Goal: Task Accomplishment & Management: Manage account settings

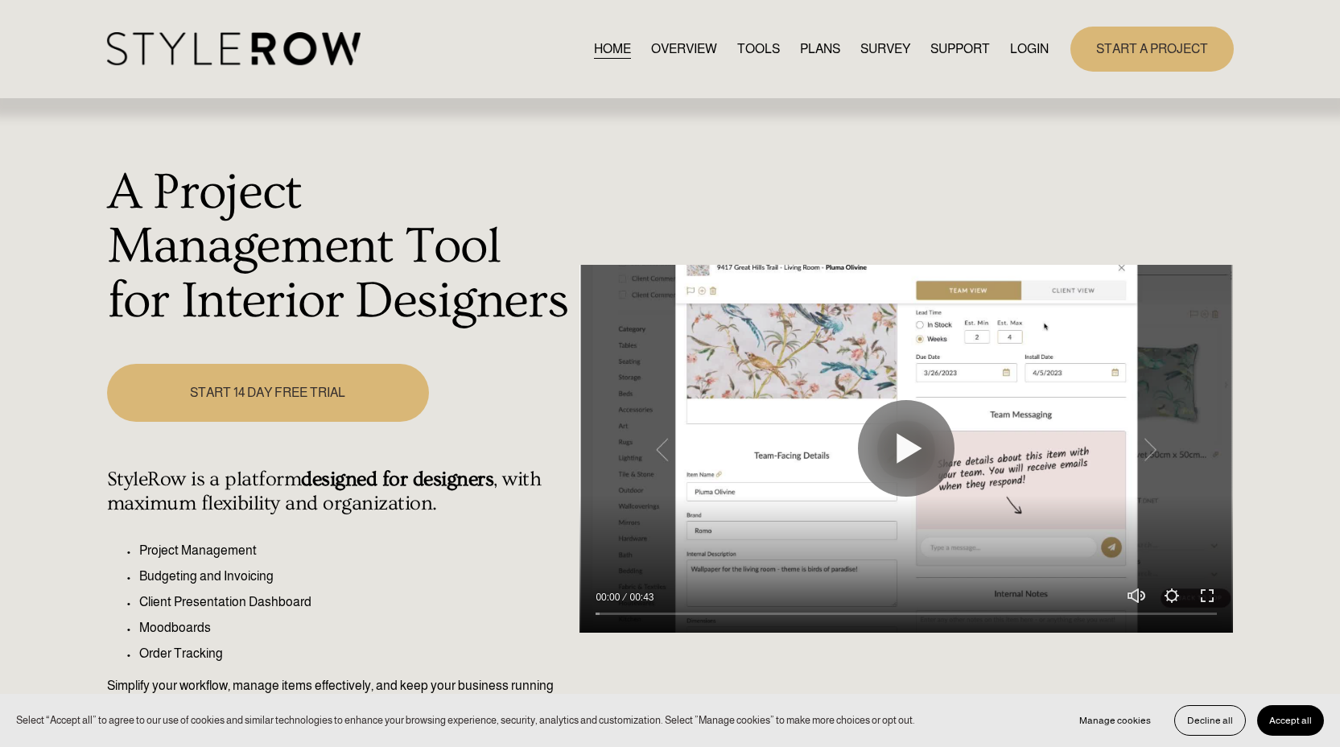
click at [1027, 49] on link "LOGIN" at bounding box center [1029, 49] width 39 height 22
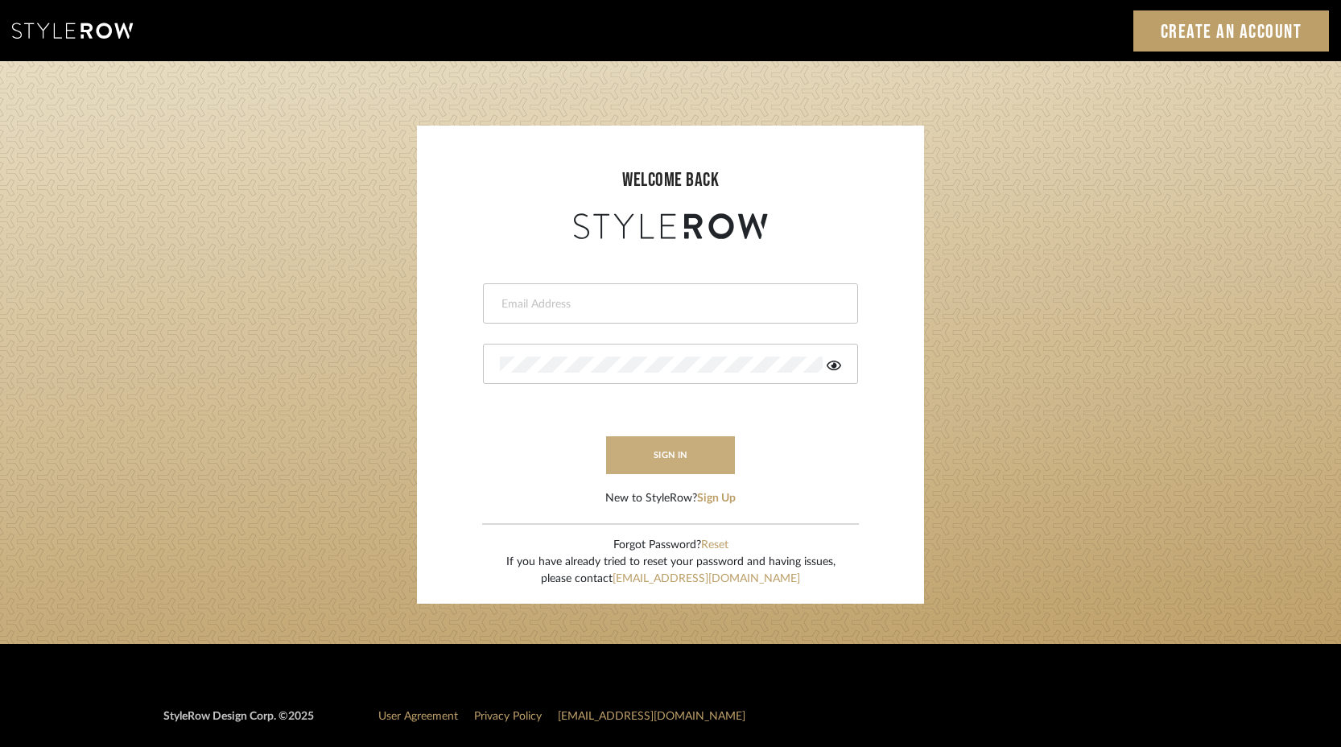
type input "keith@sbhomestagingdesign.com"
click at [670, 464] on button "sign in" at bounding box center [670, 455] width 129 height 38
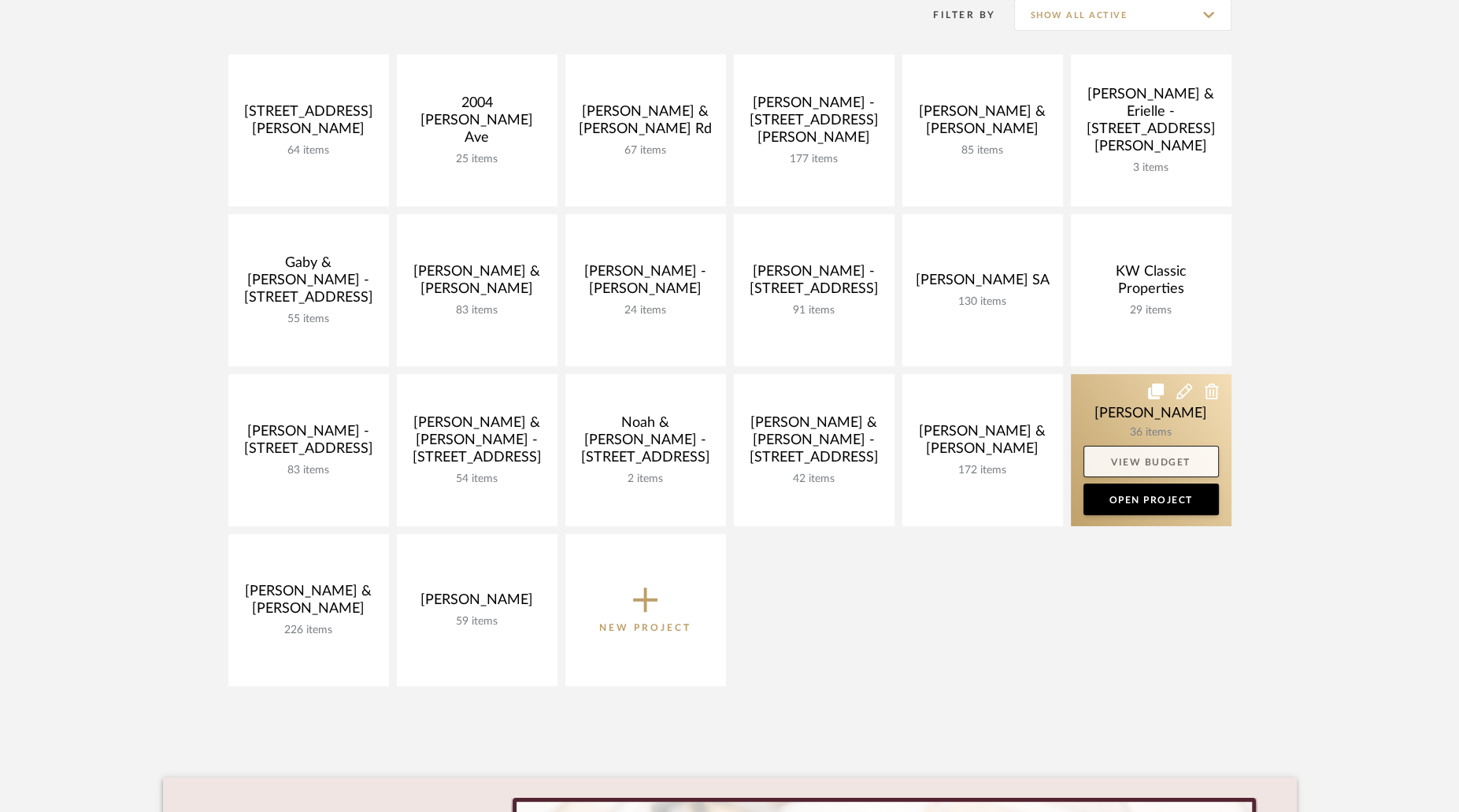
scroll to position [321, 0]
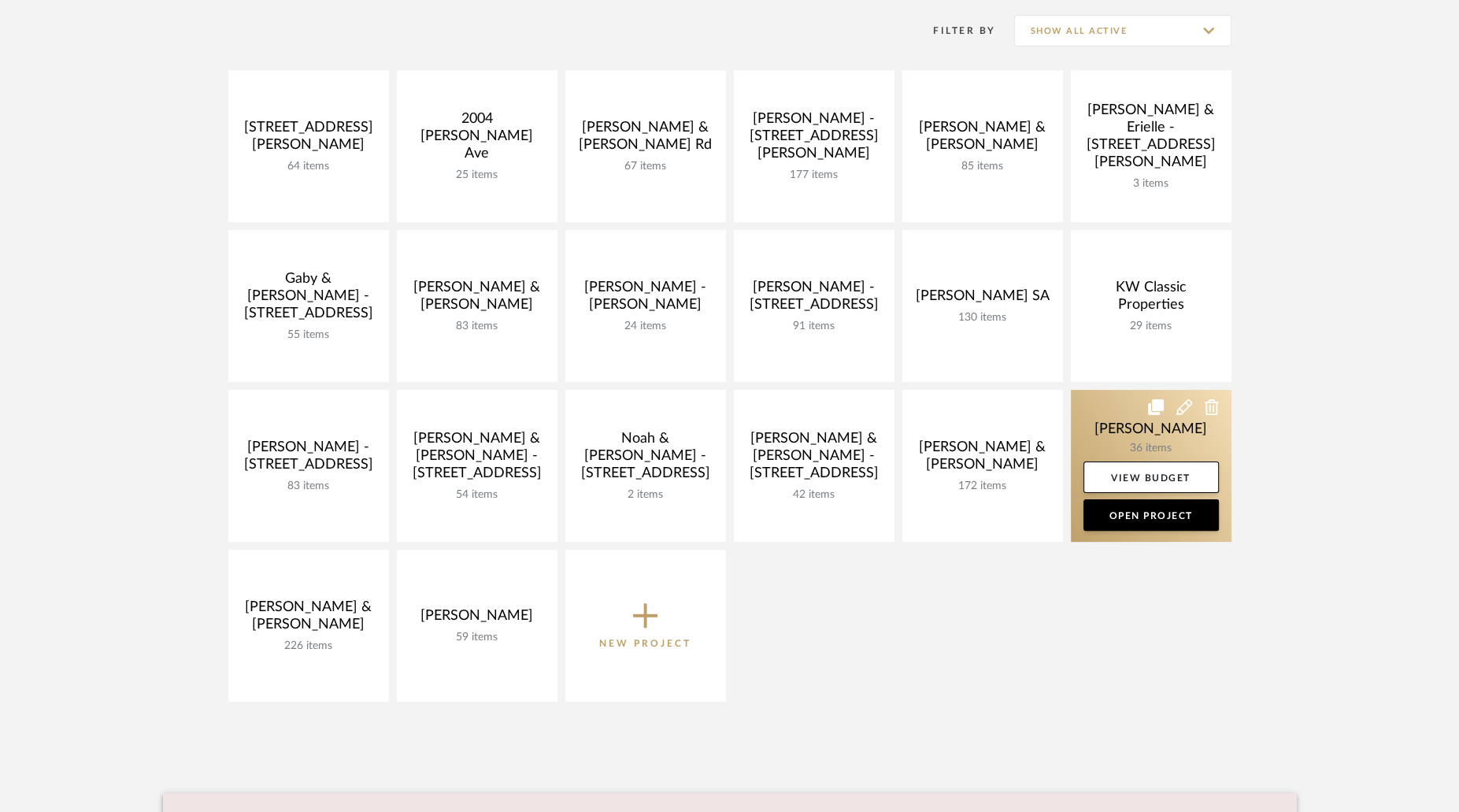
click at [1124, 436] on link at bounding box center [1152, 465] width 160 height 152
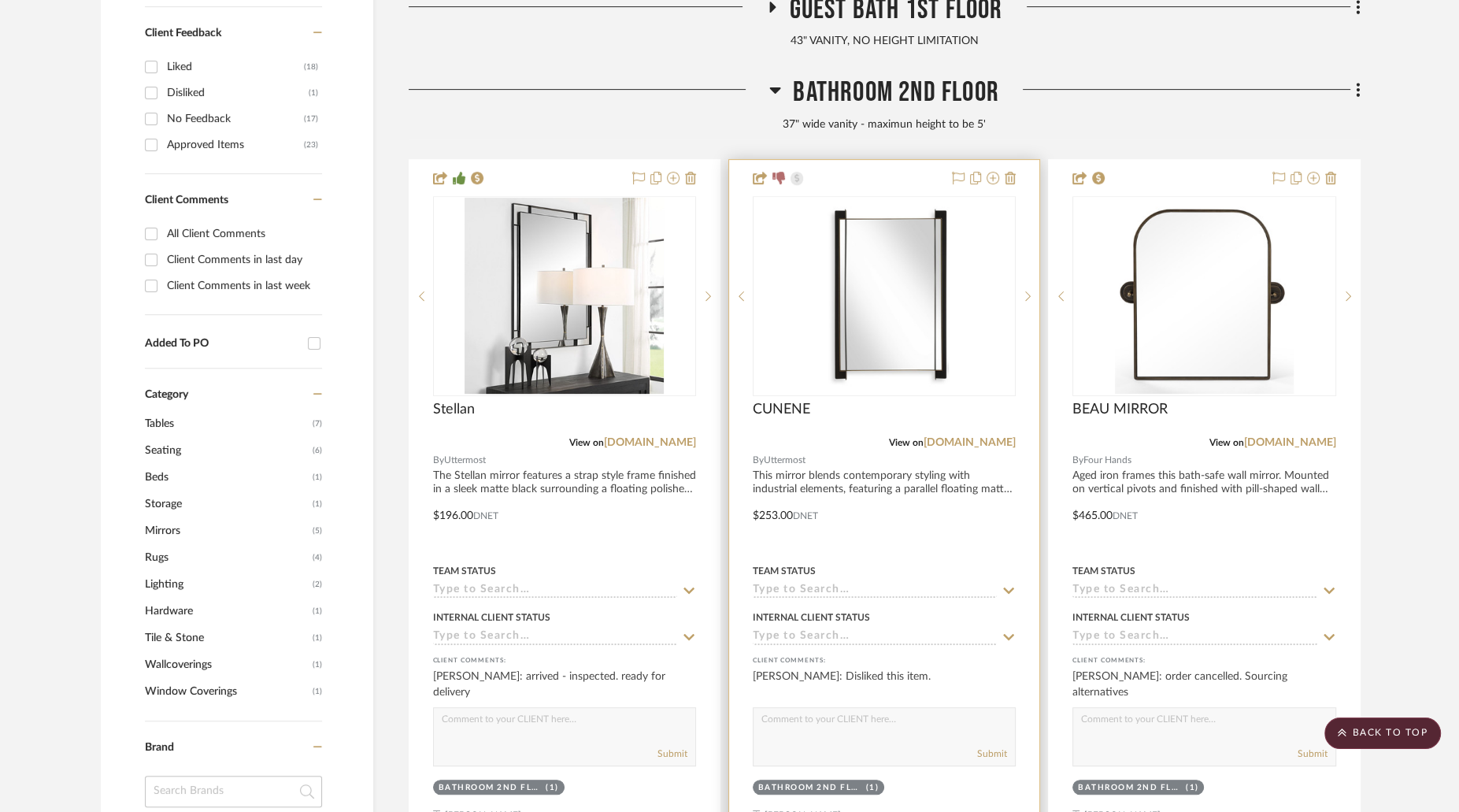
scroll to position [670, 0]
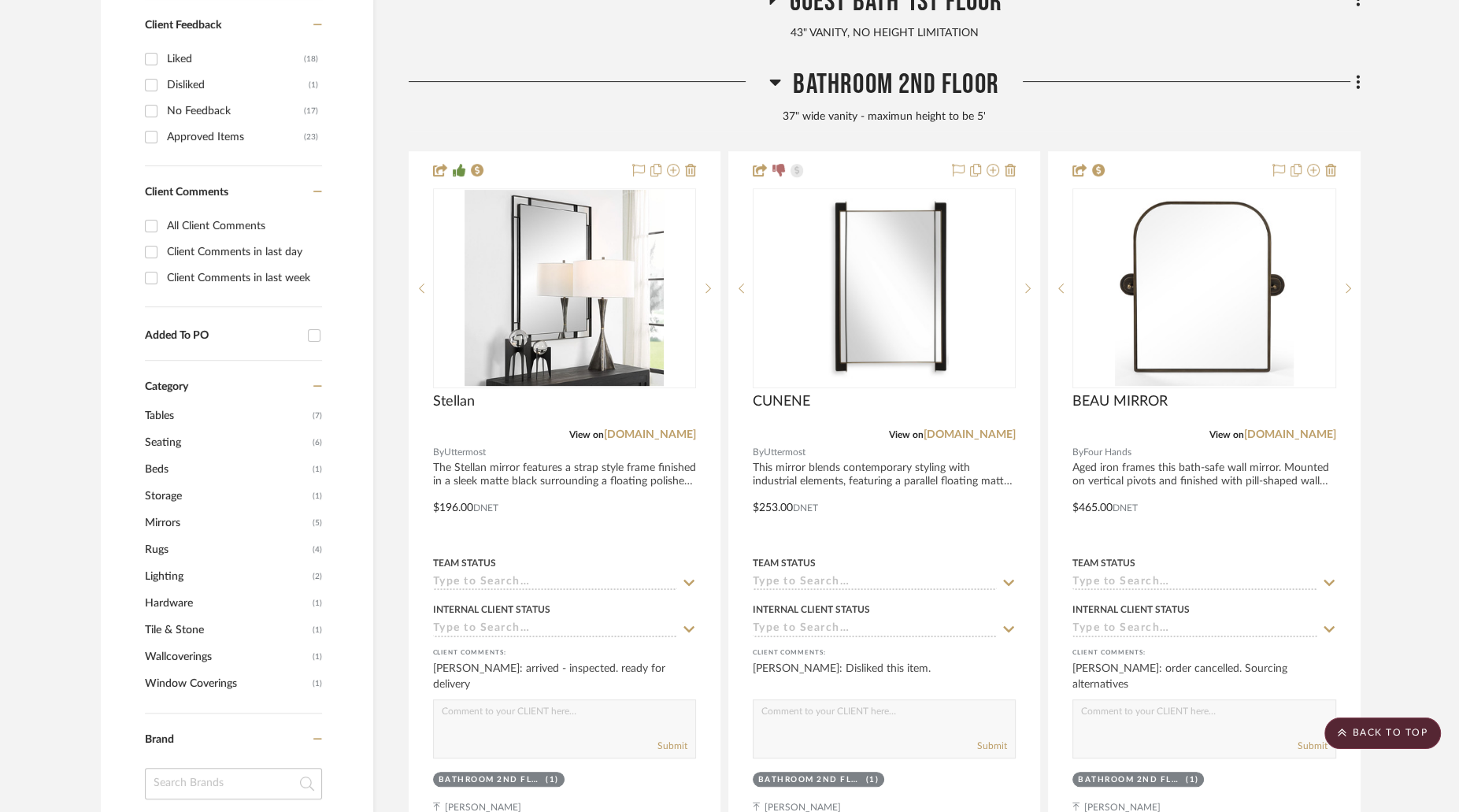
click at [770, 91] on fa-icon at bounding box center [775, 86] width 12 height 23
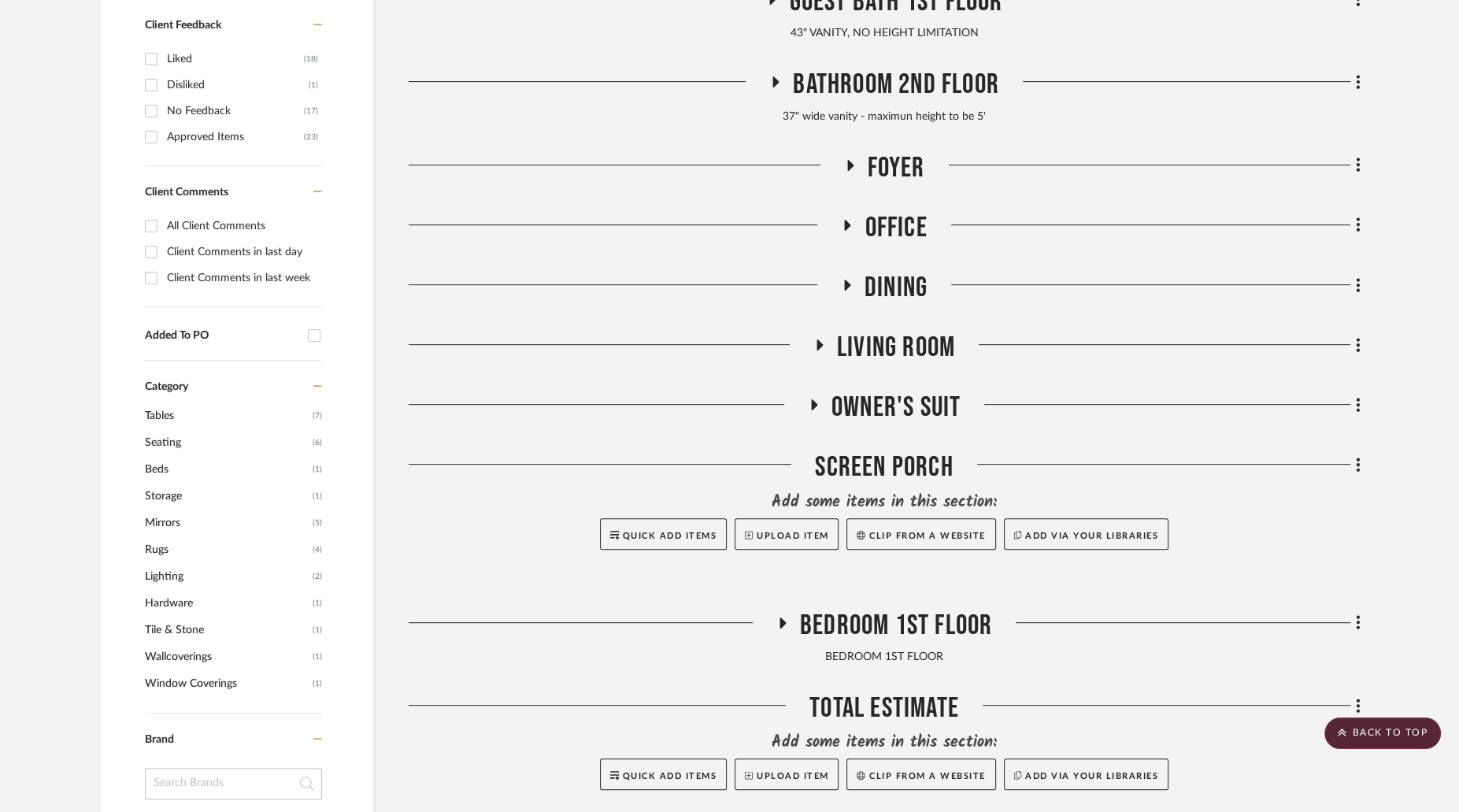
click at [873, 214] on span "Office" at bounding box center [896, 228] width 63 height 34
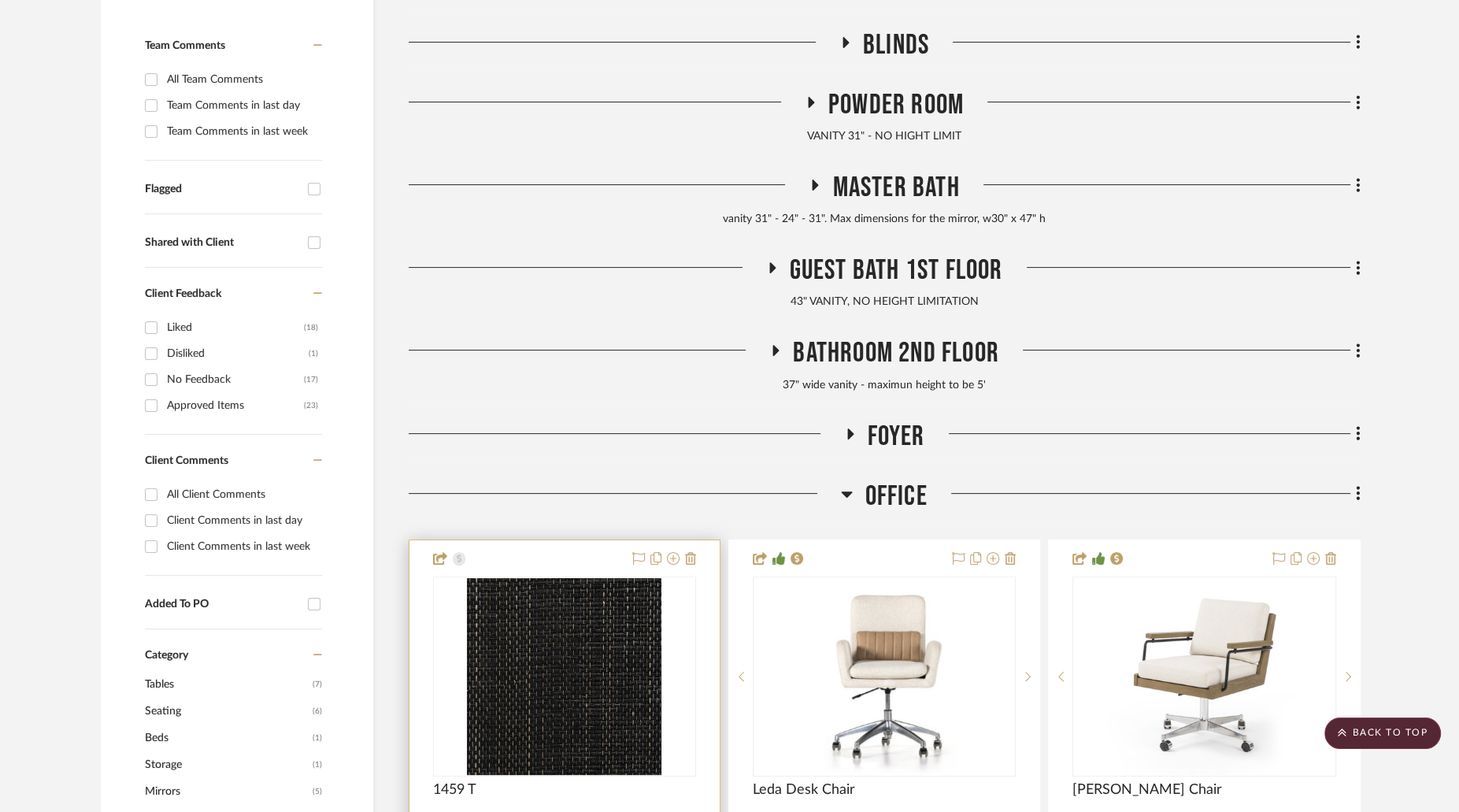
scroll to position [0, 0]
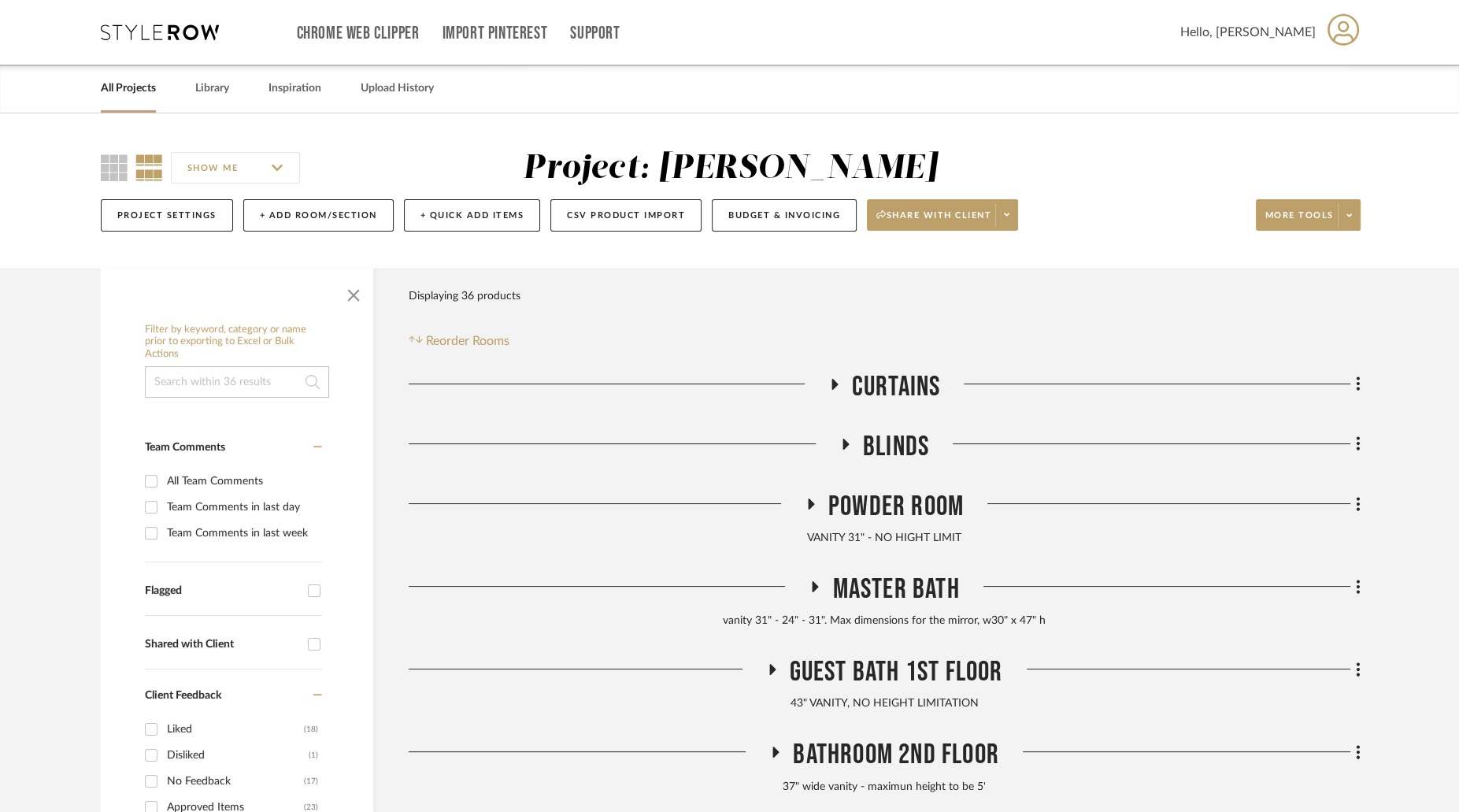
click at [131, 100] on div "All Projects" at bounding box center [128, 88] width 55 height 48
click at [143, 91] on link "All Projects" at bounding box center [128, 89] width 55 height 22
click at [282, 375] on input at bounding box center [237, 382] width 184 height 31
click at [349, 295] on span "button" at bounding box center [353, 292] width 38 height 38
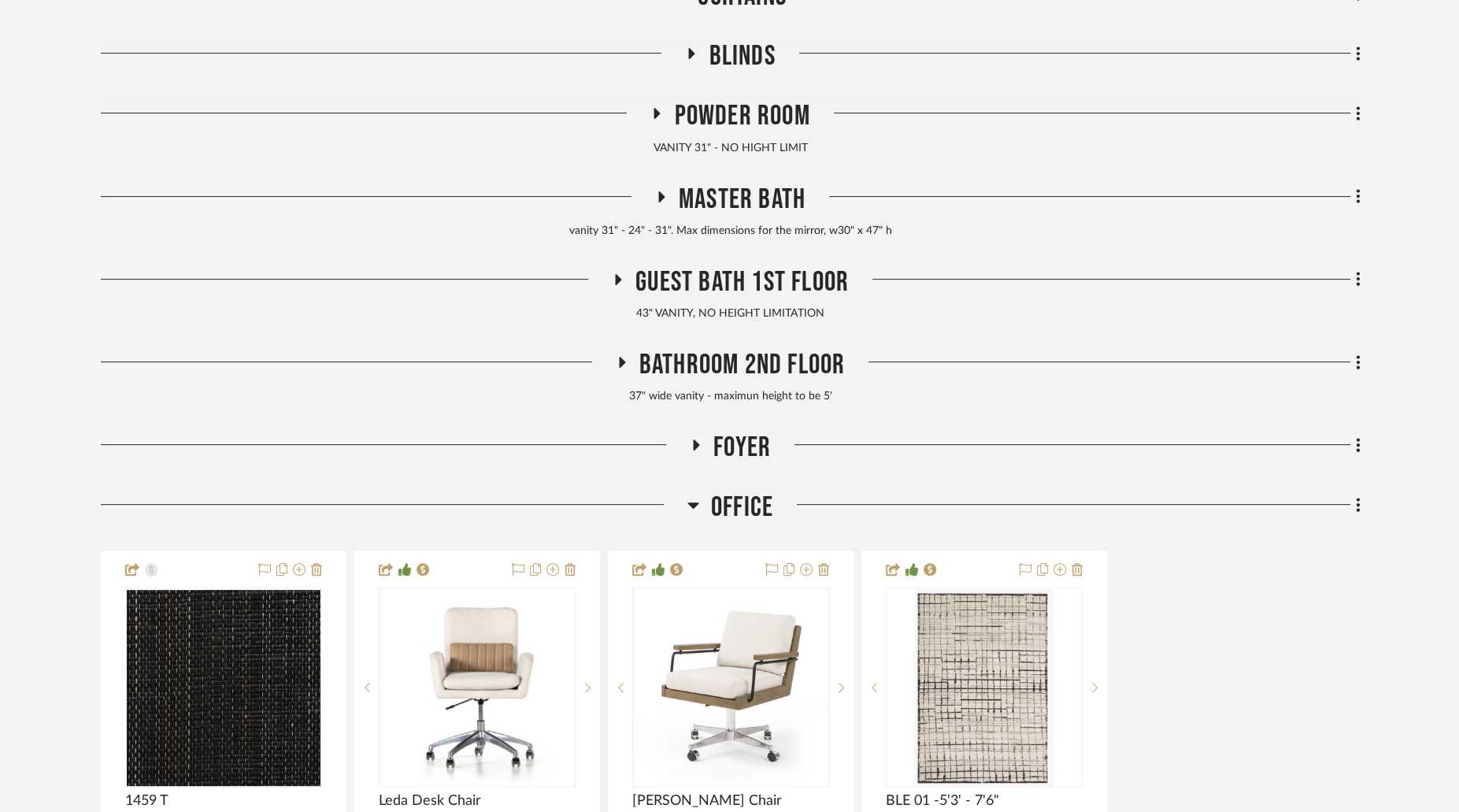
scroll to position [393, 0]
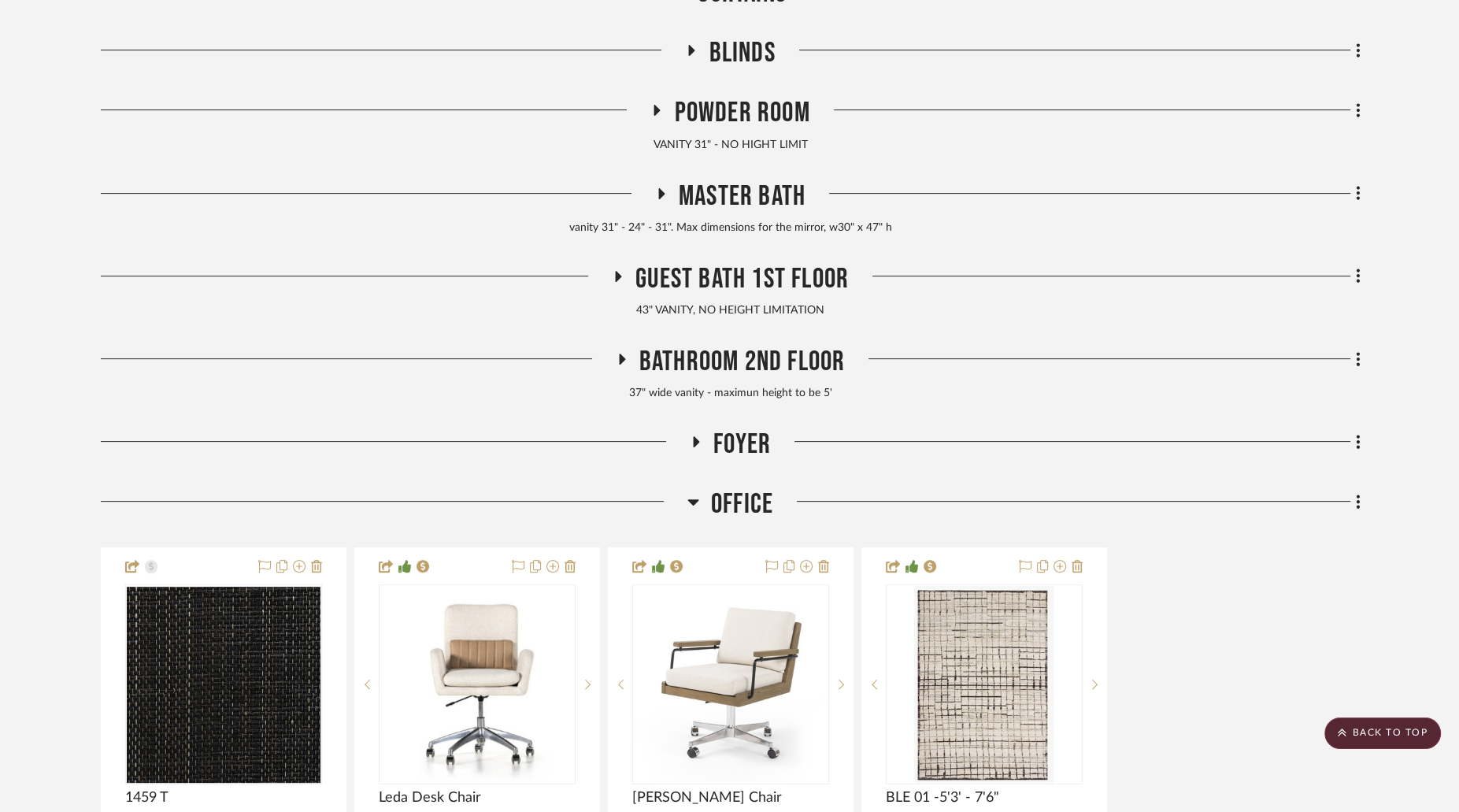
click at [691, 503] on icon at bounding box center [694, 501] width 12 height 19
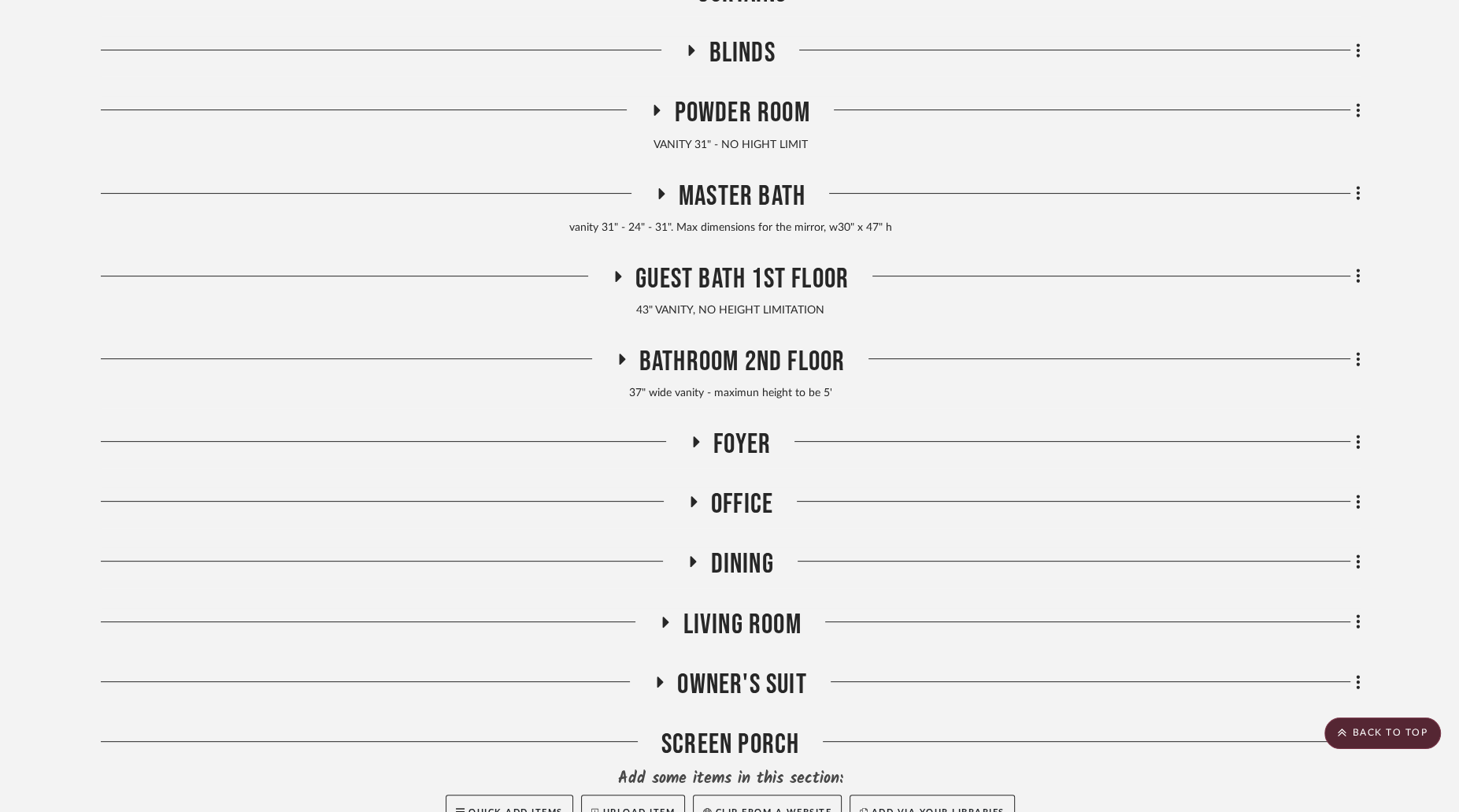
click at [691, 557] on icon at bounding box center [694, 561] width 6 height 11
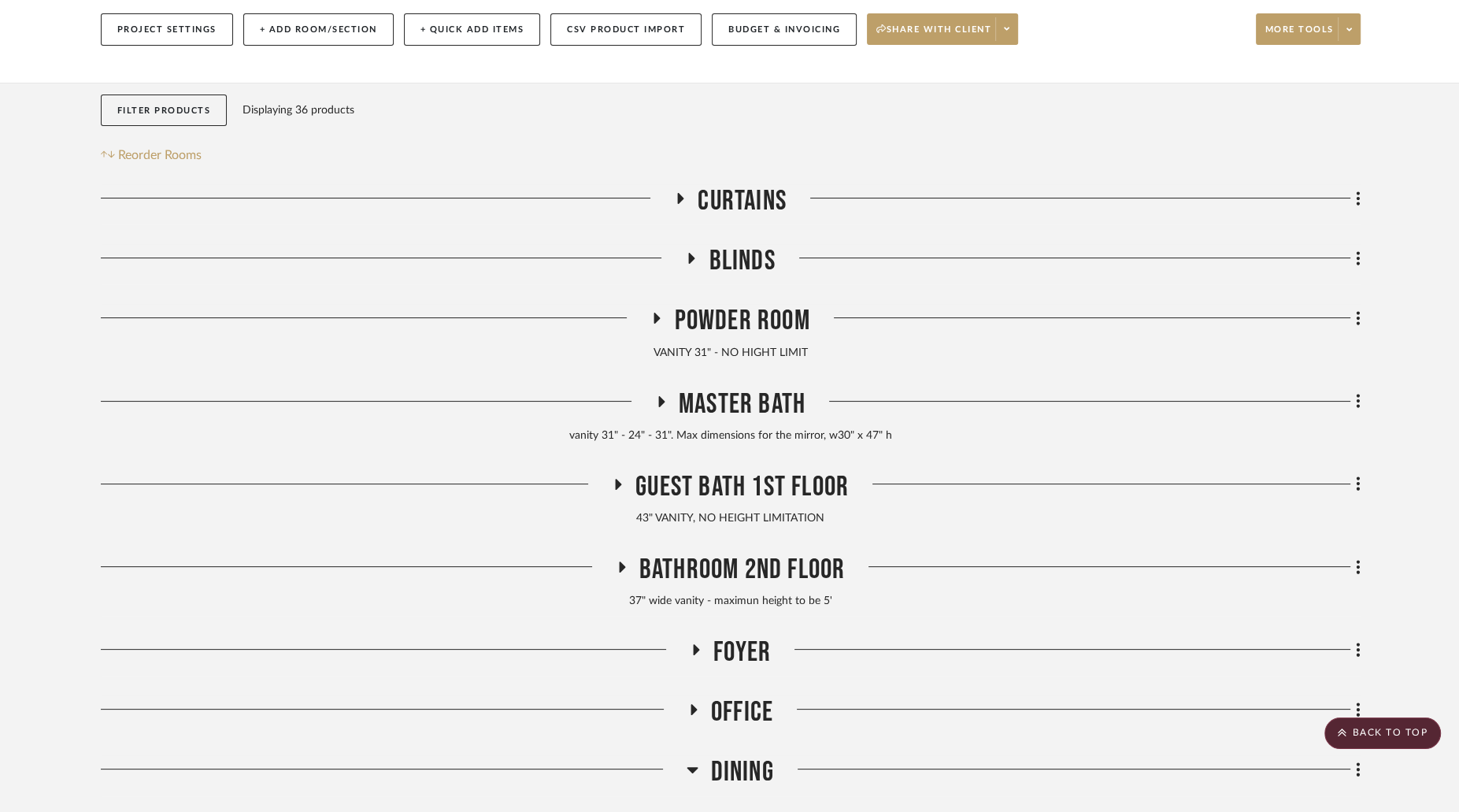
scroll to position [192, 0]
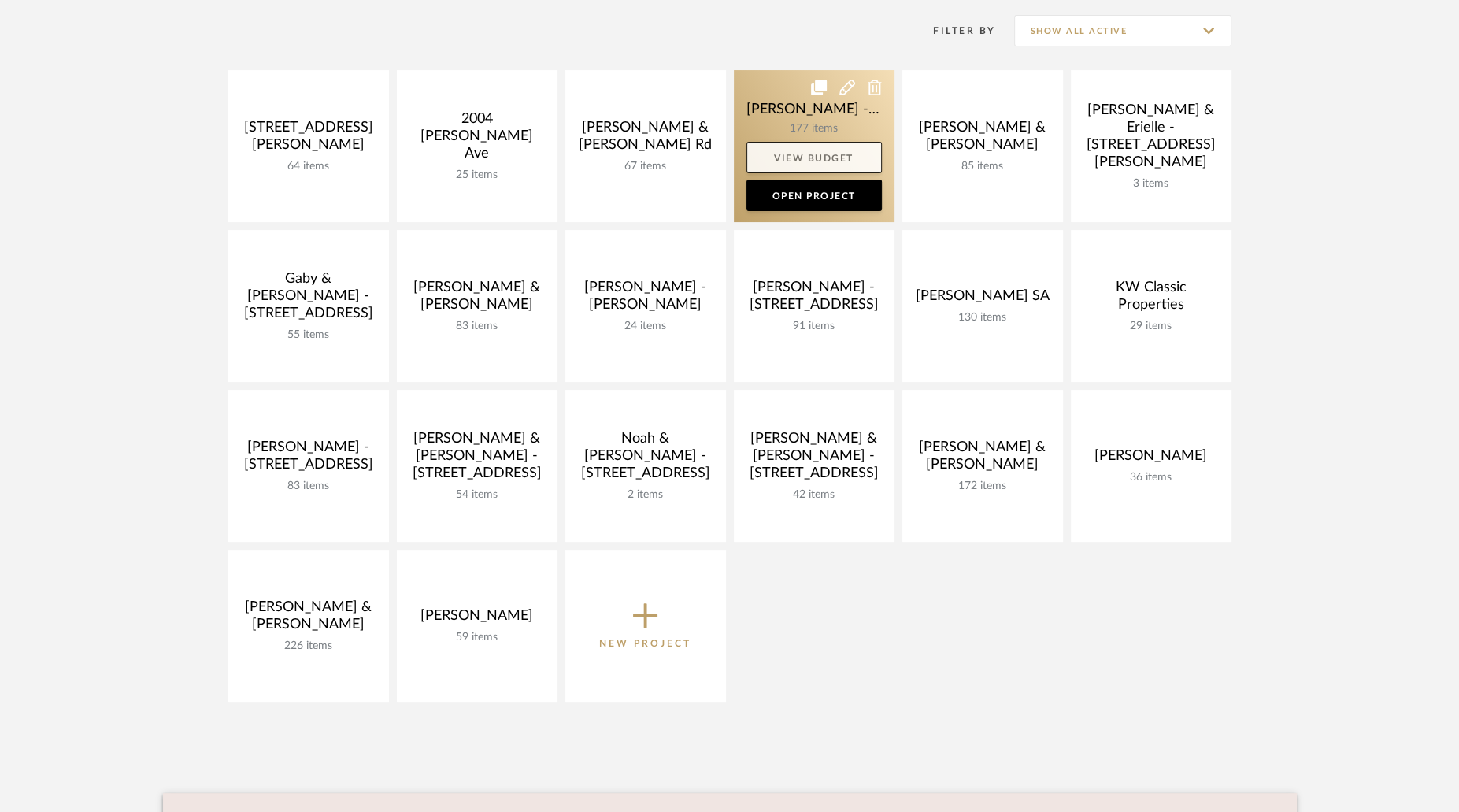
scroll to position [402, 0]
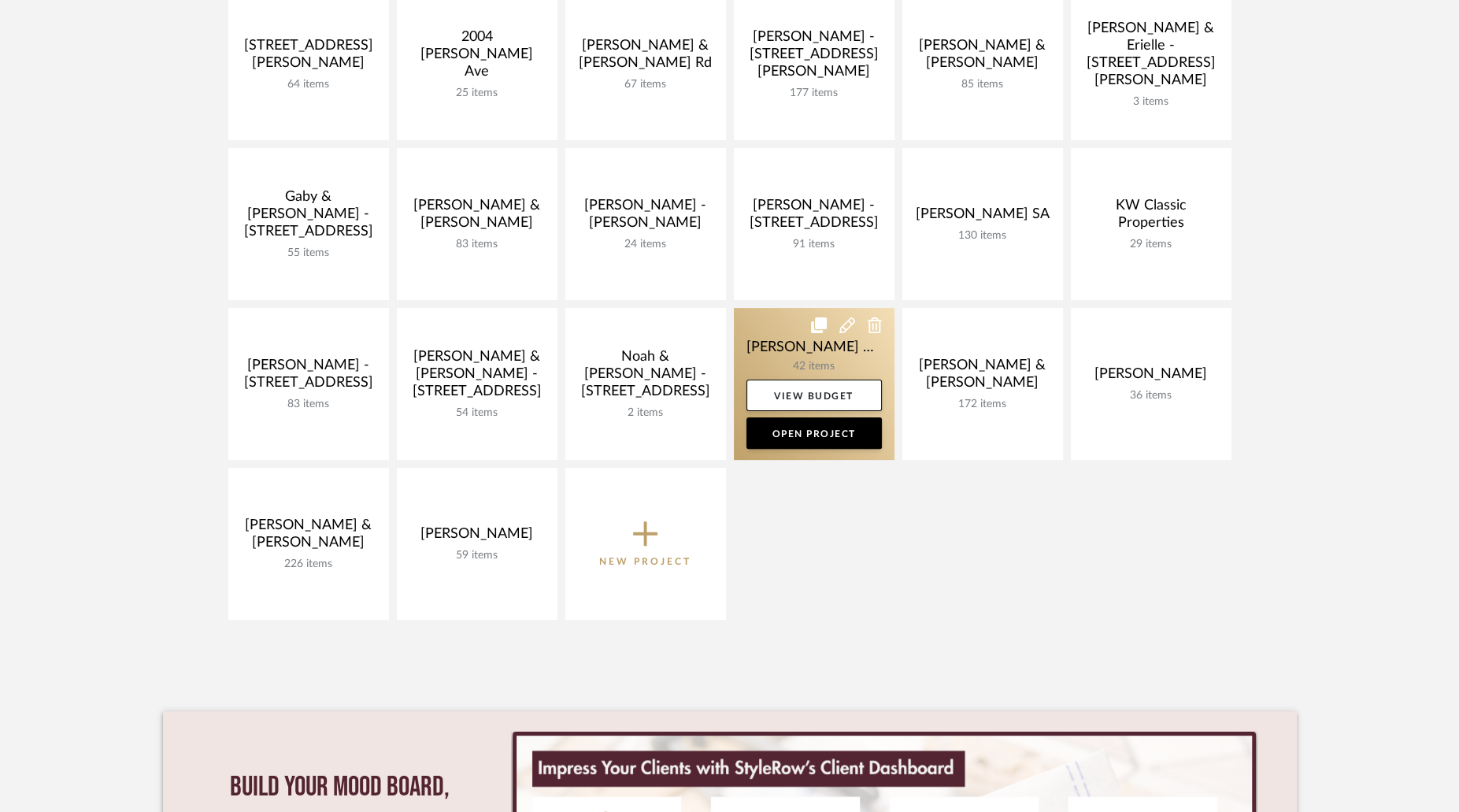
click at [851, 361] on link at bounding box center [814, 383] width 160 height 152
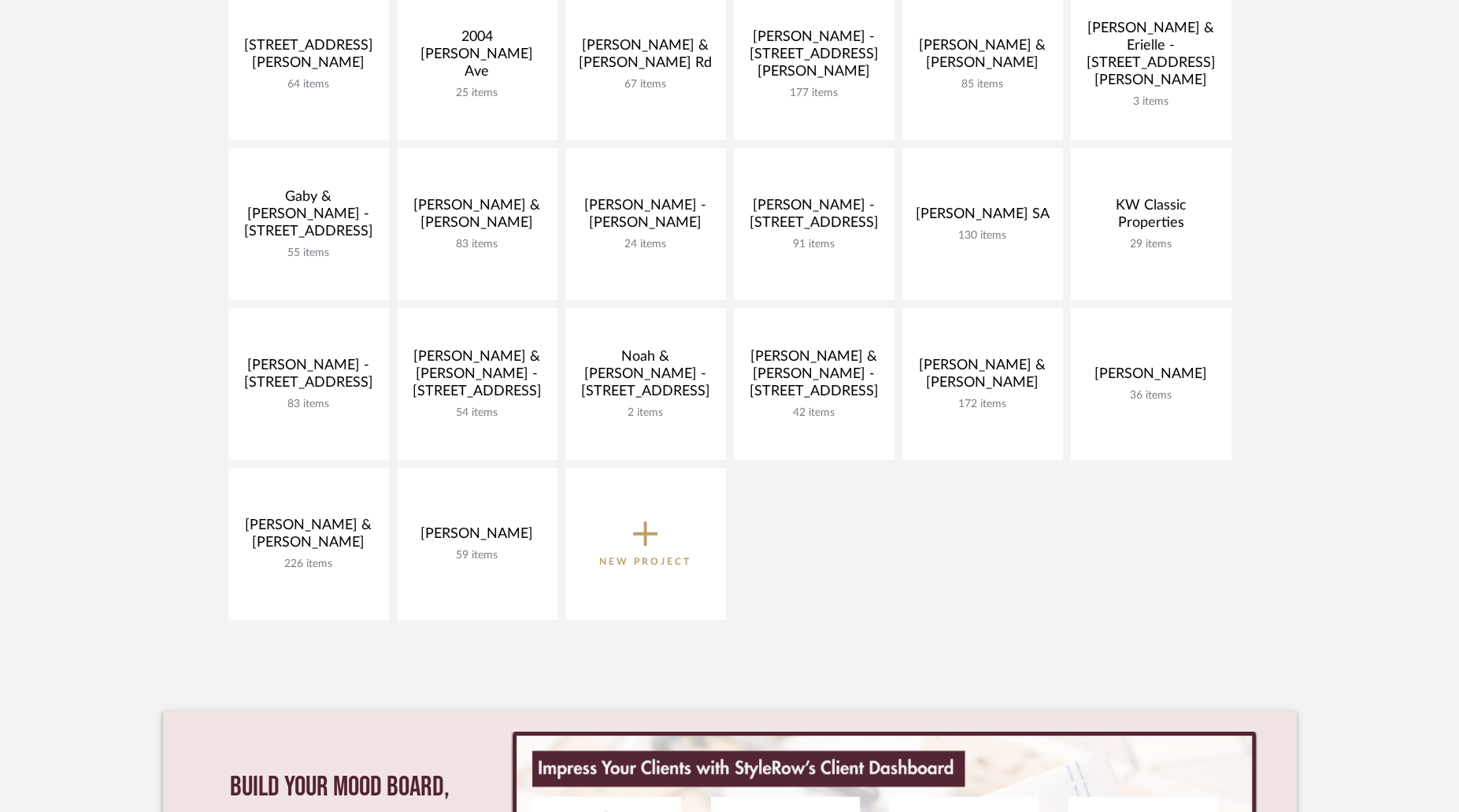
scroll to position [400, 0]
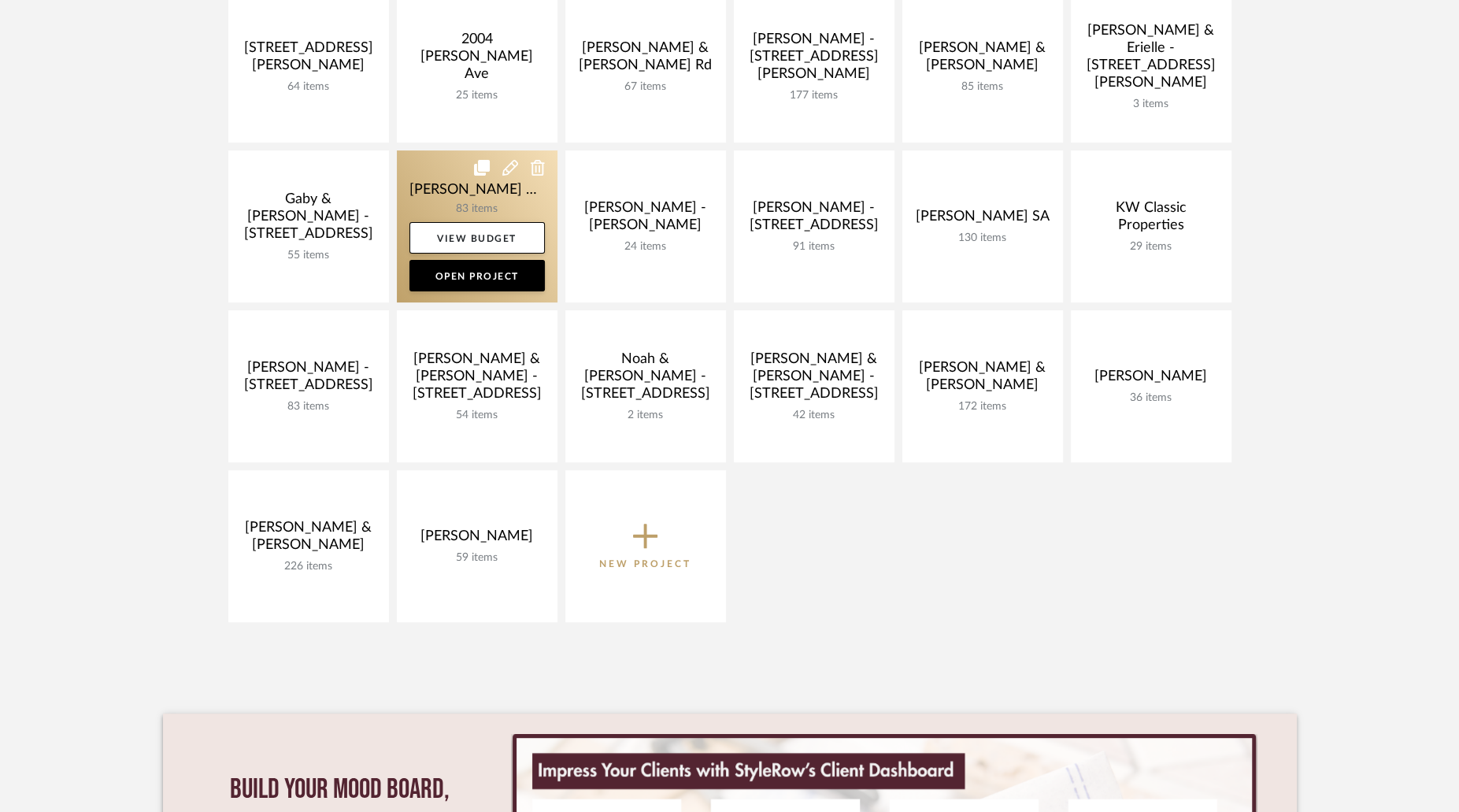
click at [524, 204] on link at bounding box center [478, 226] width 160 height 152
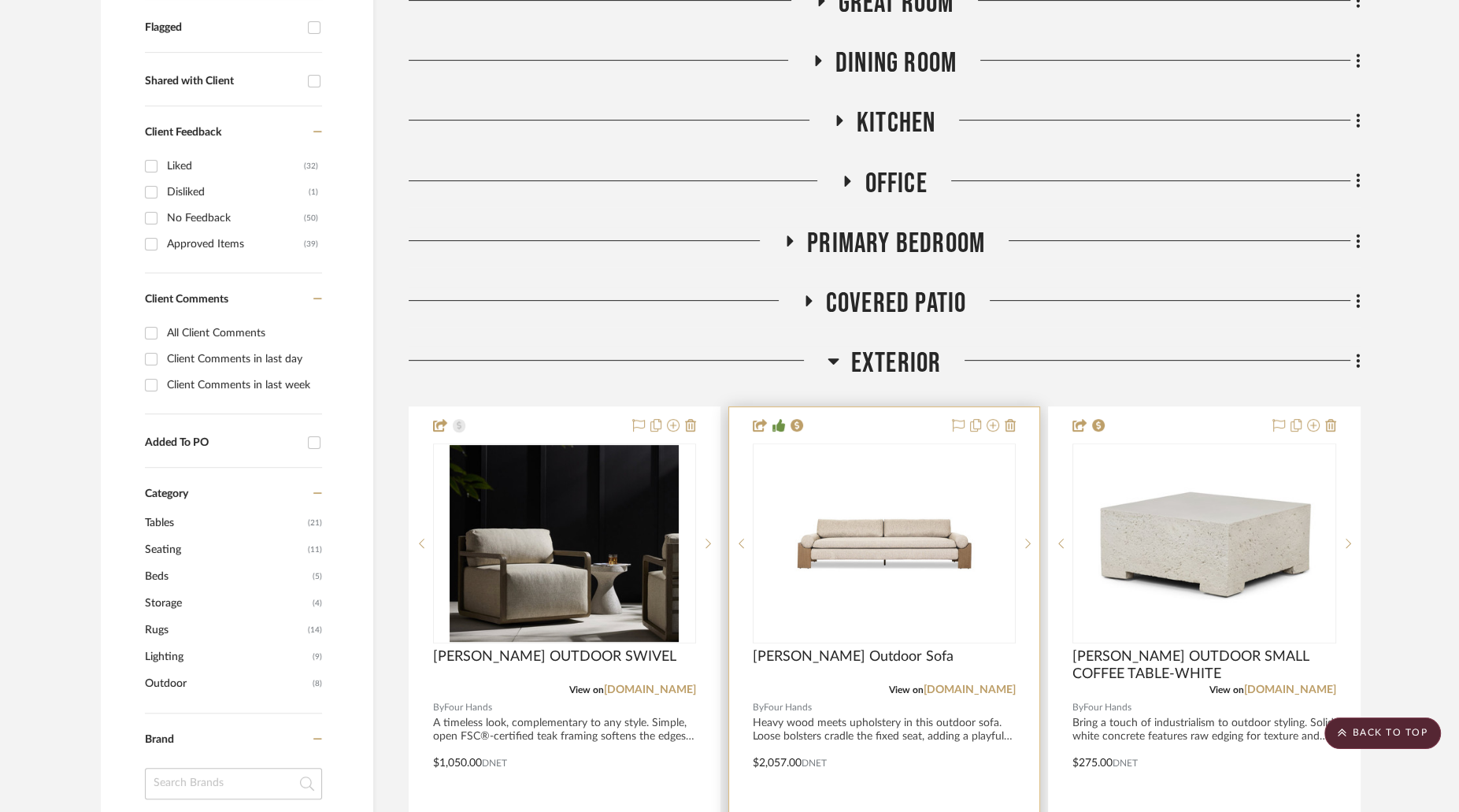
scroll to position [615, 0]
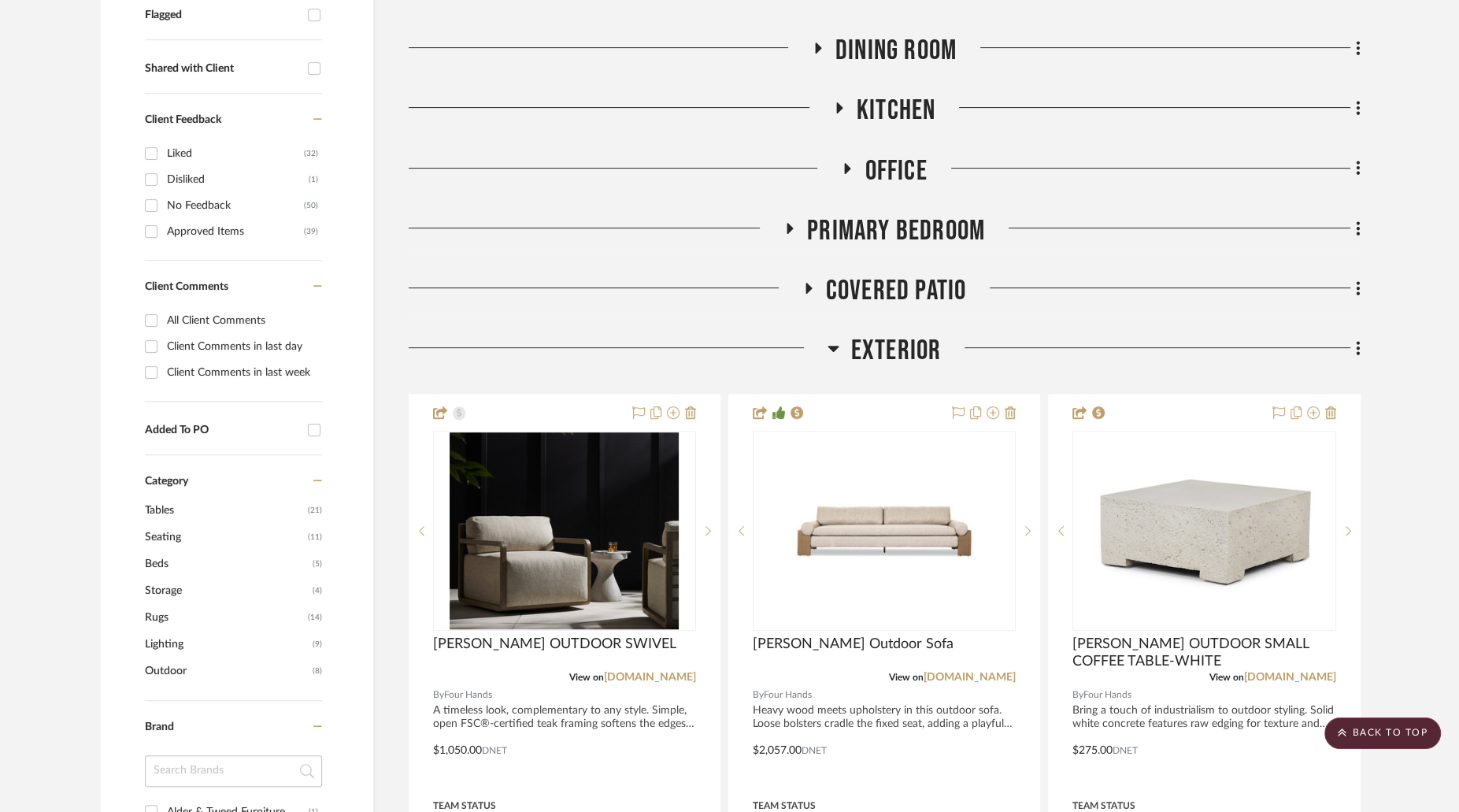
click at [831, 338] on icon at bounding box center [834, 347] width 12 height 19
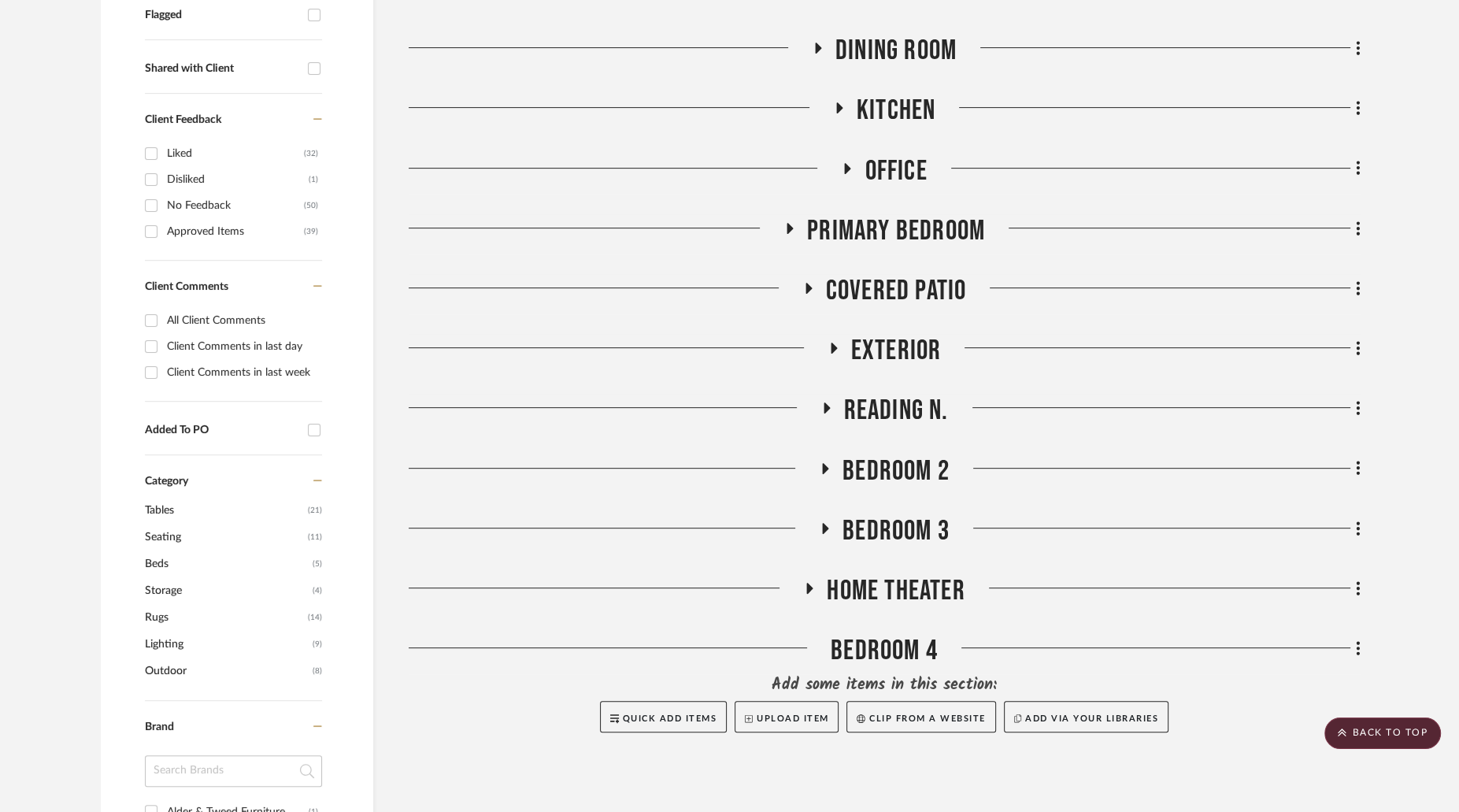
click at [831, 342] on icon at bounding box center [833, 348] width 19 height 12
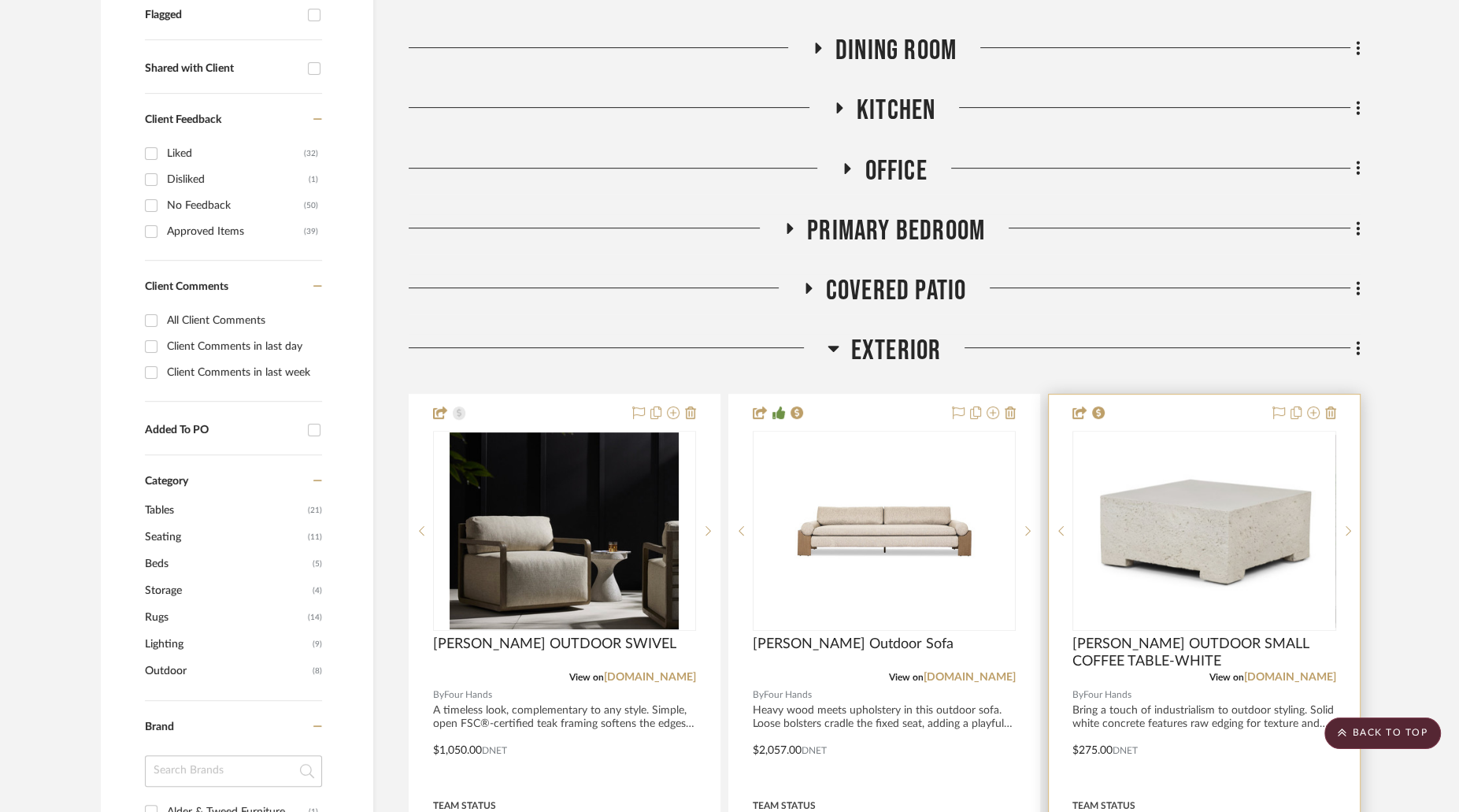
scroll to position [619, 0]
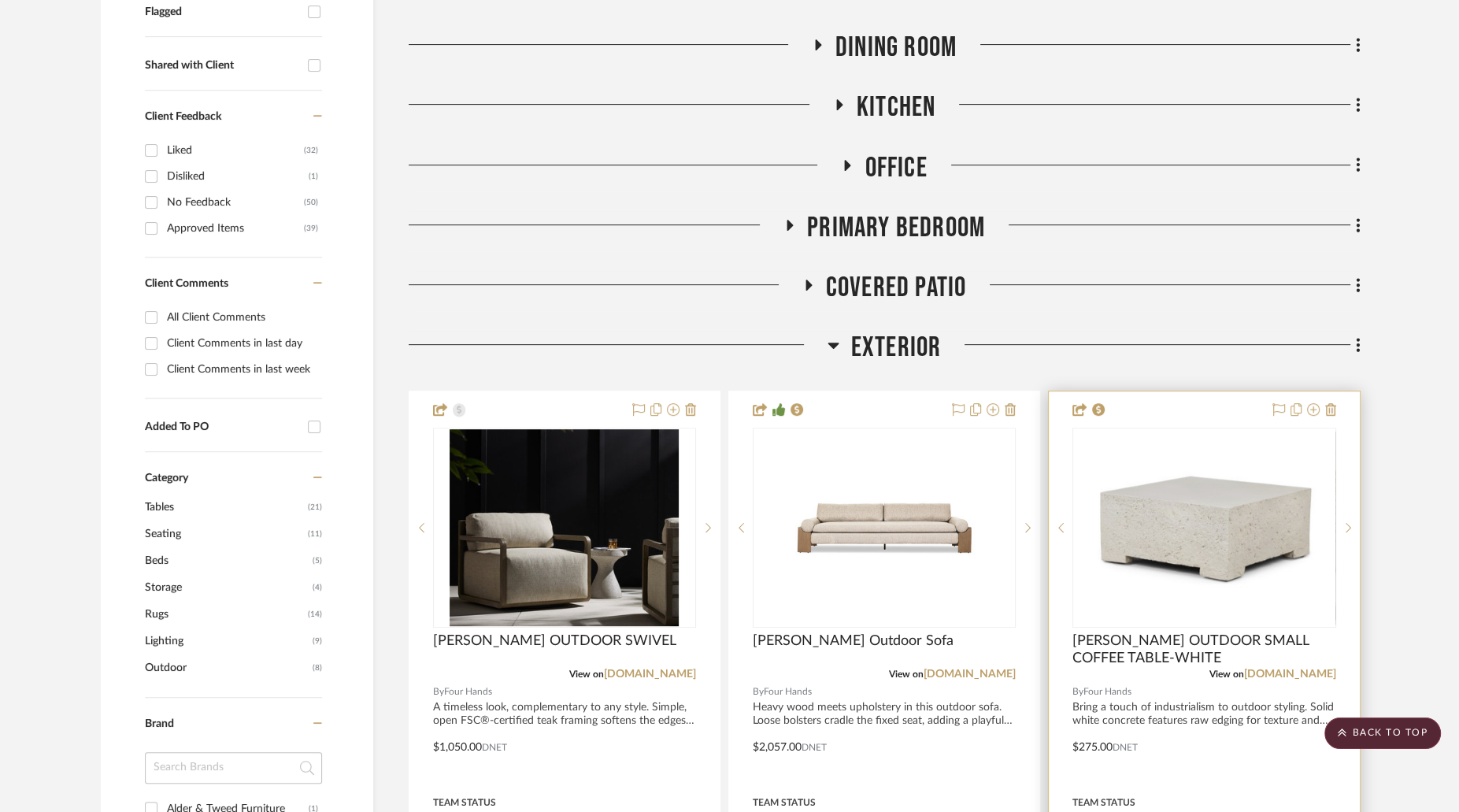
click at [1231, 474] on img "0" at bounding box center [1205, 527] width 230 height 197
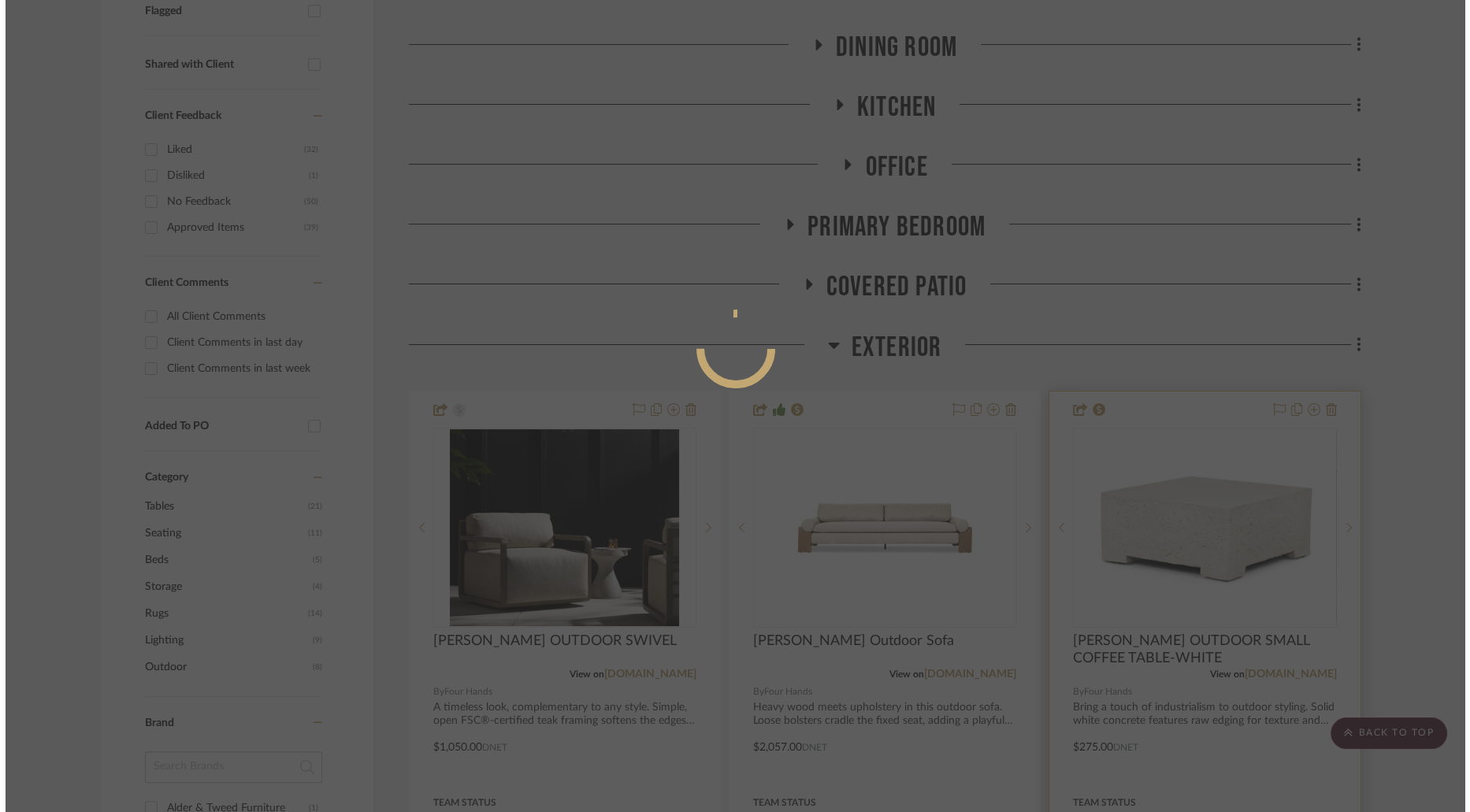
scroll to position [0, 0]
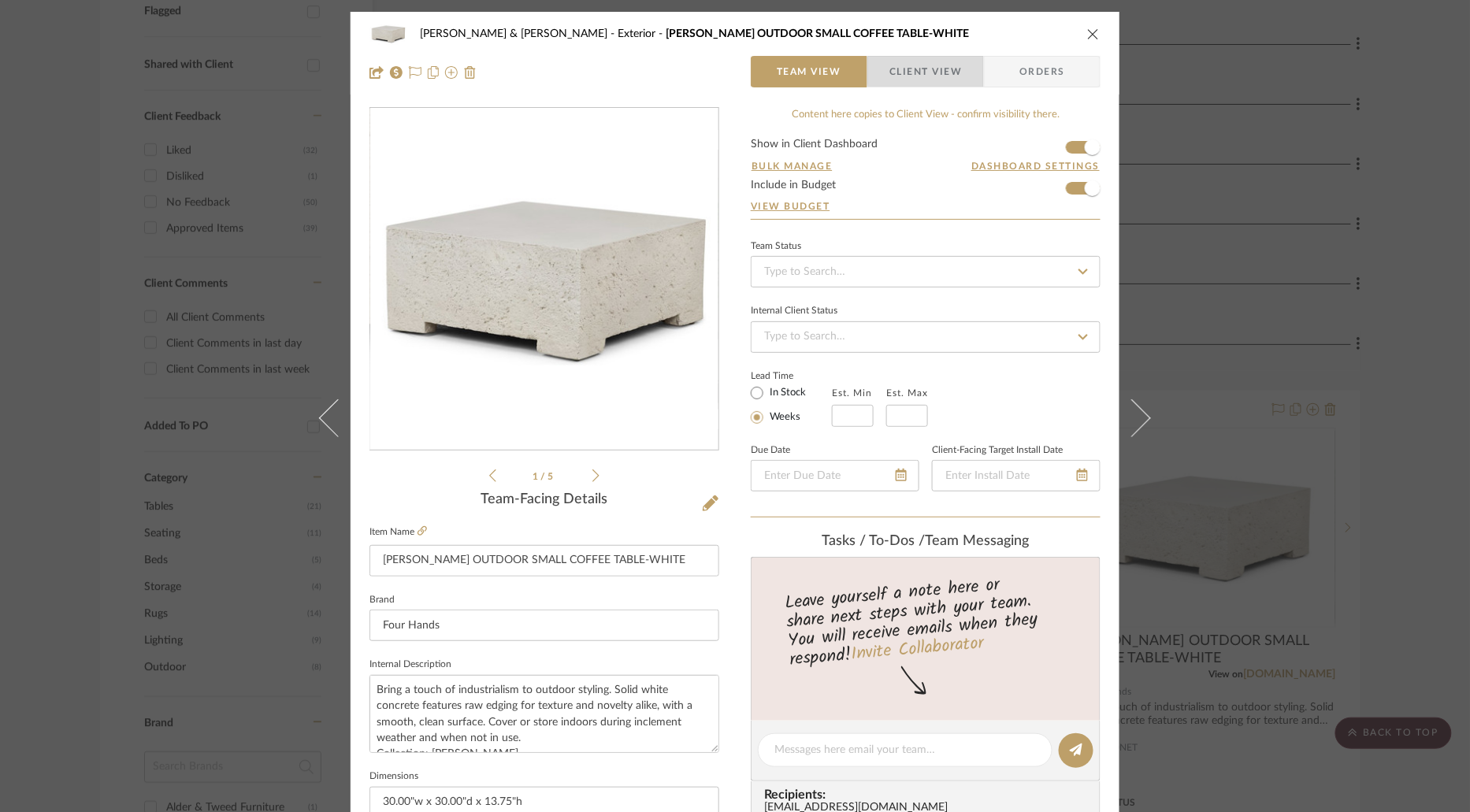
click at [935, 68] on span "Client View" at bounding box center [926, 71] width 72 height 31
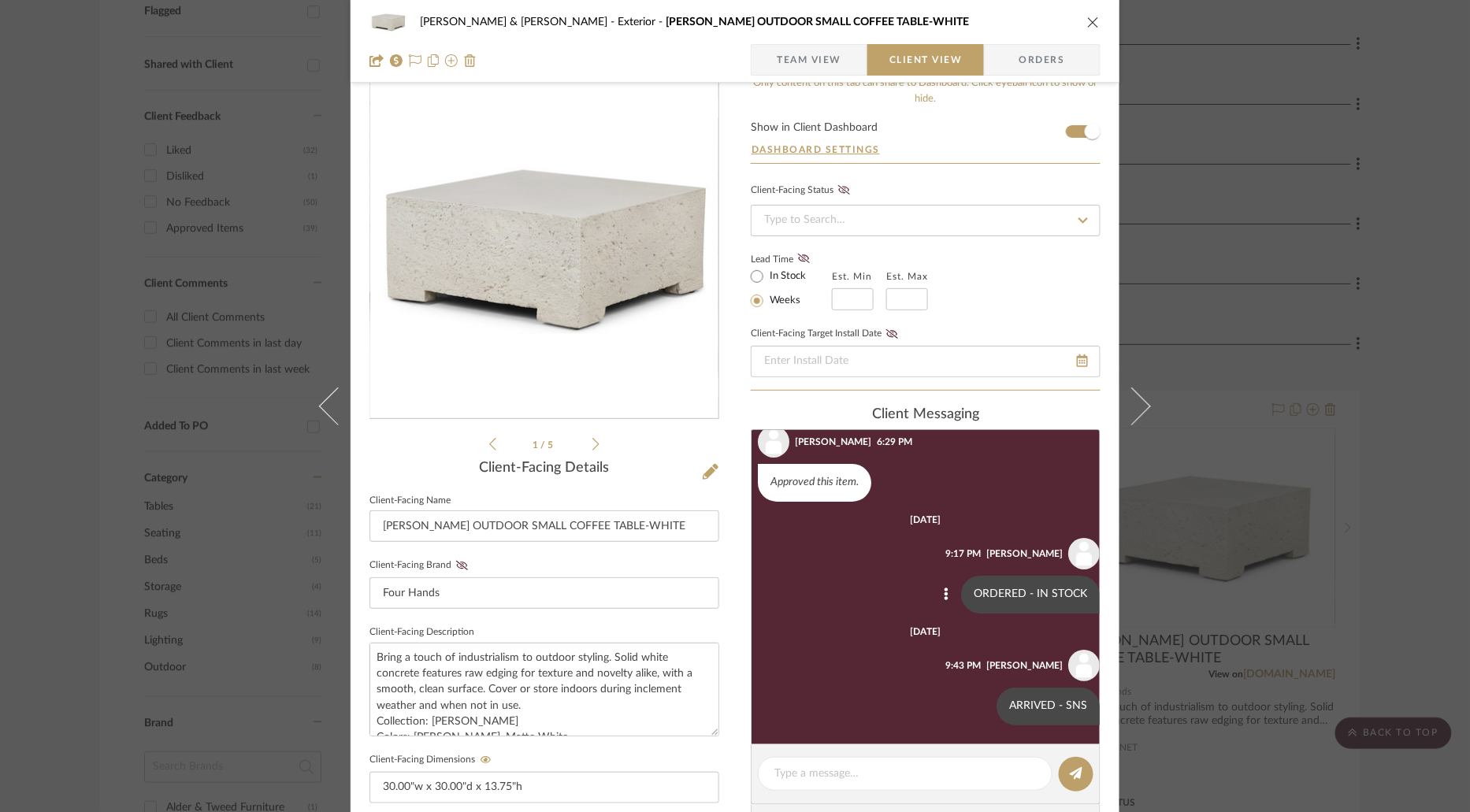
scroll to position [33, 0]
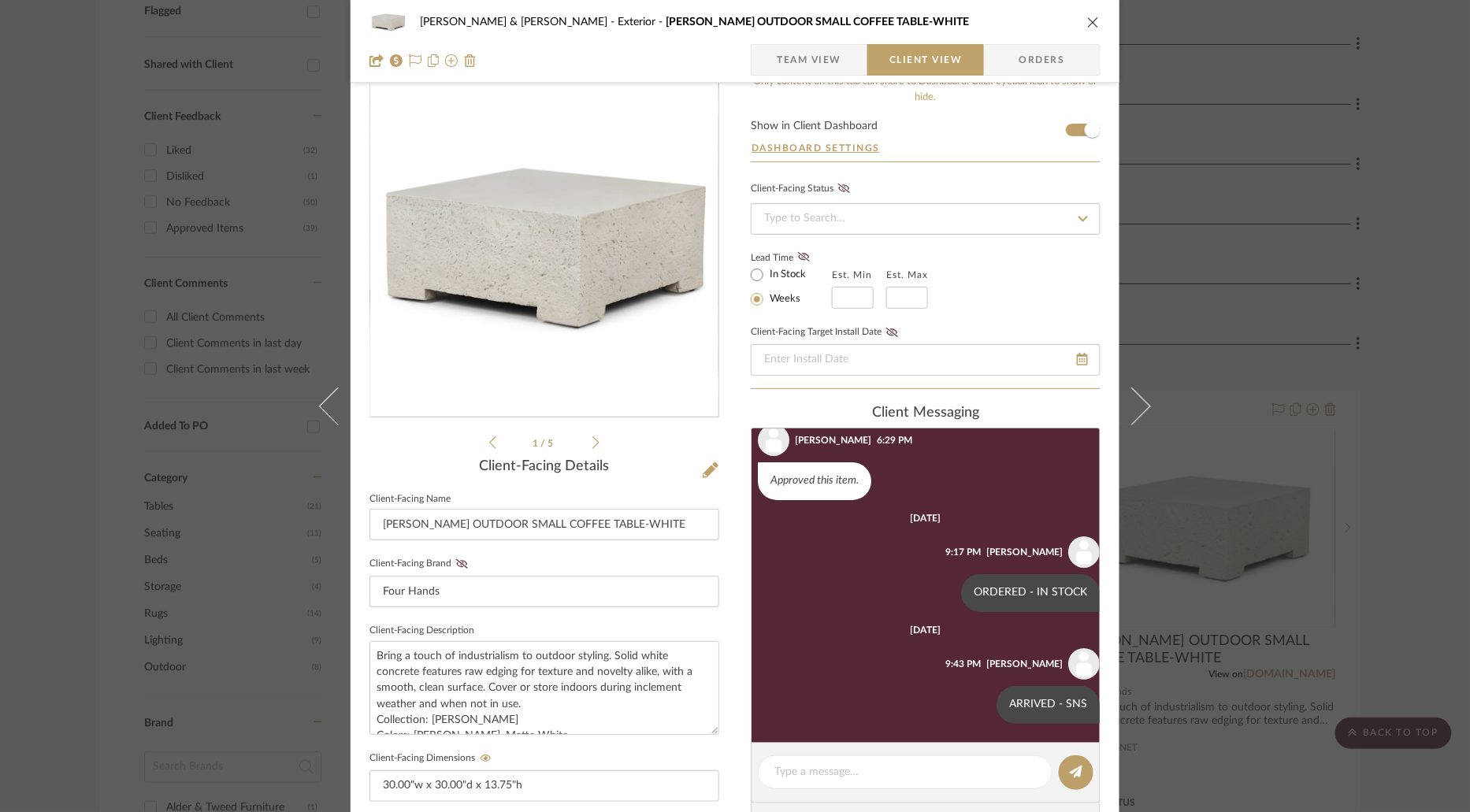
click at [1089, 18] on icon "close" at bounding box center [1093, 22] width 13 height 13
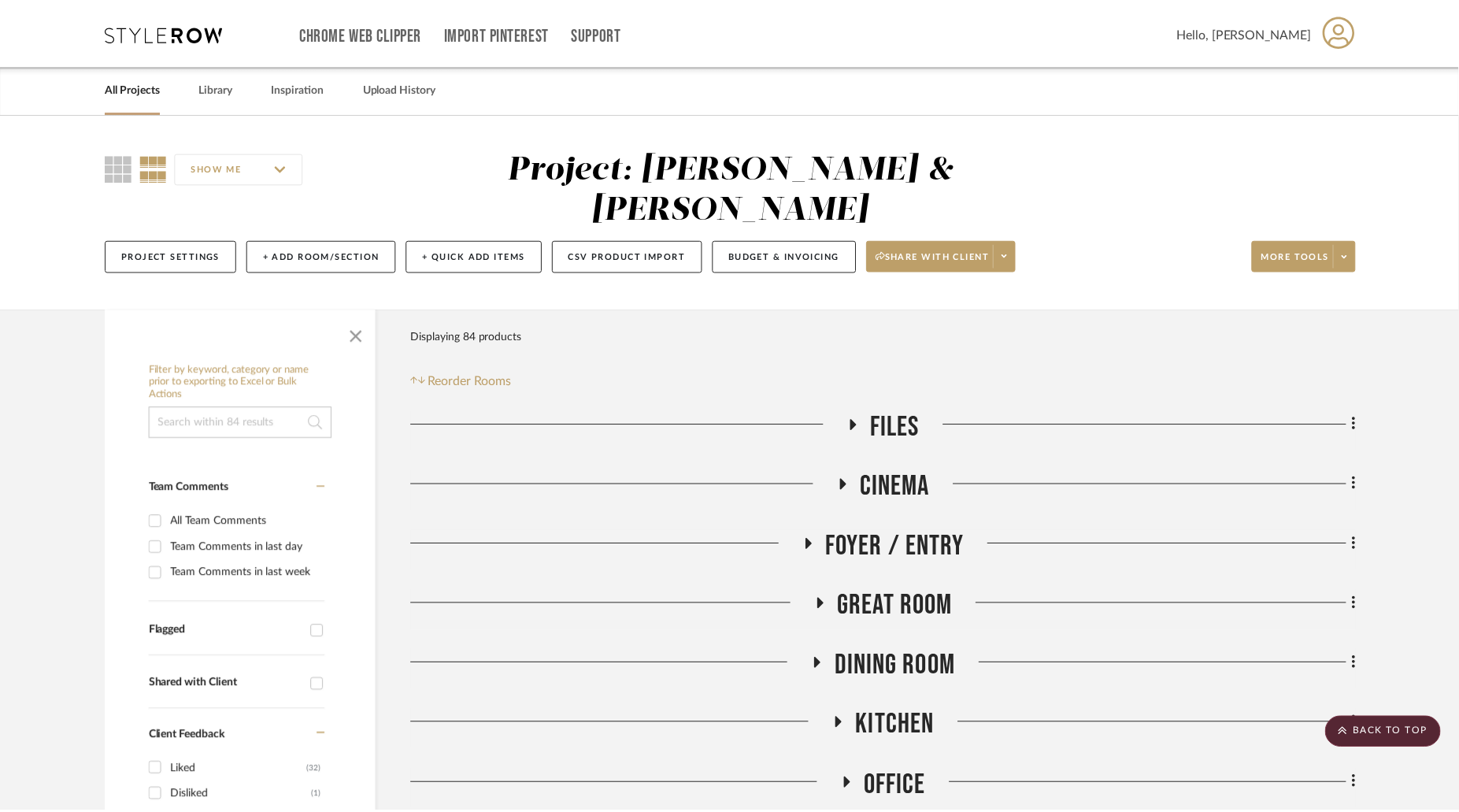
scroll to position [619, 0]
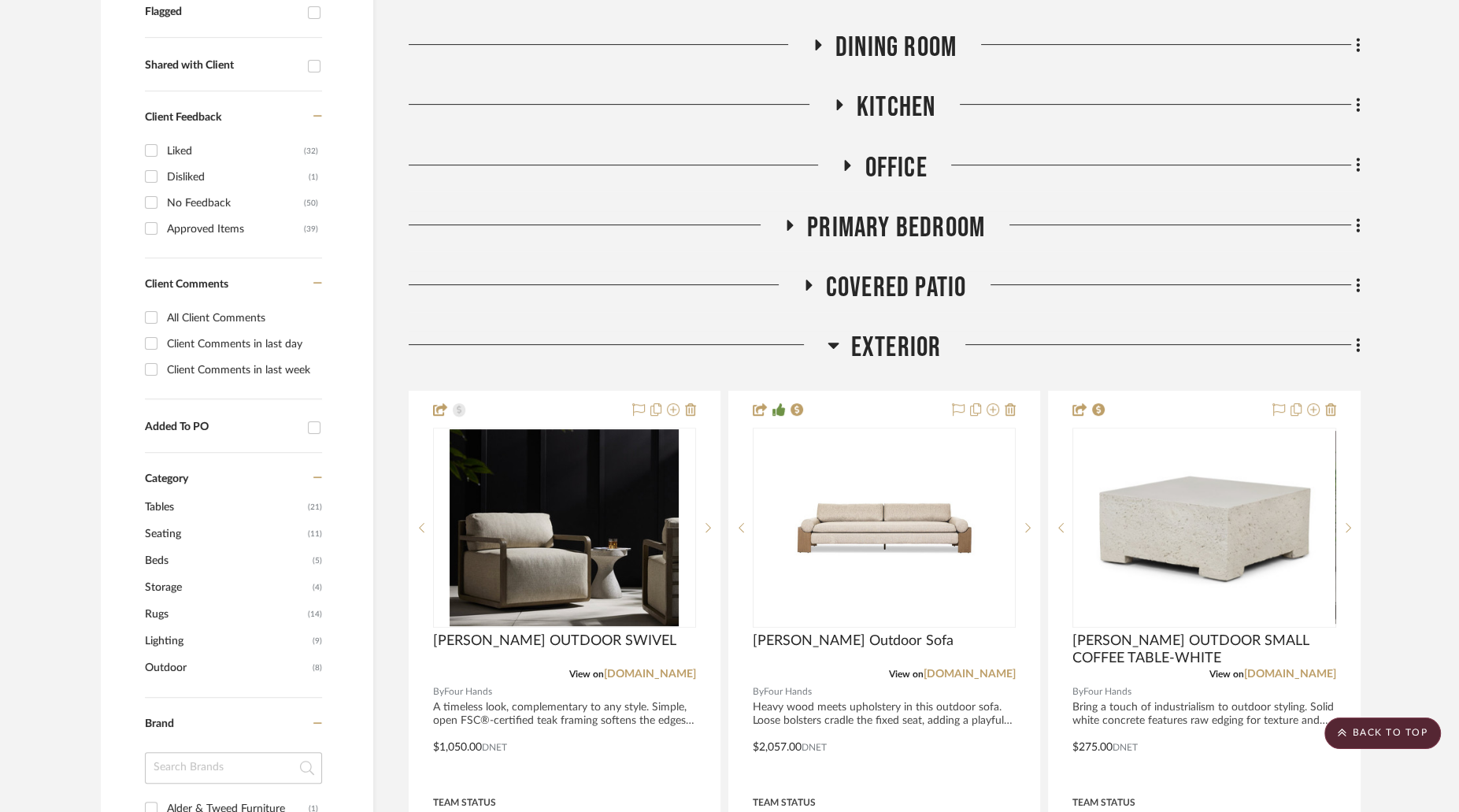
click at [825, 271] on h3 "COVERED PATIO" at bounding box center [885, 288] width 164 height 34
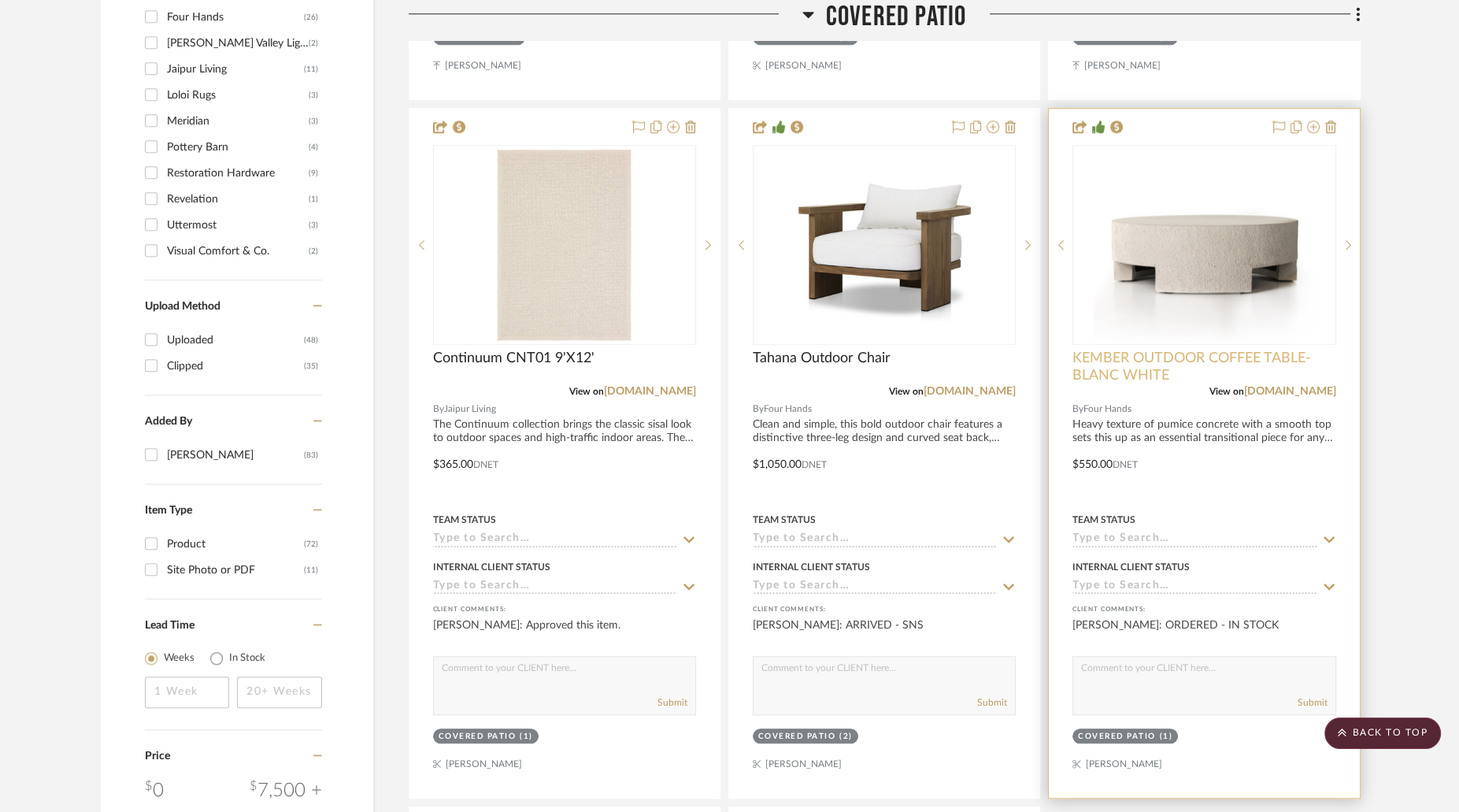
scroll to position [1532, 0]
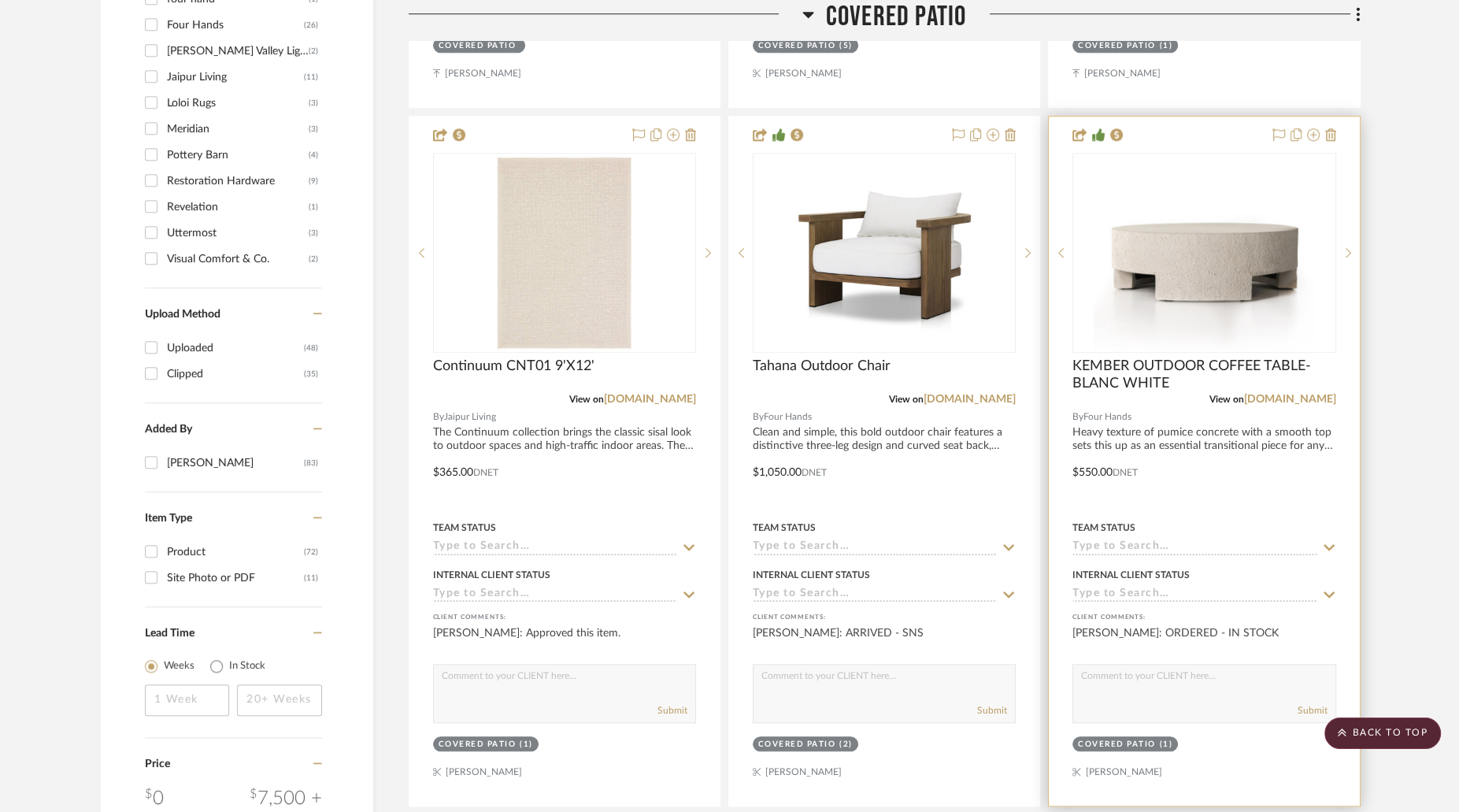
click at [1144, 248] on img "0" at bounding box center [1205, 252] width 221 height 197
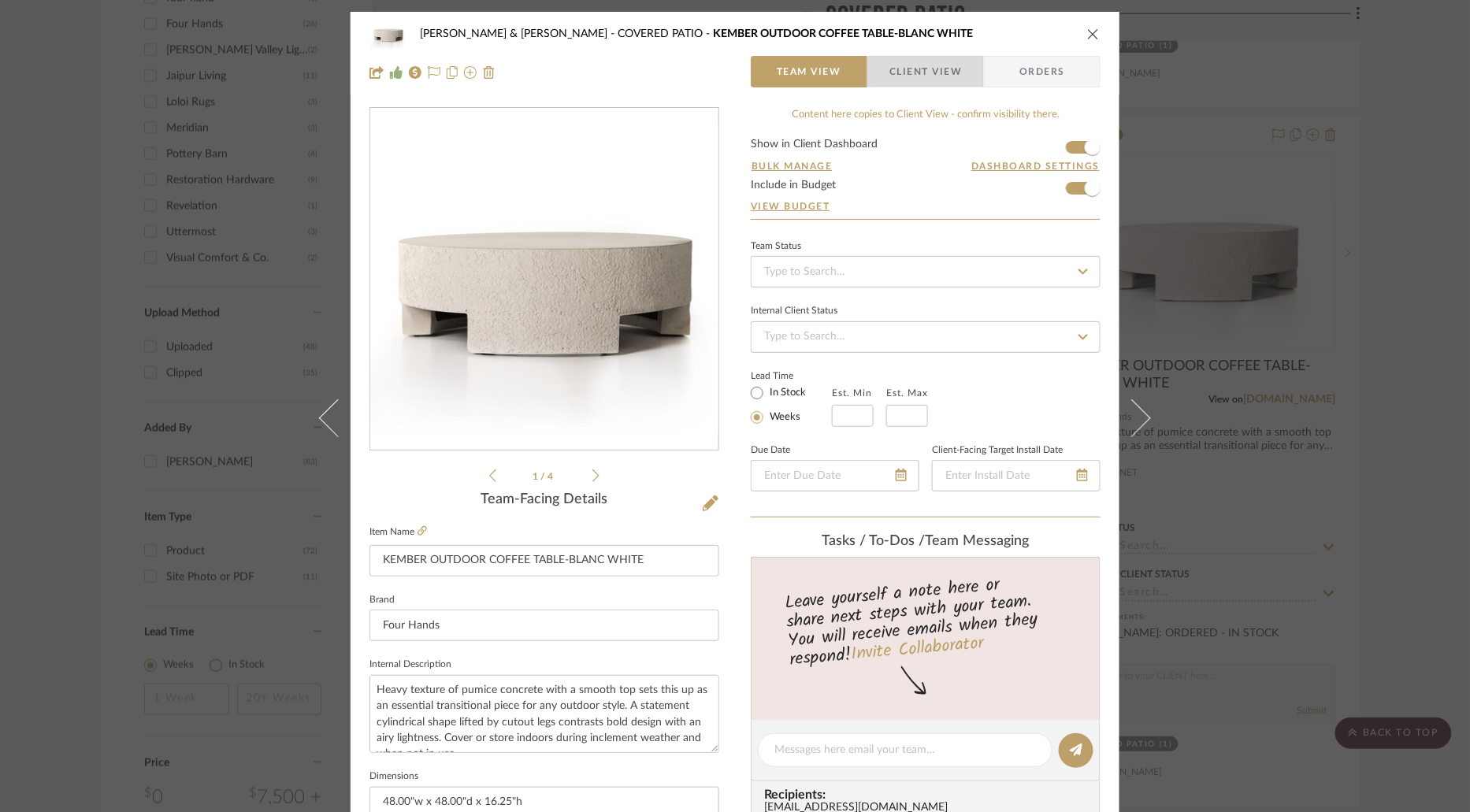
click at [955, 86] on span "Client View" at bounding box center [926, 71] width 72 height 31
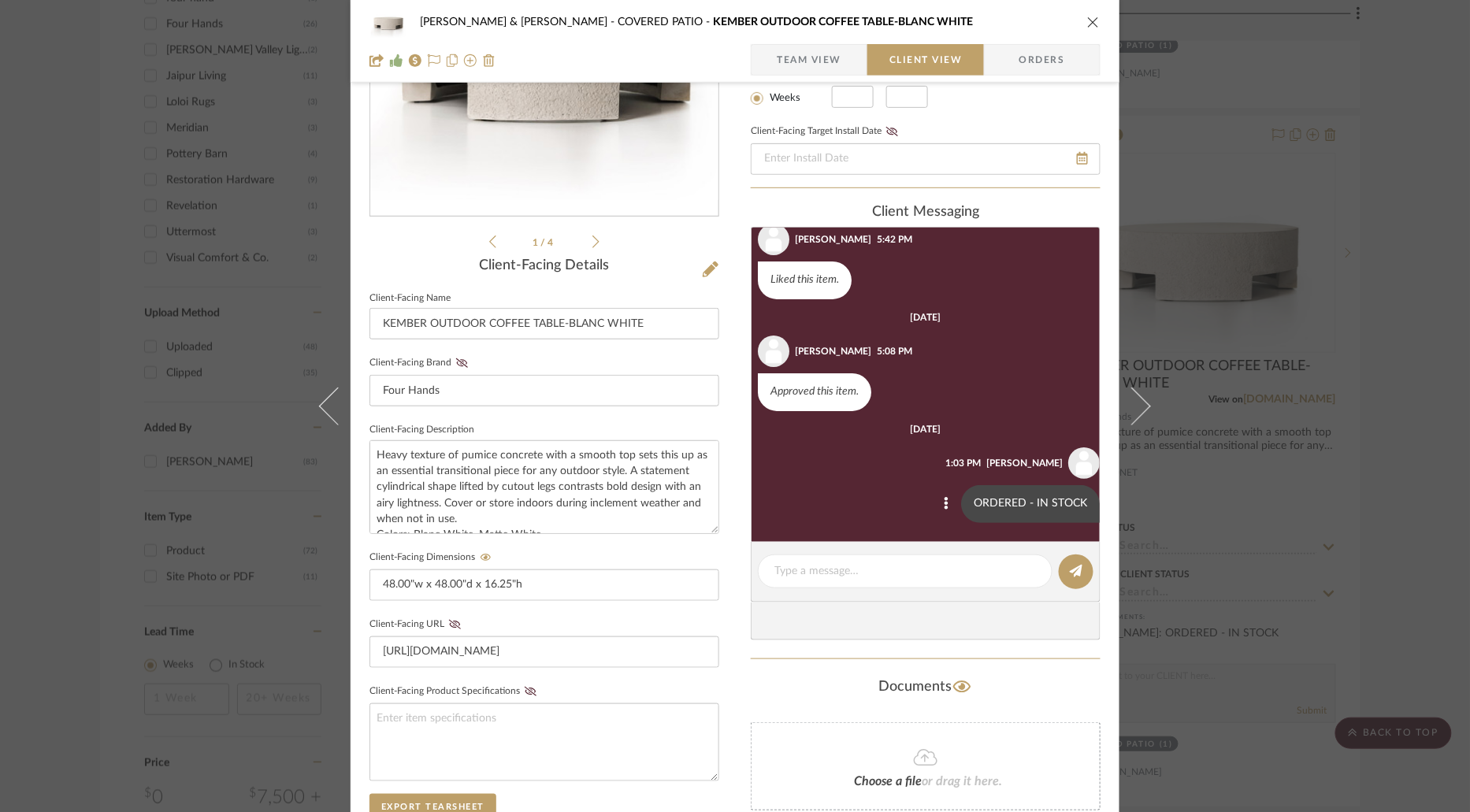
scroll to position [274, 0]
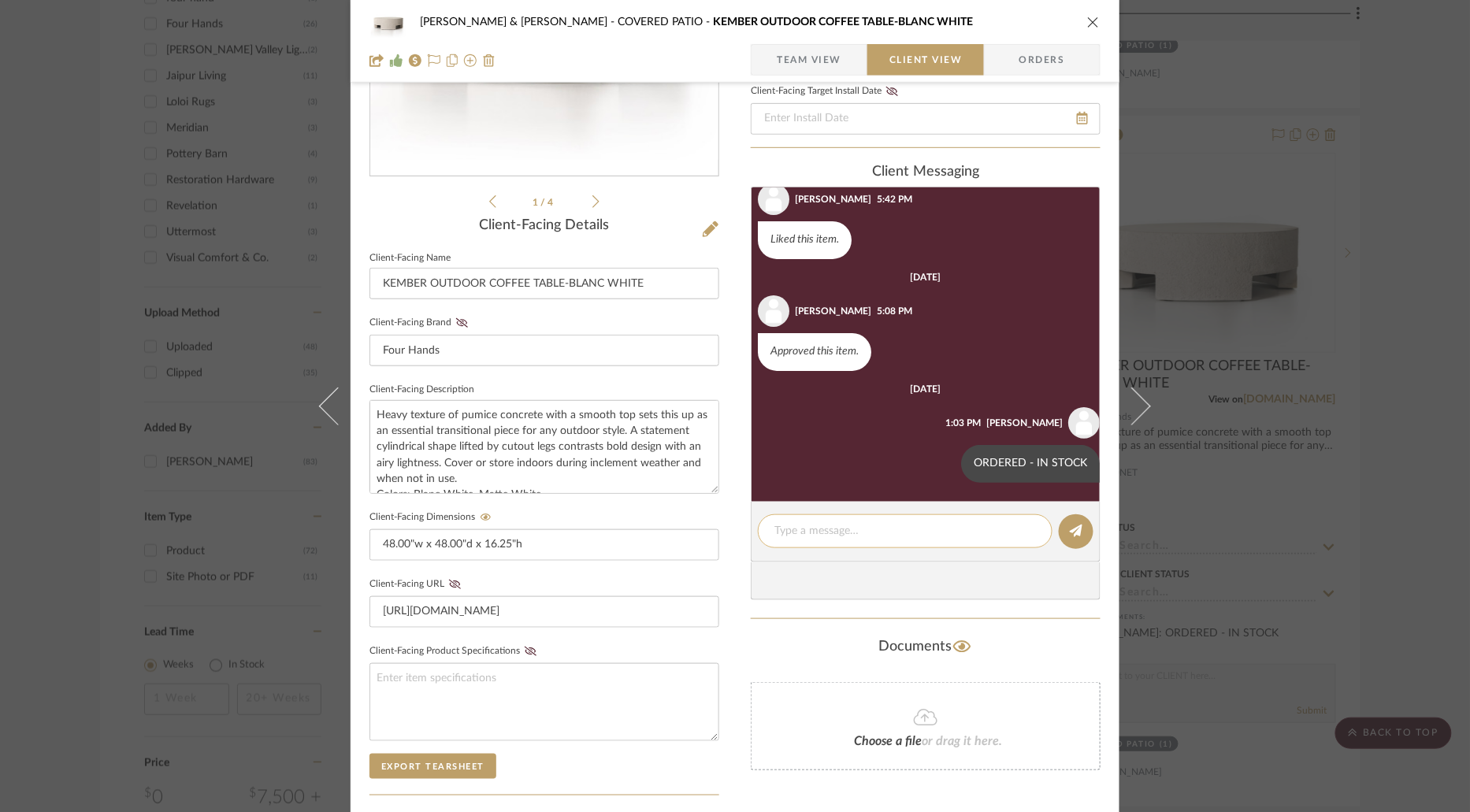
click at [919, 536] on textarea at bounding box center [904, 530] width 261 height 17
type textarea "ARRIVED - SNS"
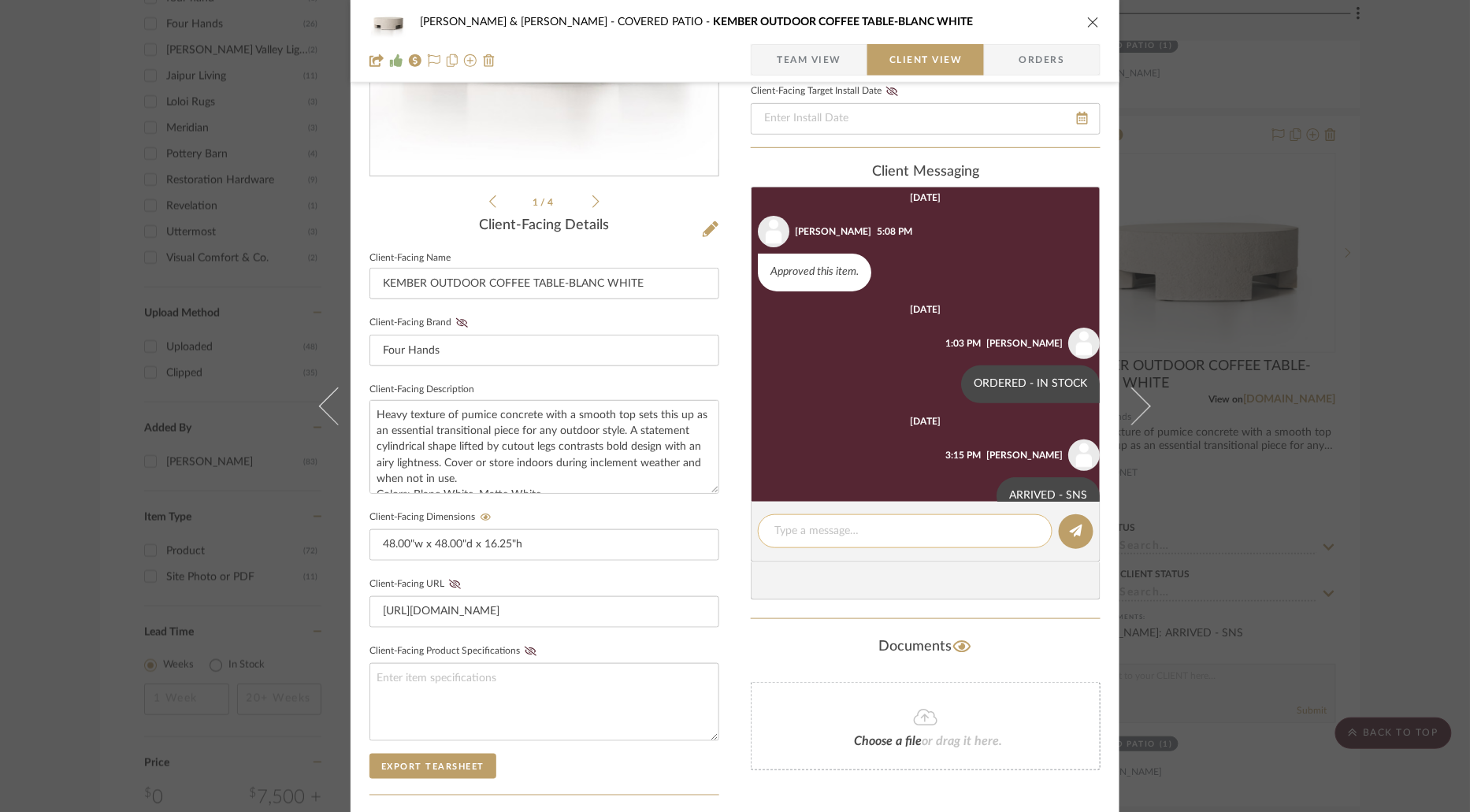
scroll to position [152, 0]
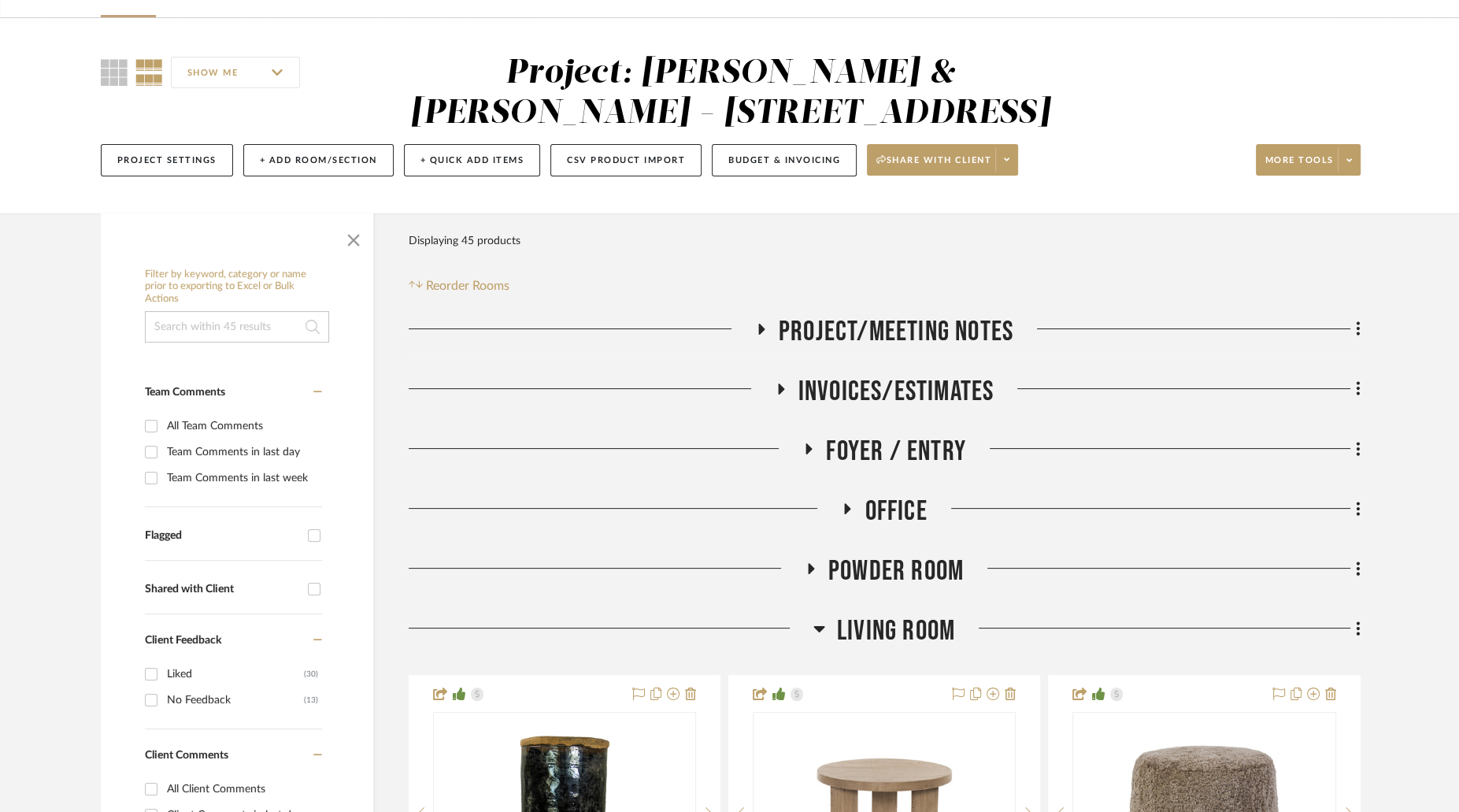
scroll to position [210, 0]
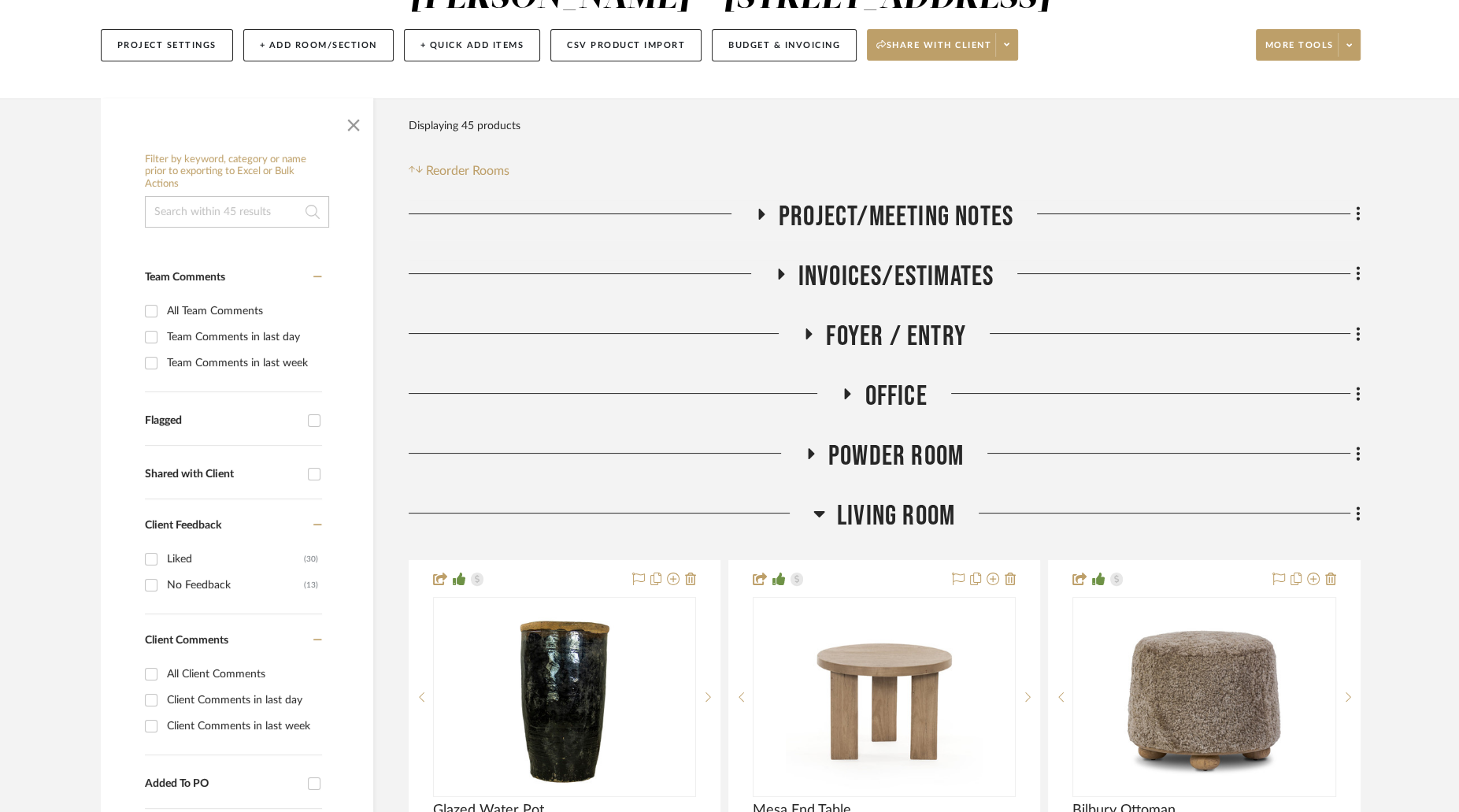
click at [356, 121] on span "button" at bounding box center [353, 121] width 38 height 38
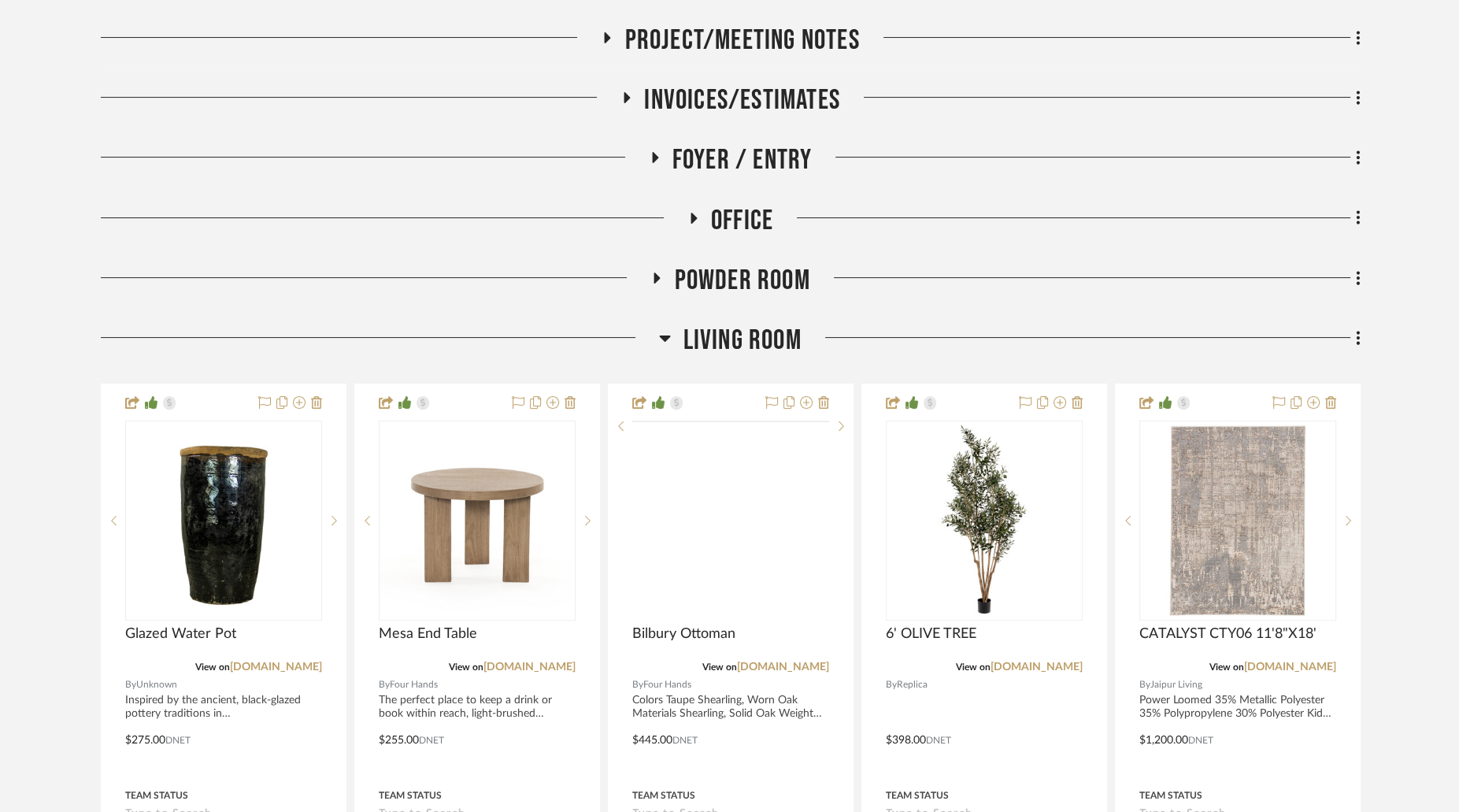
scroll to position [390, 0]
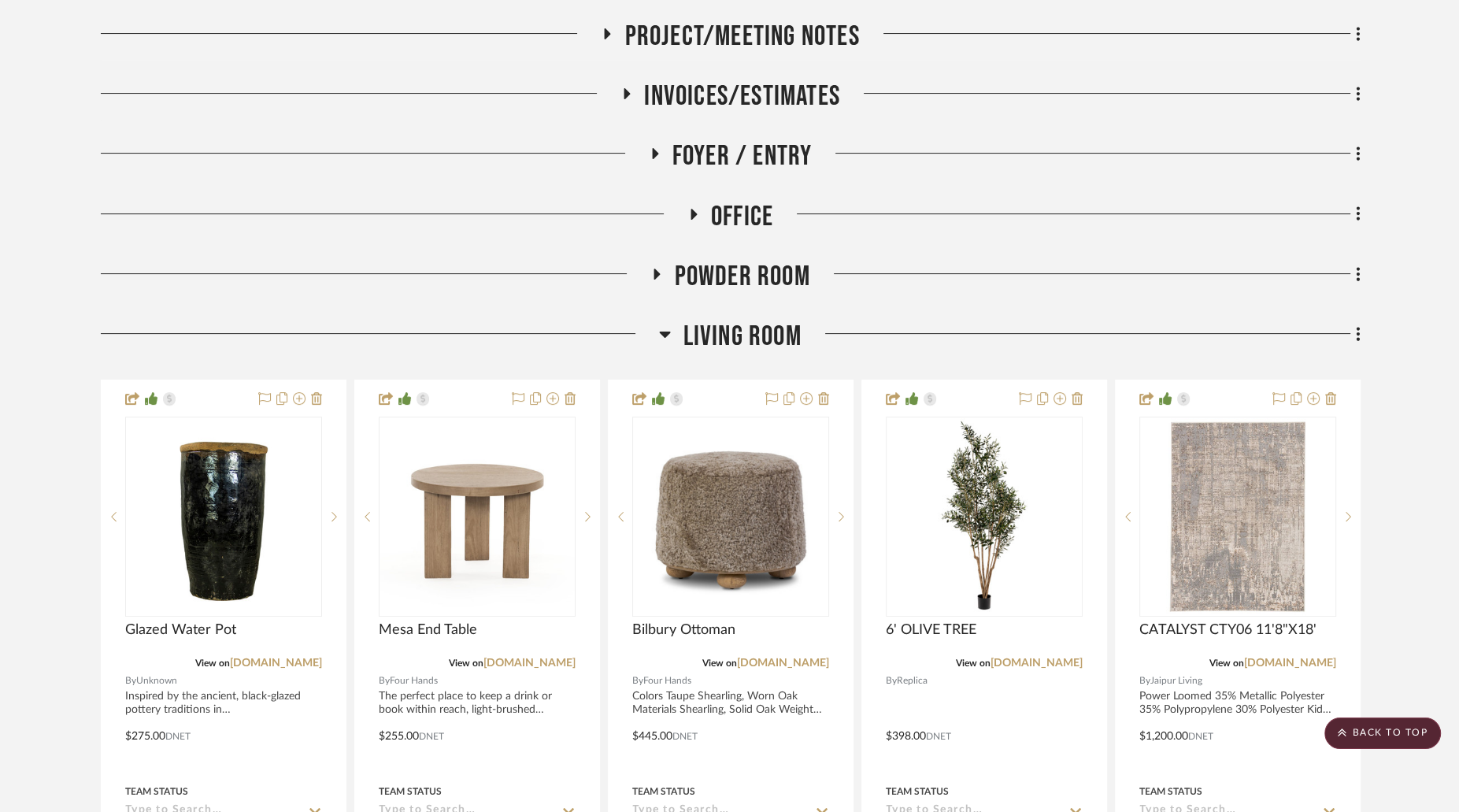
click at [668, 328] on icon at bounding box center [665, 334] width 12 height 19
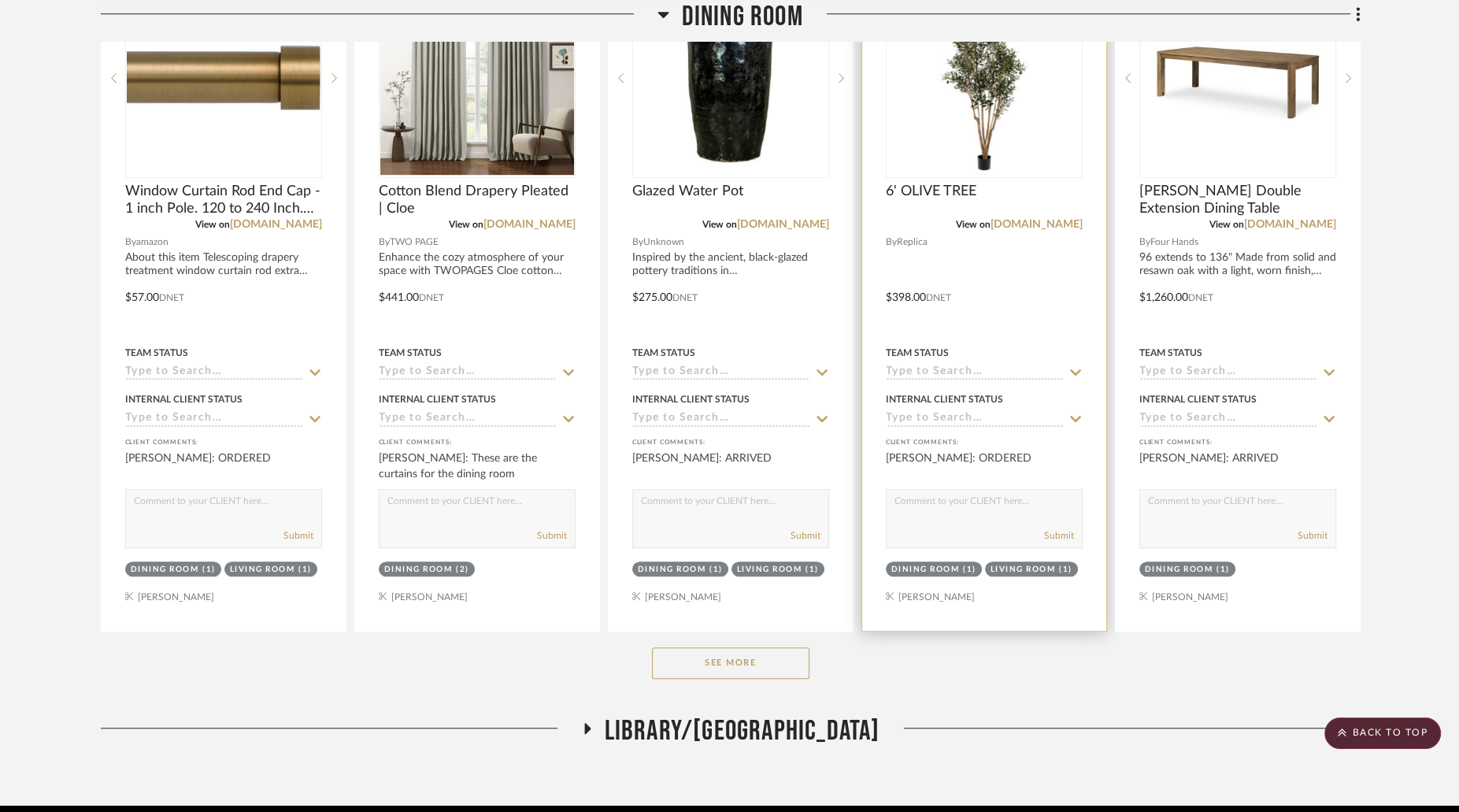
scroll to position [951, 0]
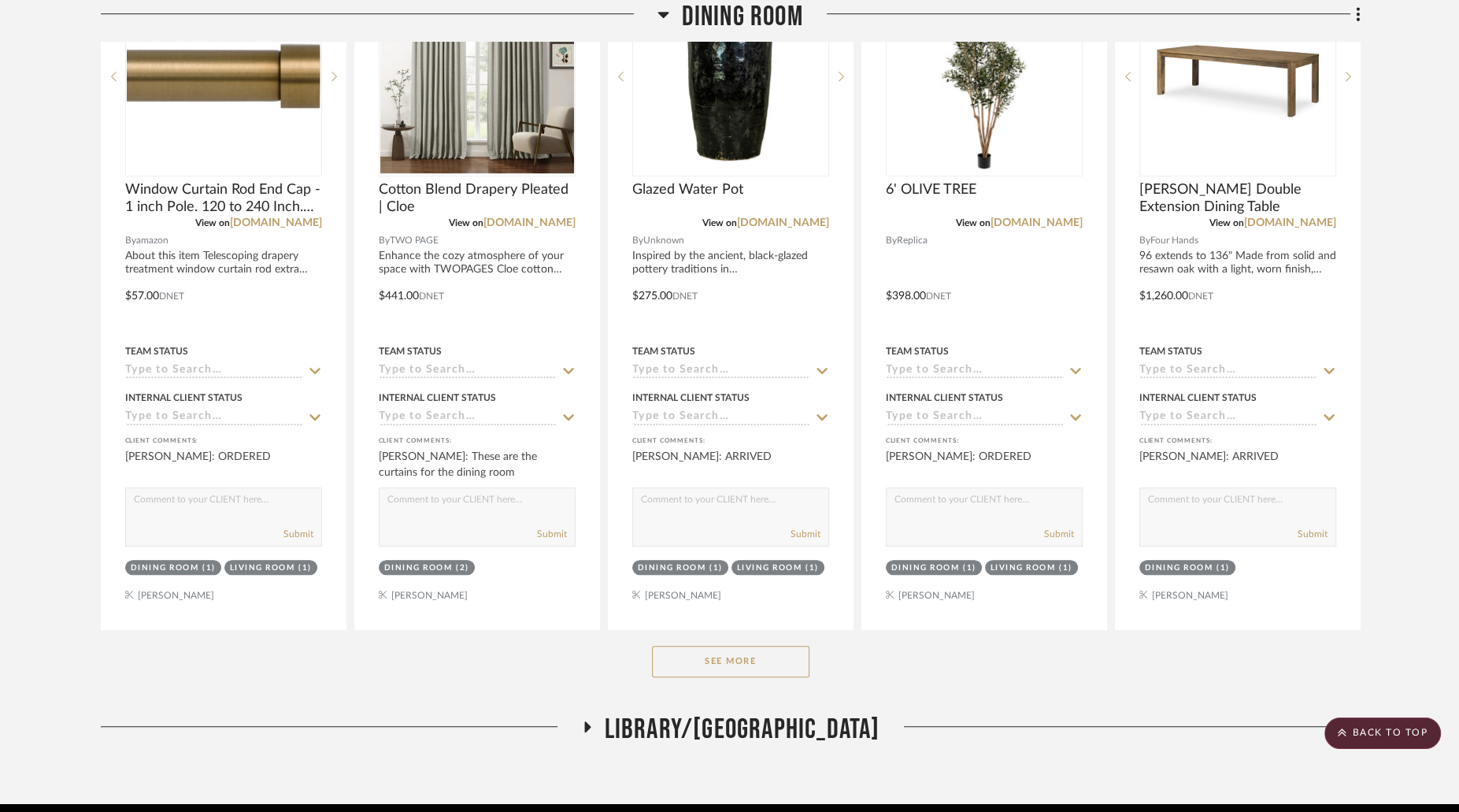
click at [759, 663] on button "See More" at bounding box center [730, 661] width 158 height 31
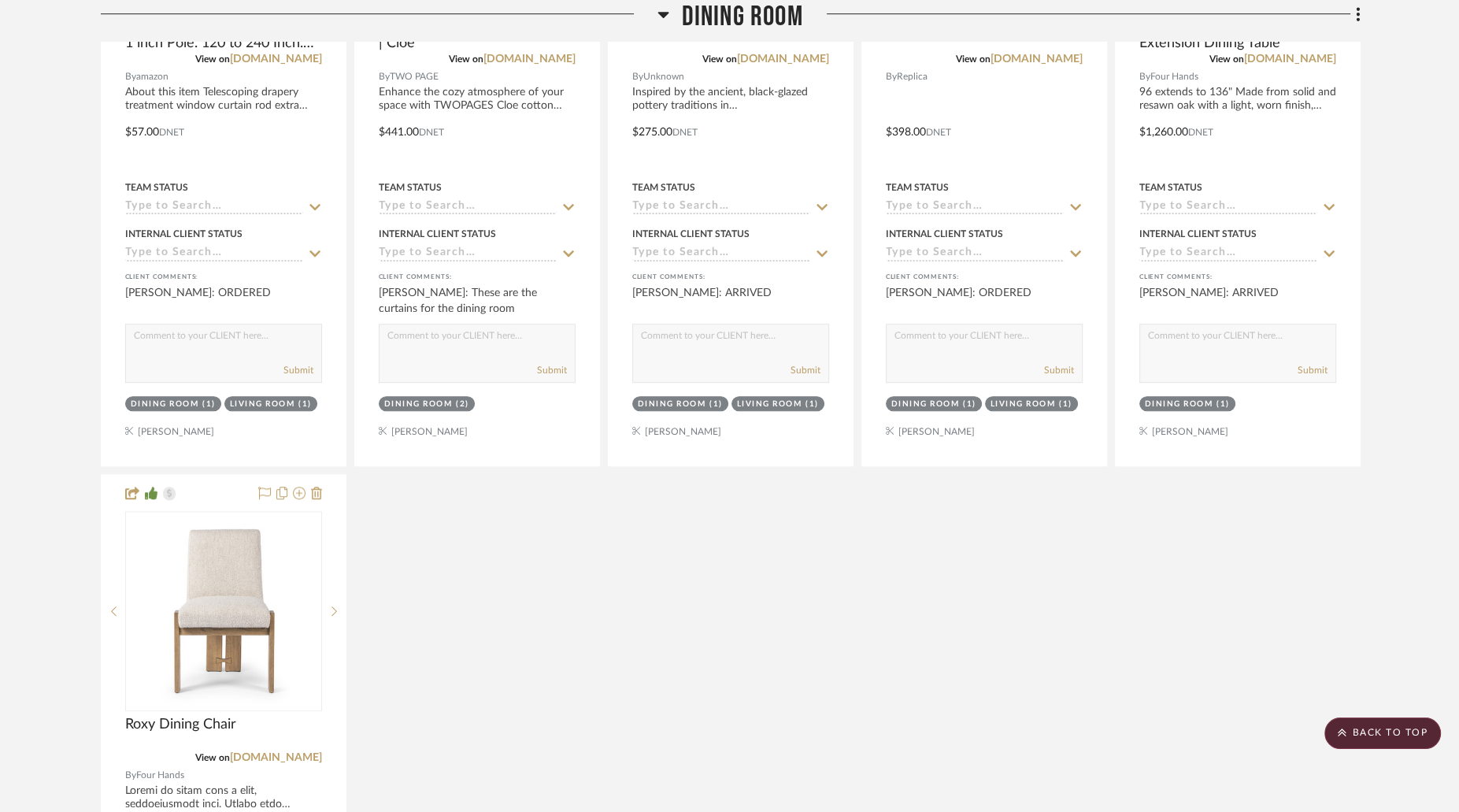
scroll to position [1235, 0]
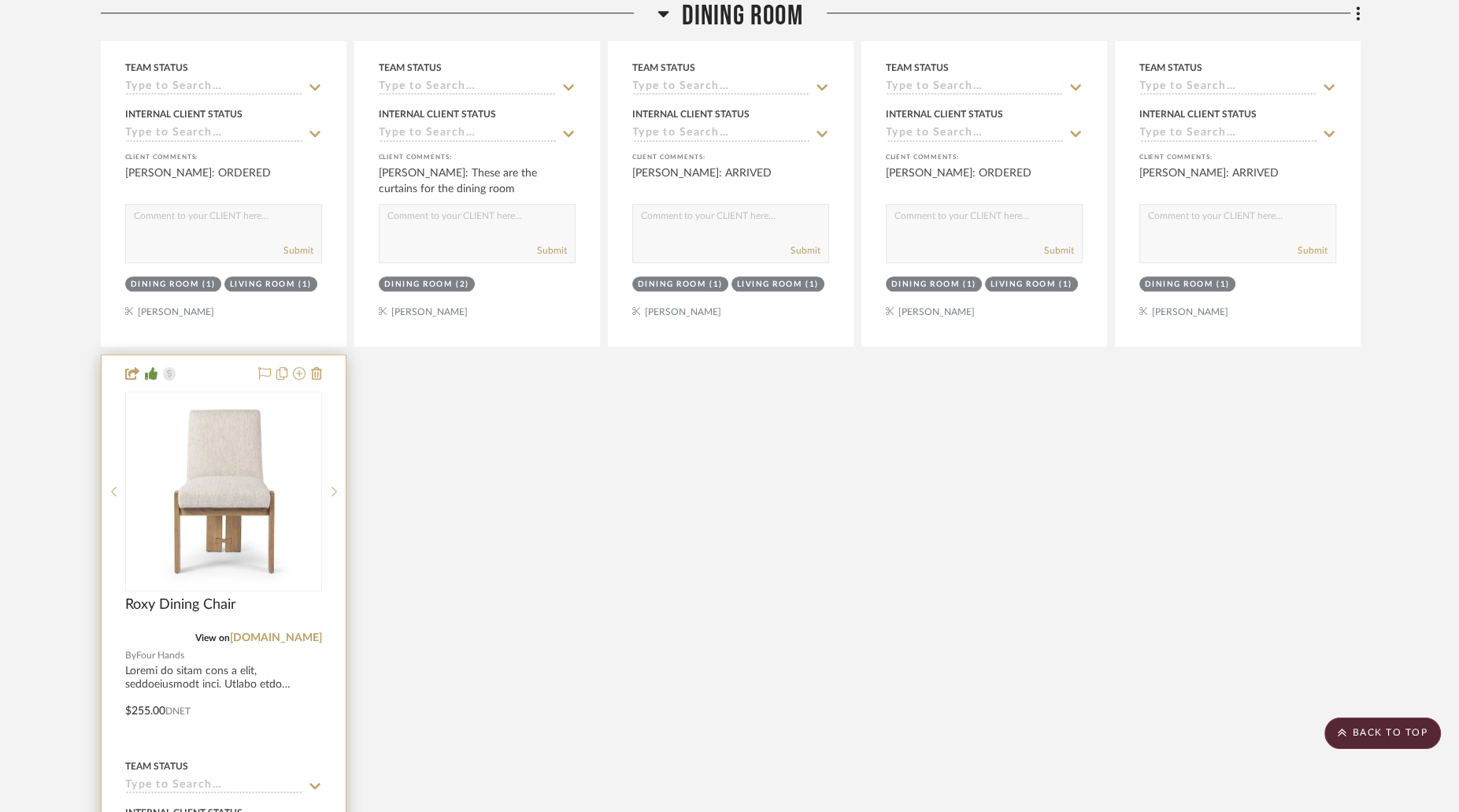
click at [300, 472] on img "0" at bounding box center [224, 491] width 194 height 194
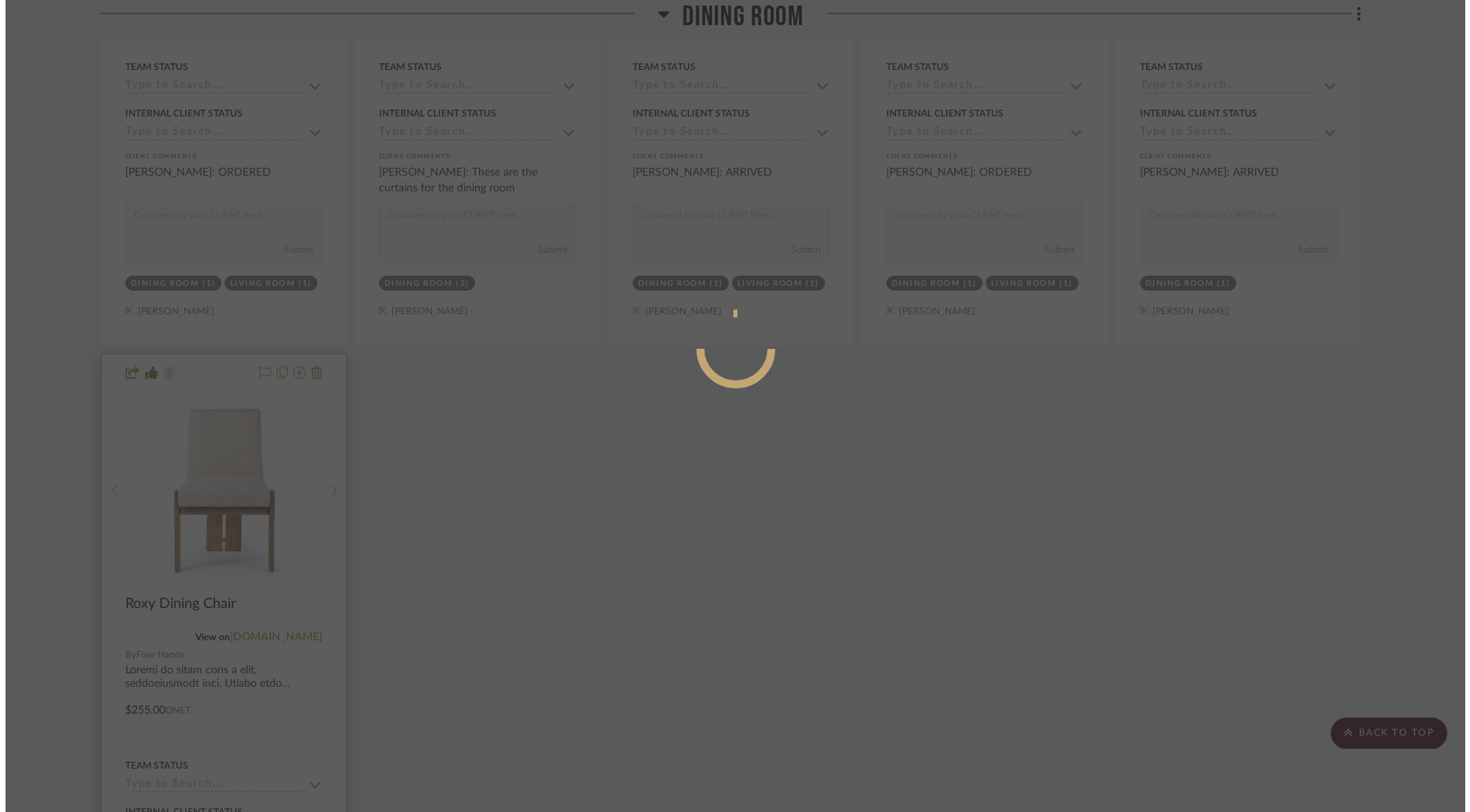
scroll to position [0, 0]
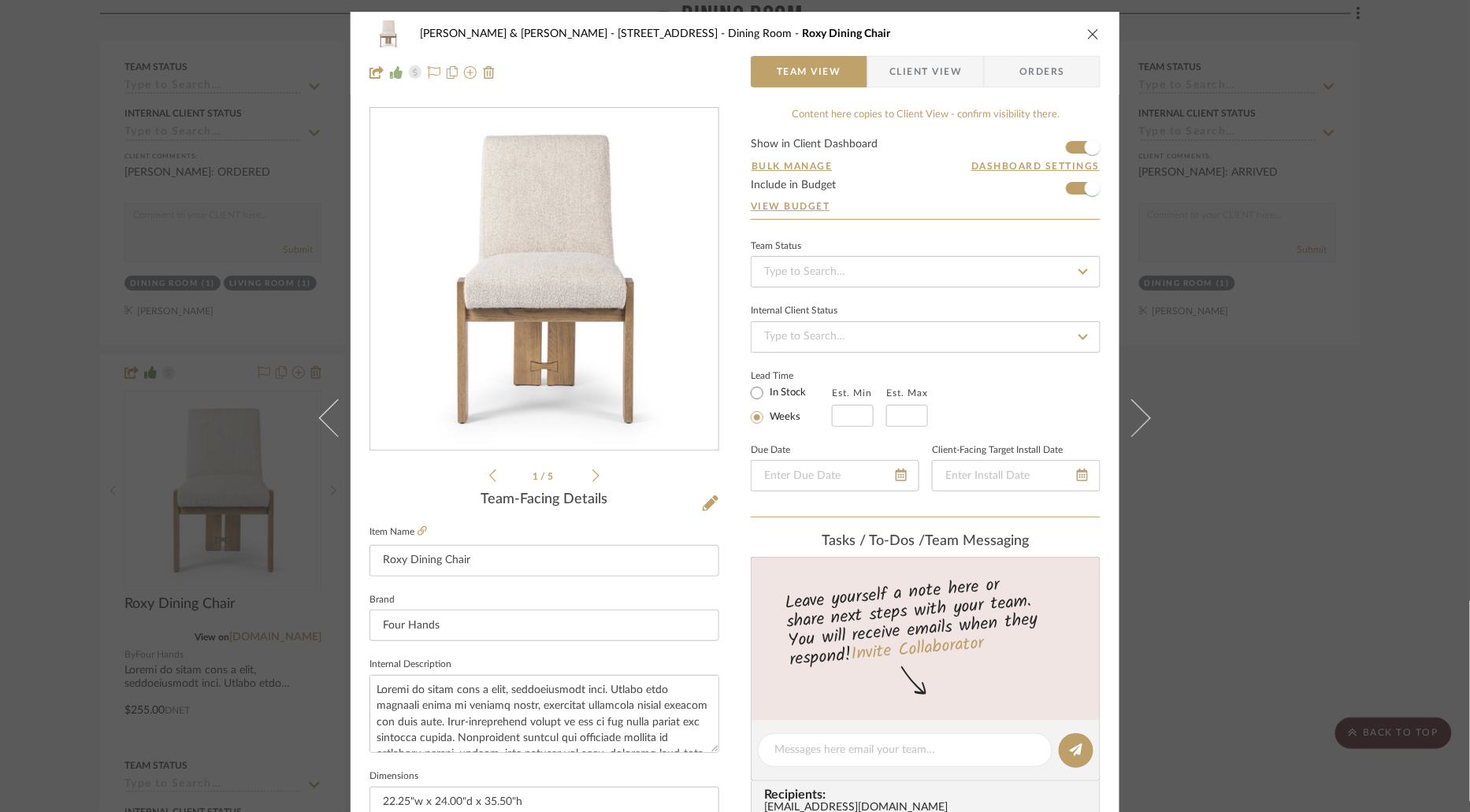
click at [939, 72] on span "Client View" at bounding box center [926, 71] width 72 height 31
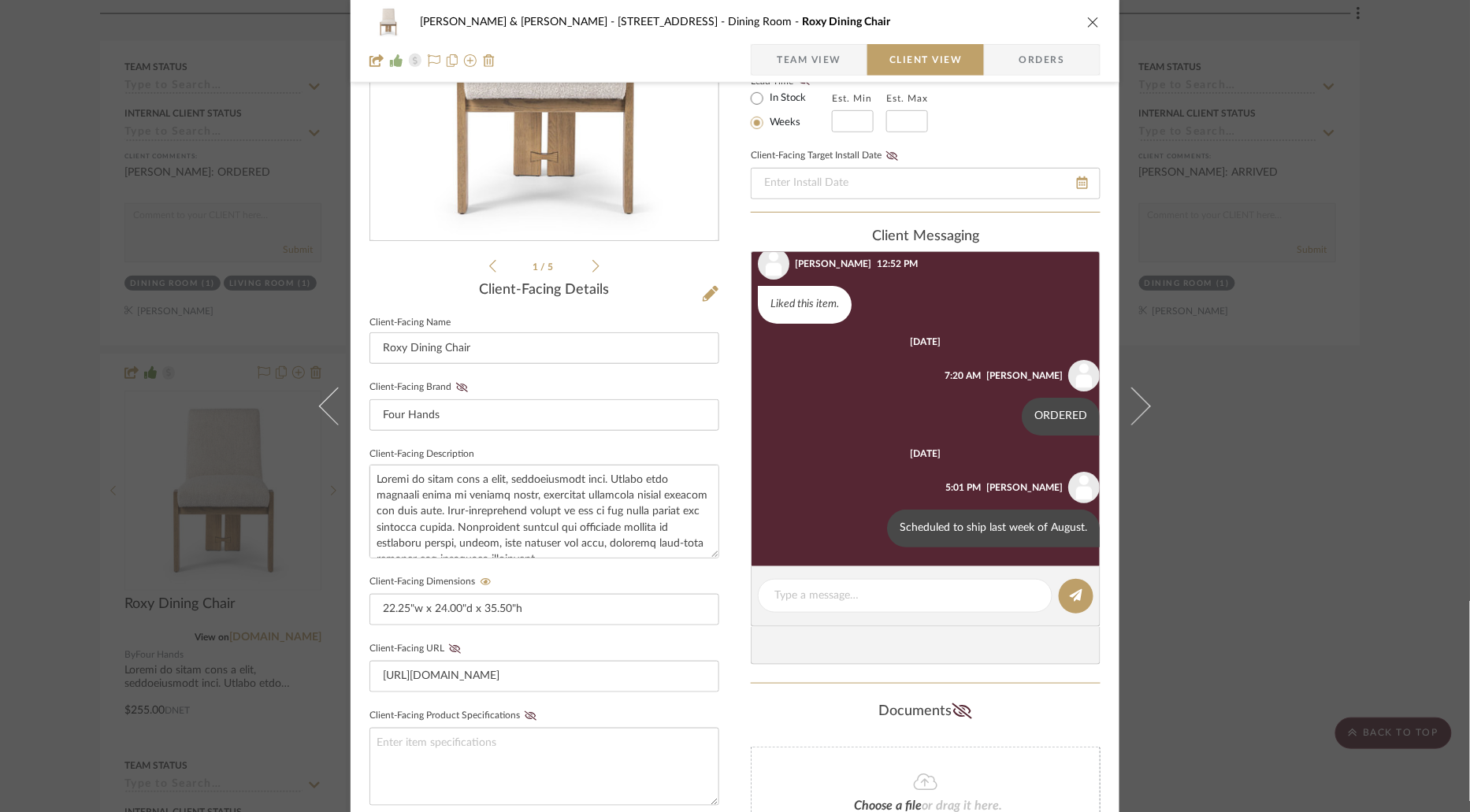
scroll to position [217, 0]
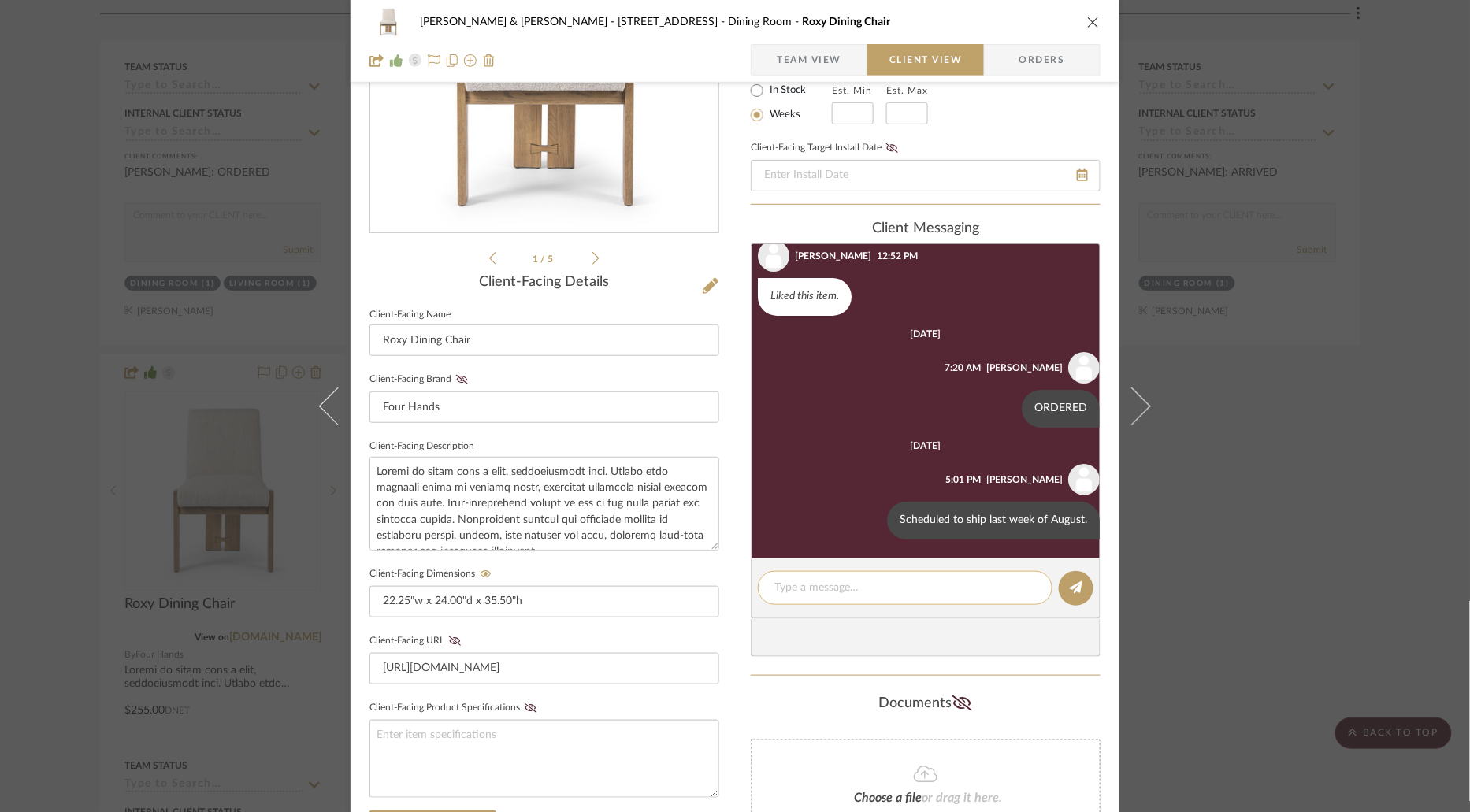
click at [857, 586] on textarea at bounding box center [904, 587] width 261 height 17
type textarea "ARRIVED"
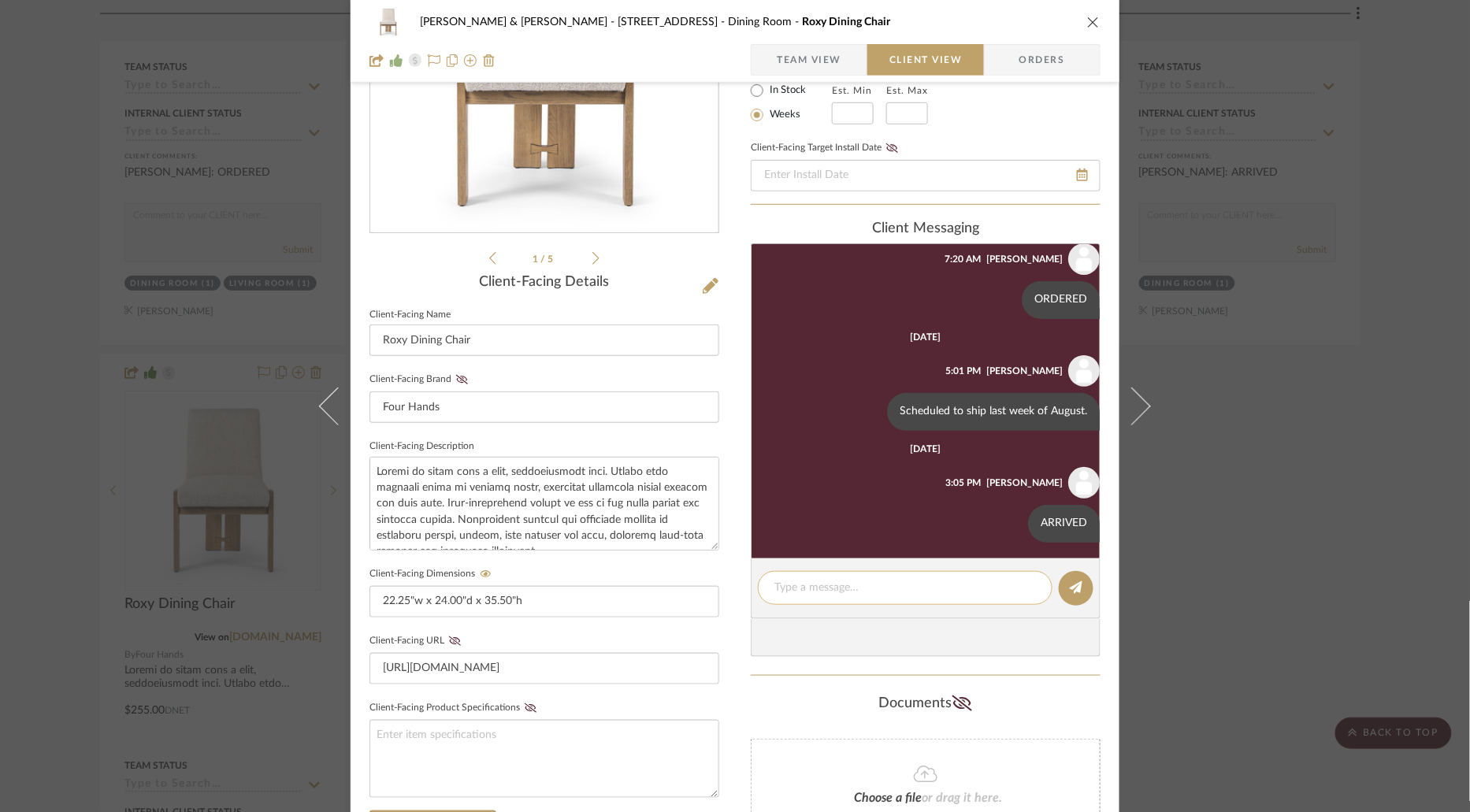
scroll to position [152, 0]
click at [1088, 23] on icon "close" at bounding box center [1093, 22] width 13 height 13
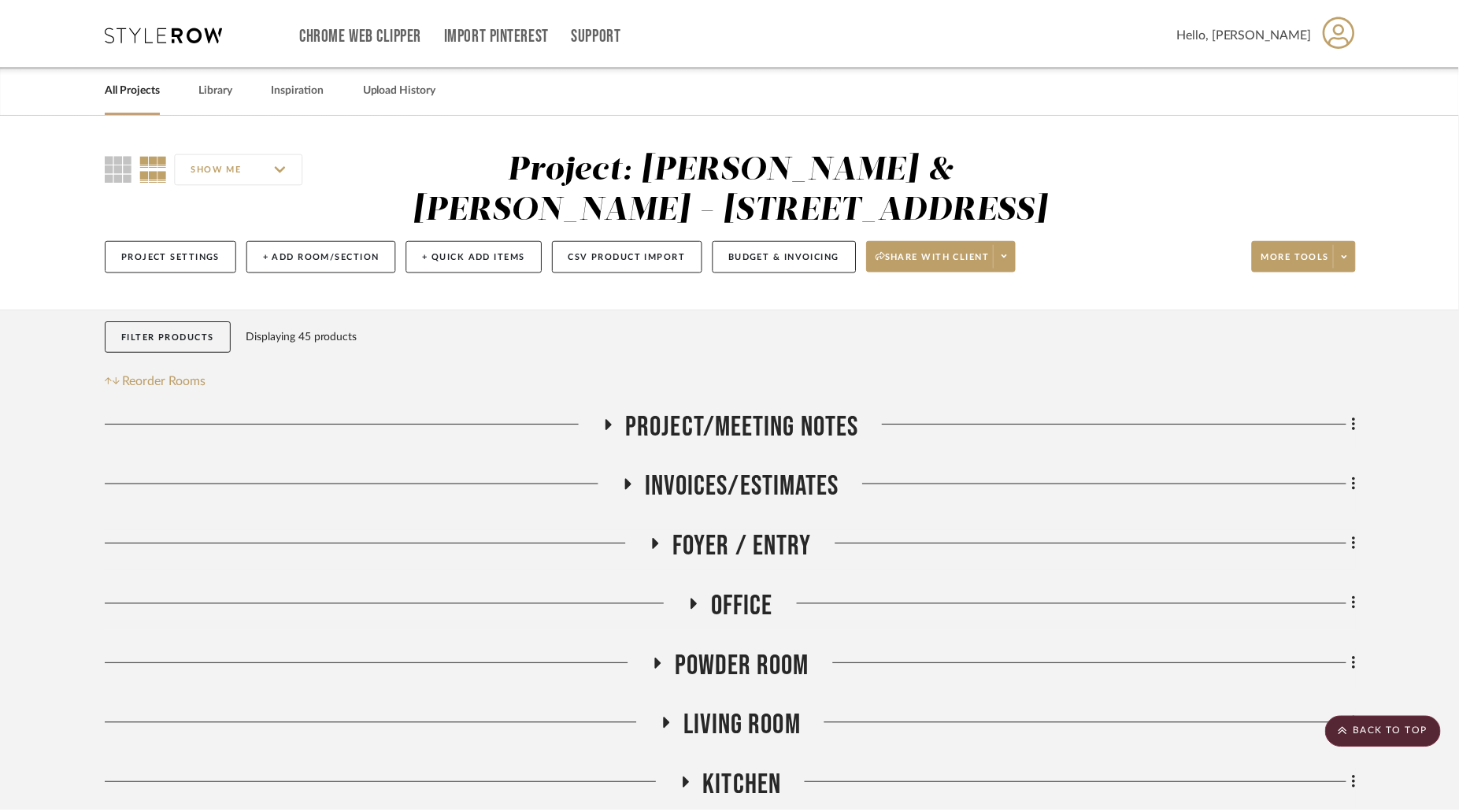
scroll to position [1235, 0]
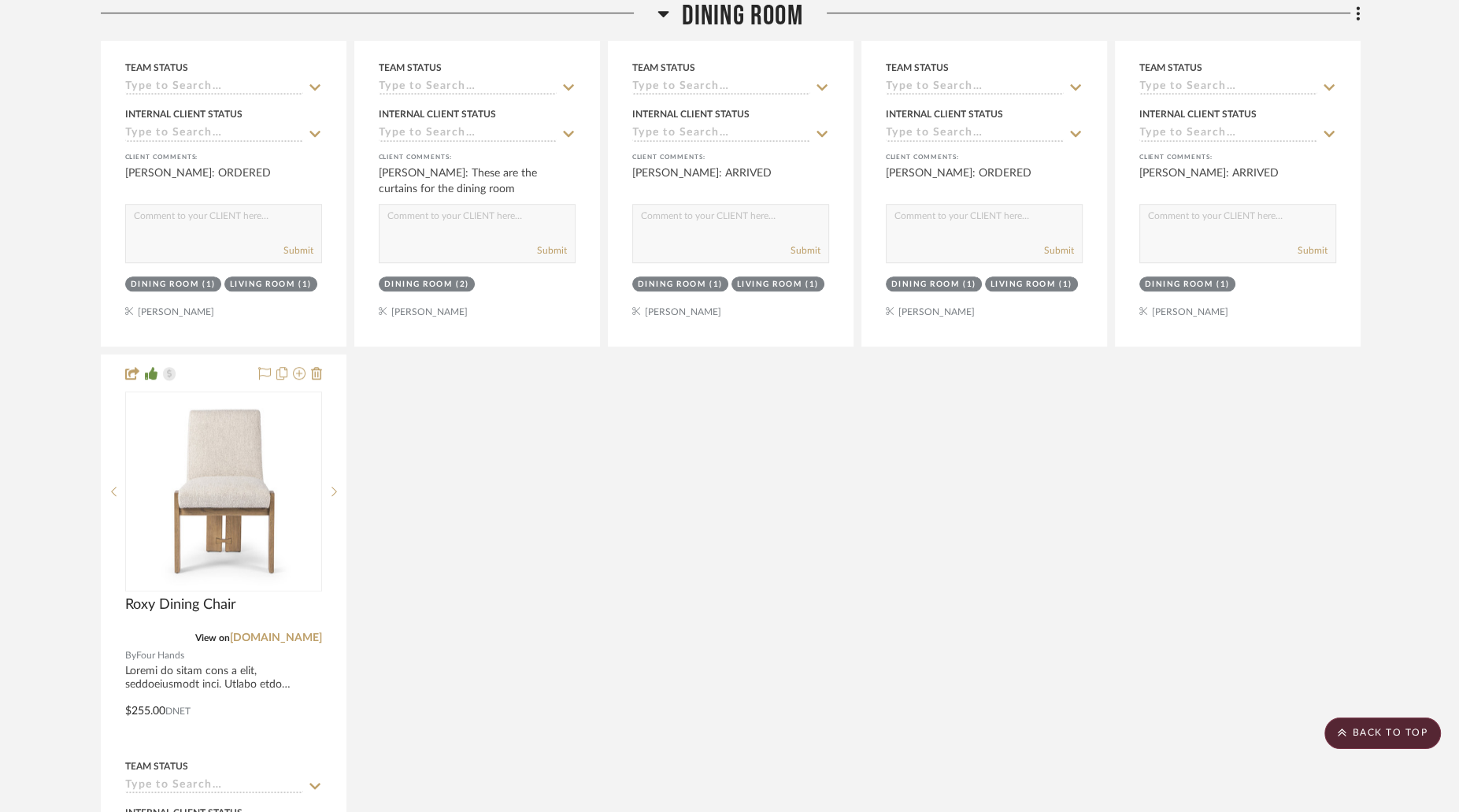
click at [661, 17] on icon at bounding box center [663, 14] width 12 height 19
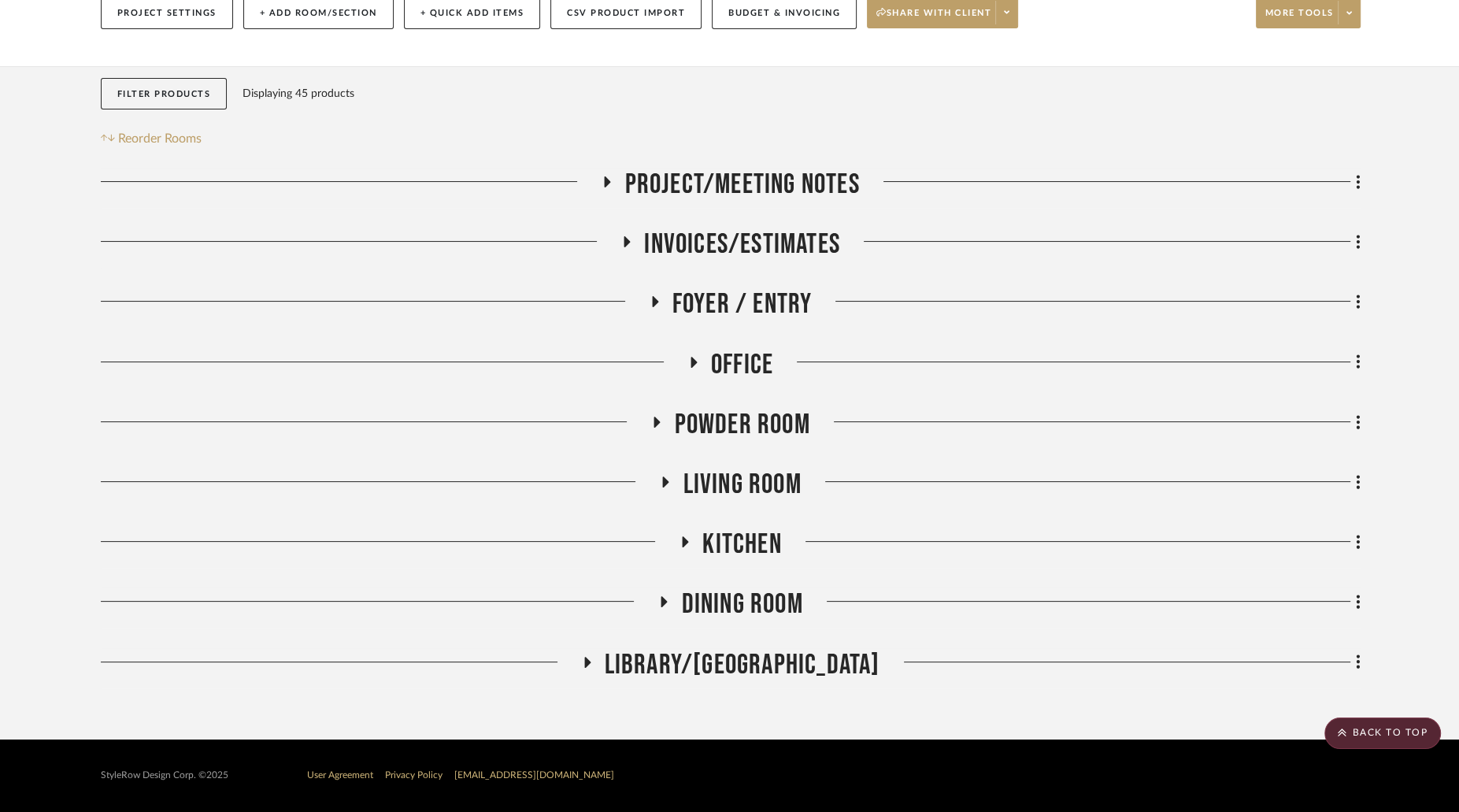
scroll to position [243, 0]
click at [695, 372] on fa-icon at bounding box center [694, 367] width 12 height 23
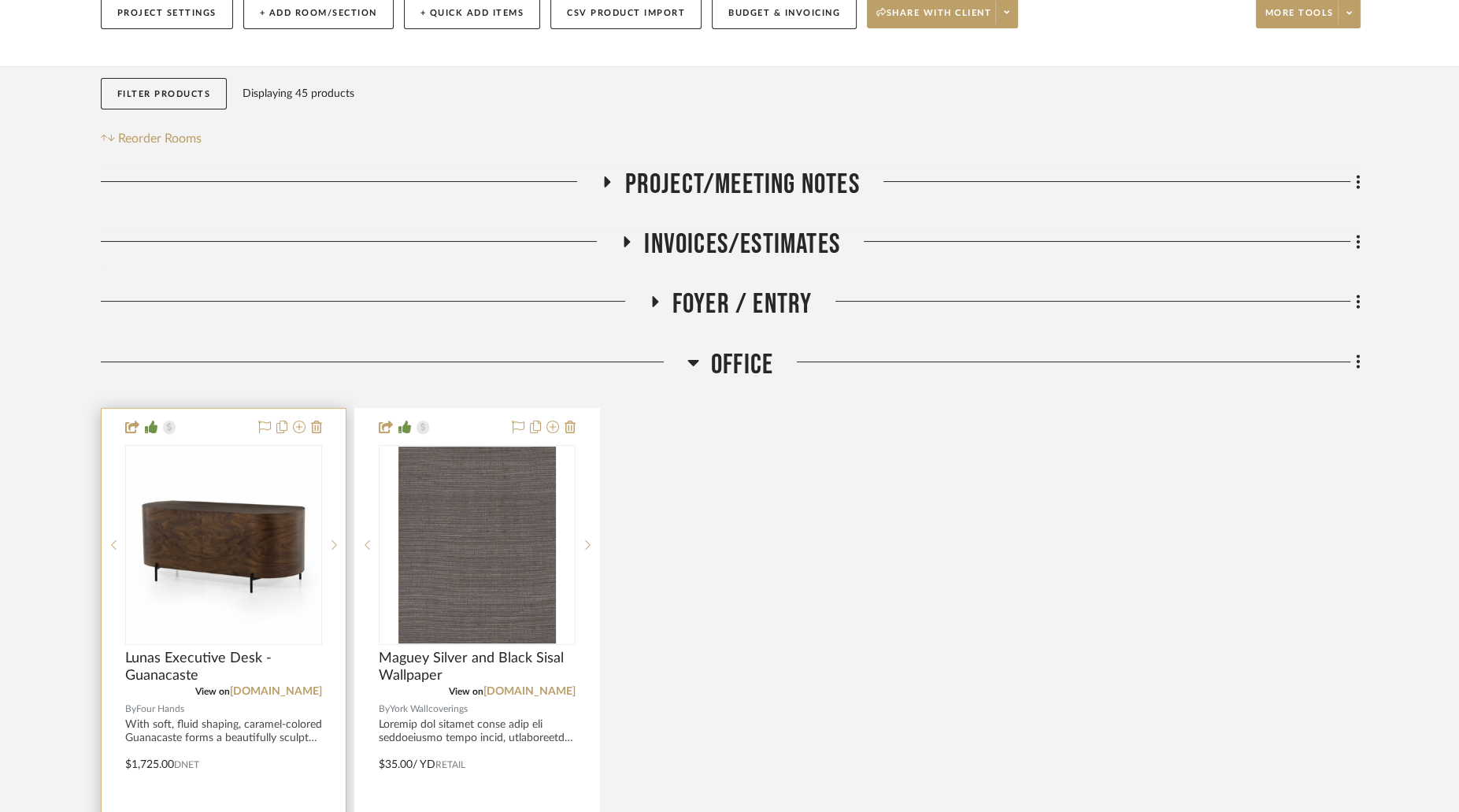
click at [0, 0] on img at bounding box center [0, 0] width 0 height 0
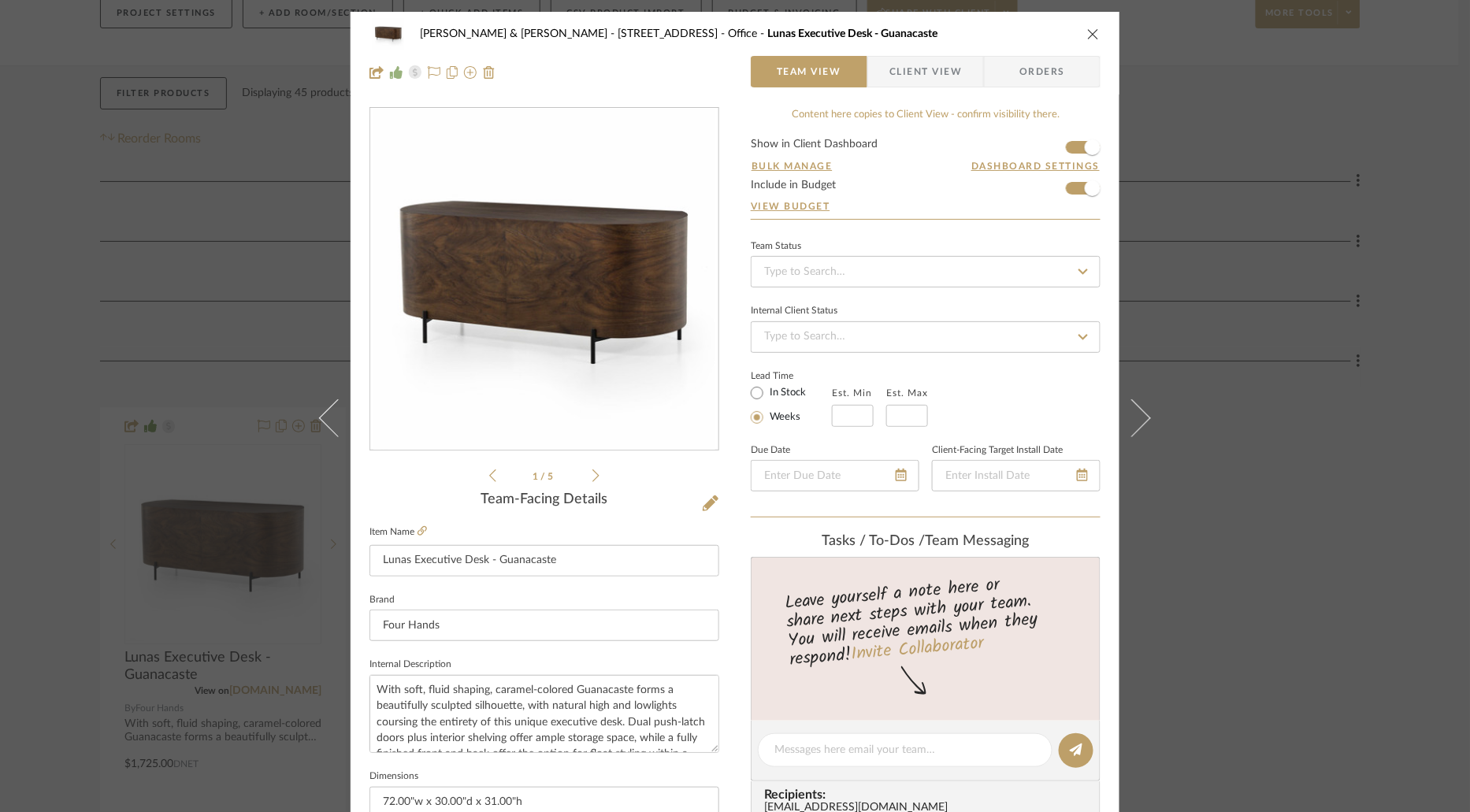
click at [937, 72] on span "Client View" at bounding box center [926, 71] width 72 height 31
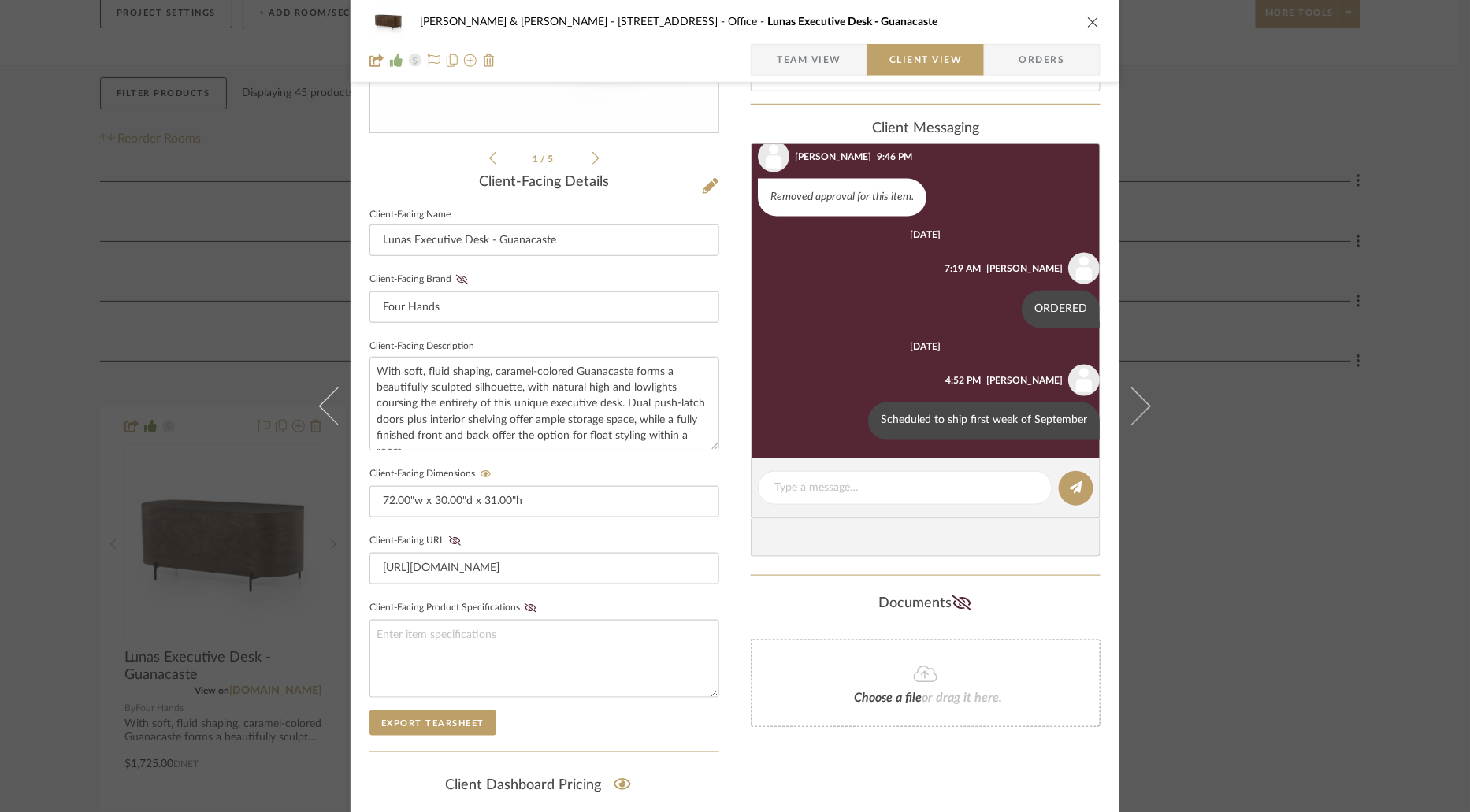
scroll to position [329, 0]
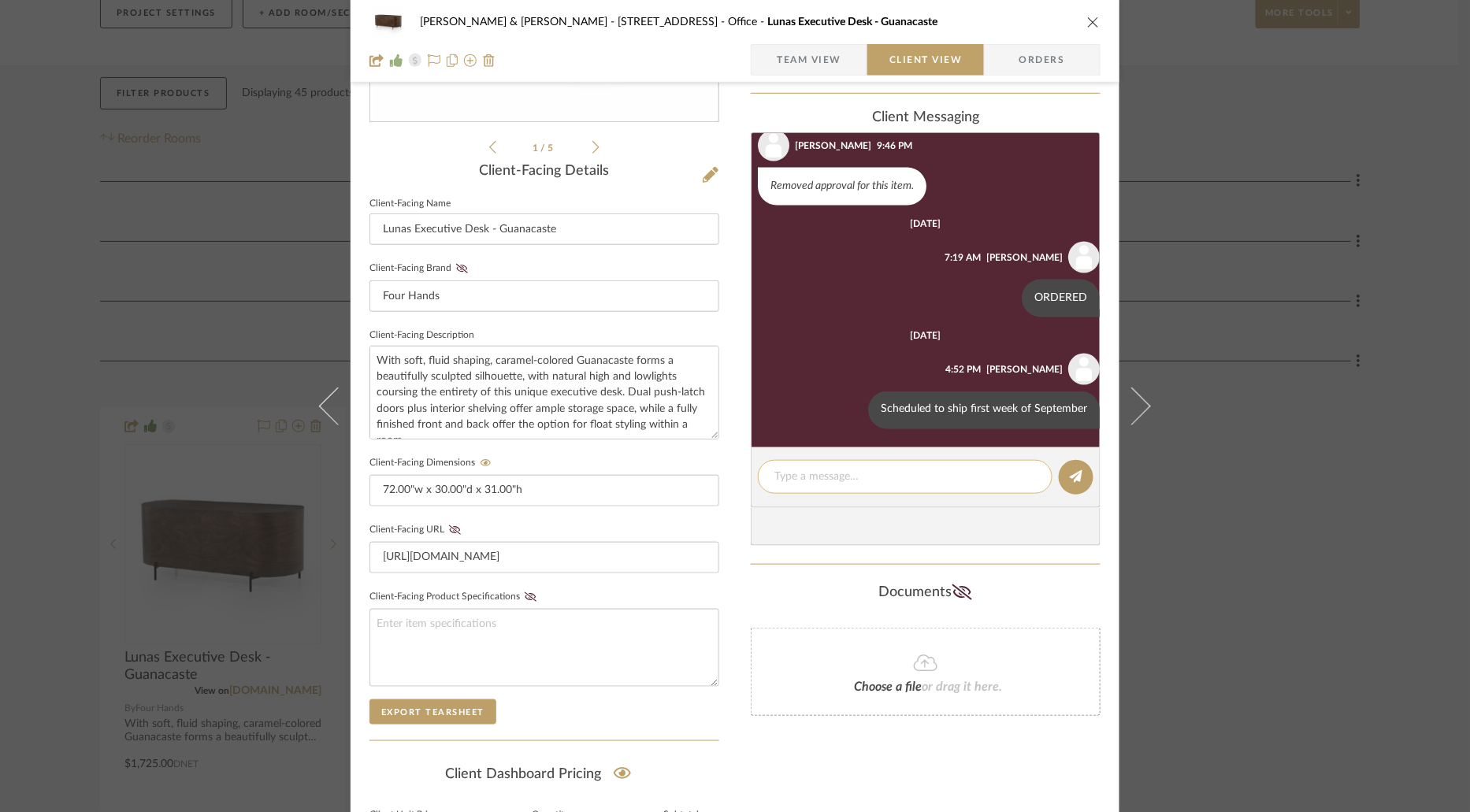
click at [929, 479] on textarea at bounding box center [904, 476] width 261 height 17
type textarea "ARRIVED"
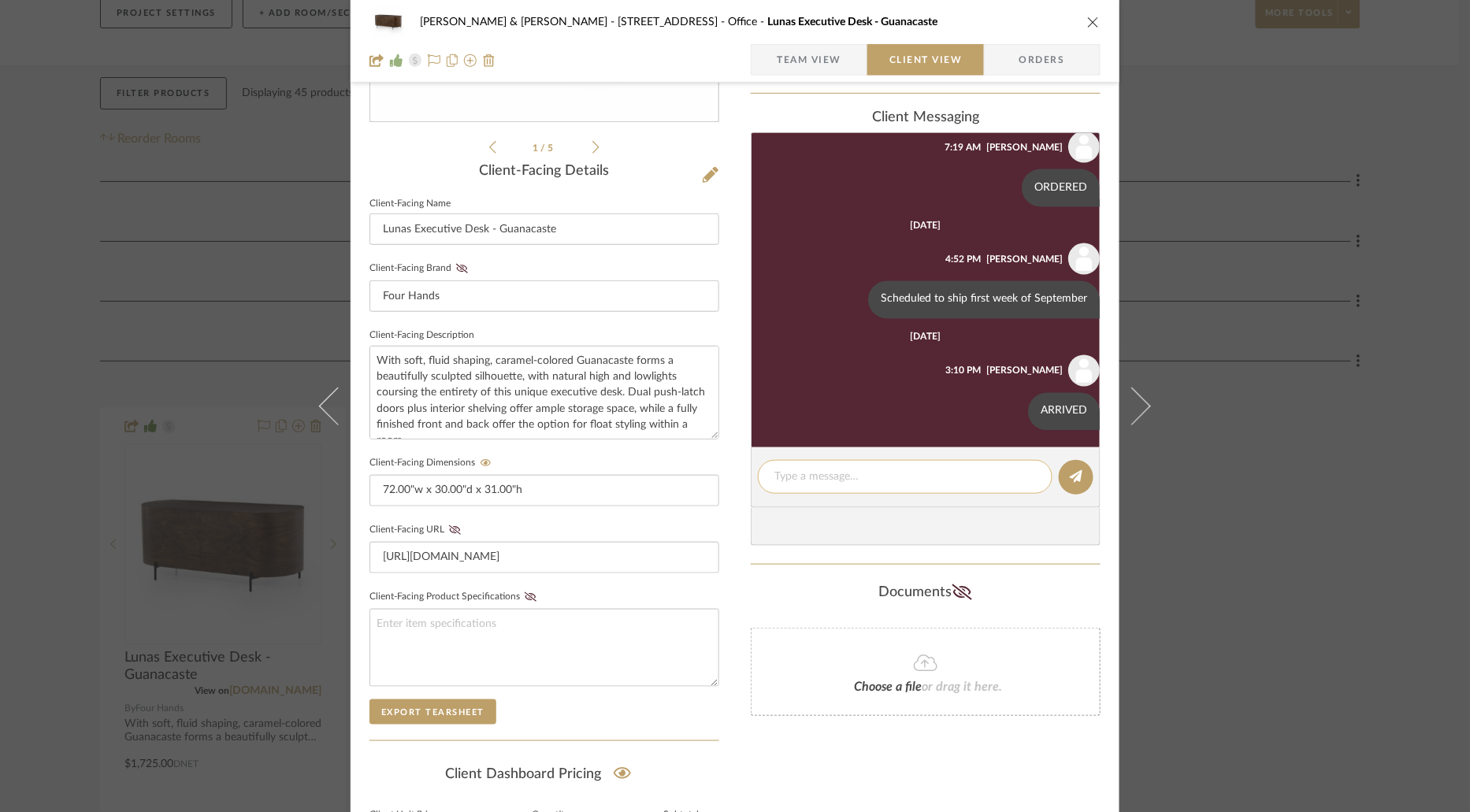
scroll to position [950, 0]
click at [1087, 23] on icon "close" at bounding box center [1093, 22] width 13 height 13
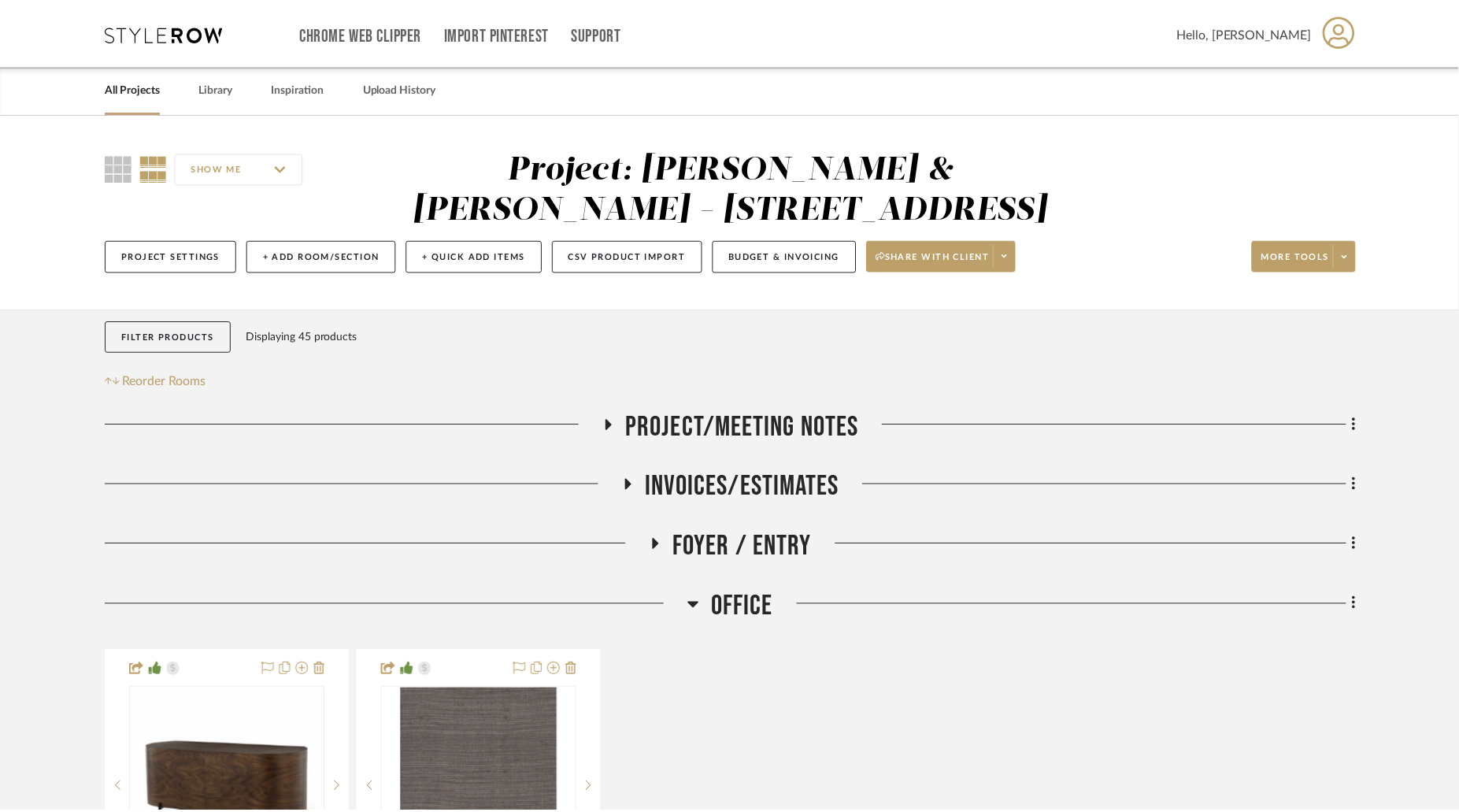
scroll to position [243, 0]
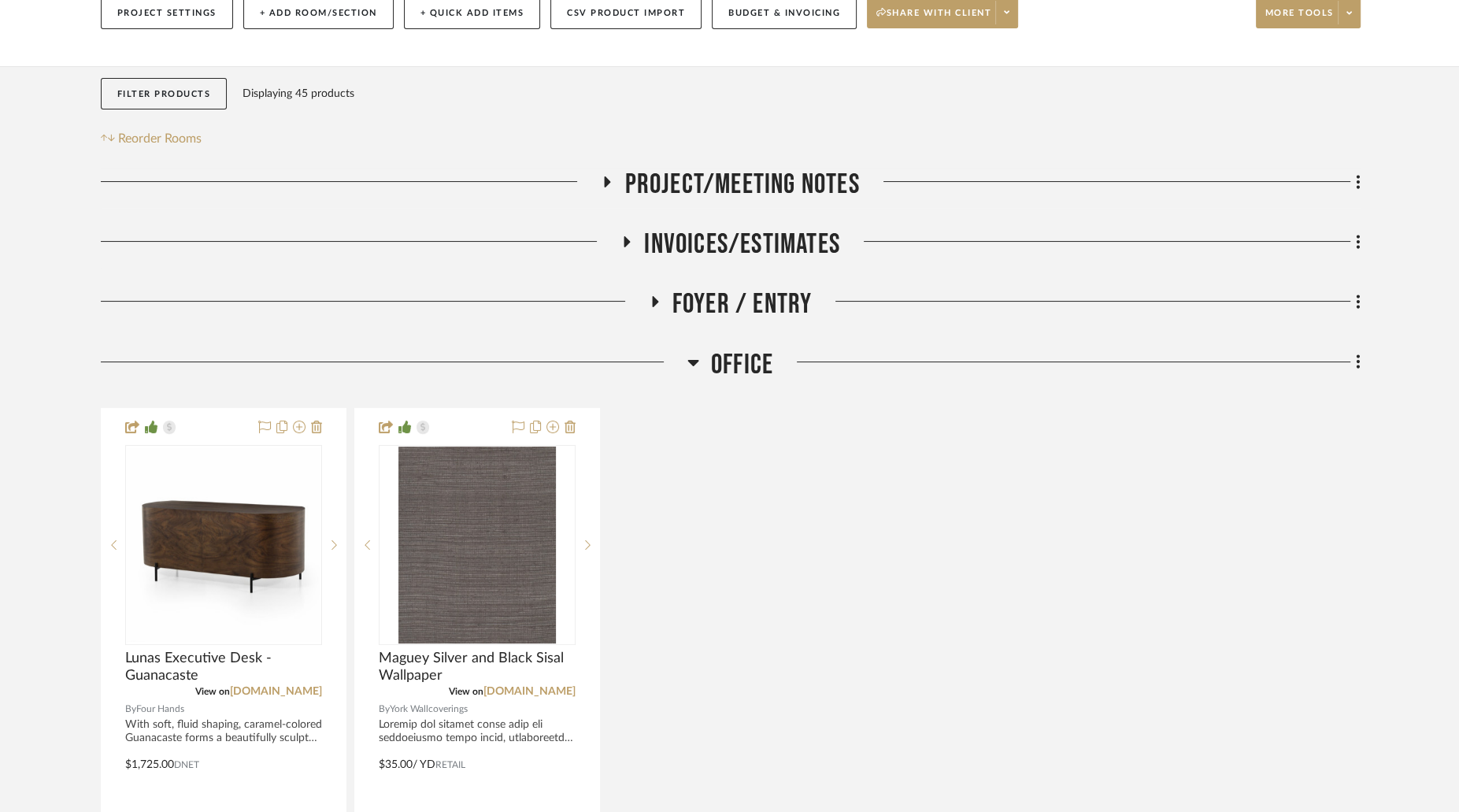
click at [696, 359] on icon at bounding box center [694, 362] width 12 height 19
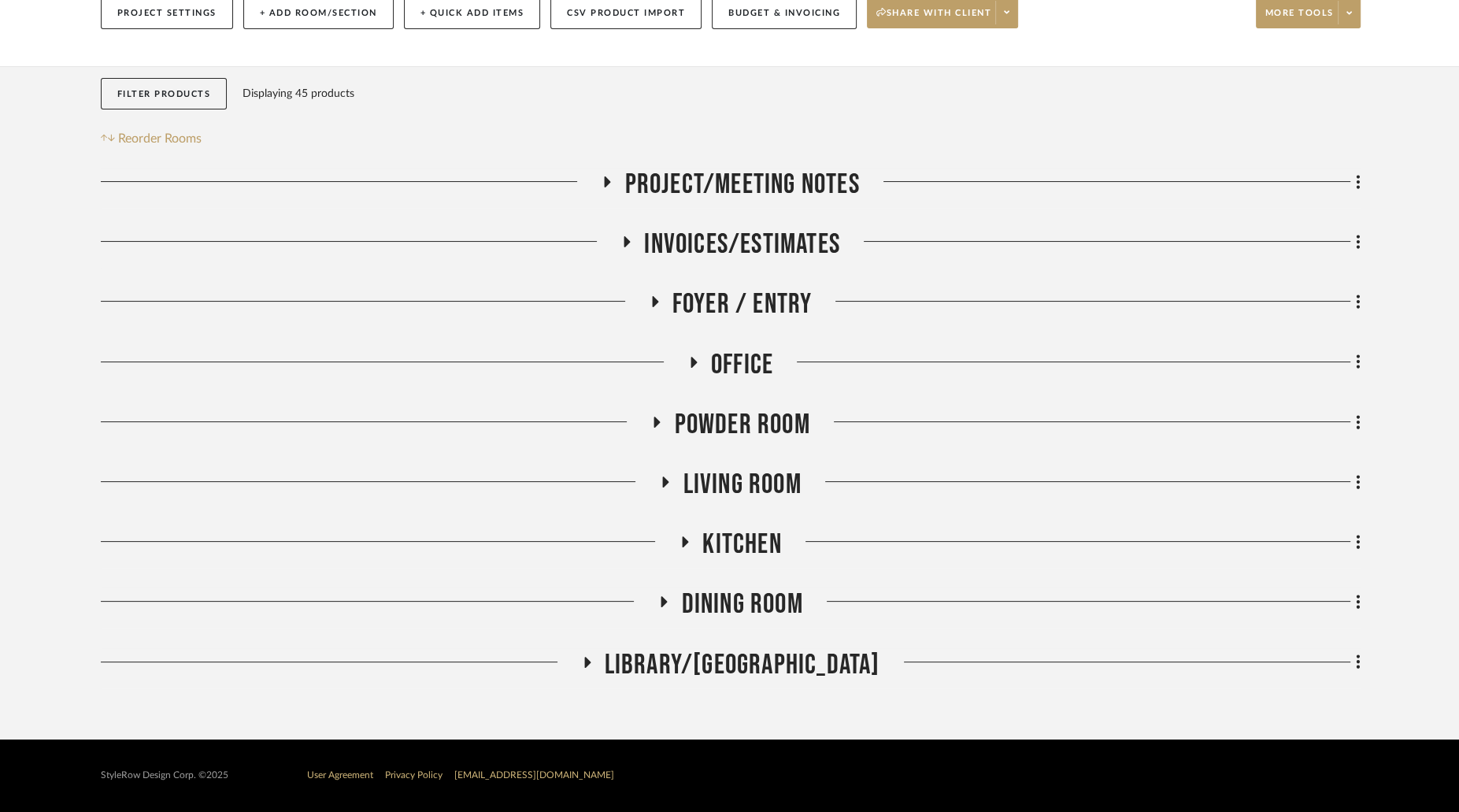
click at [661, 600] on icon at bounding box center [664, 601] width 6 height 11
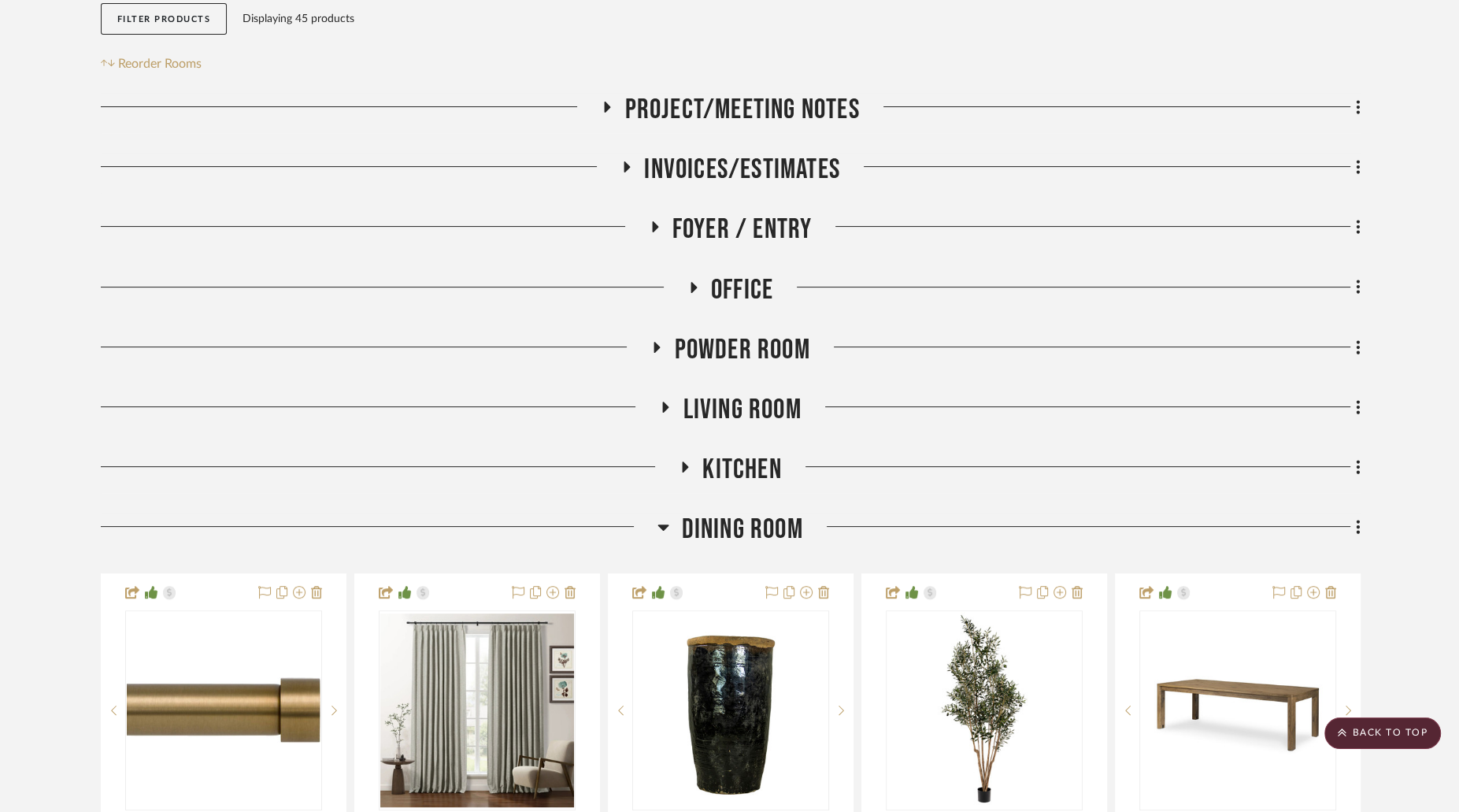
scroll to position [0, 0]
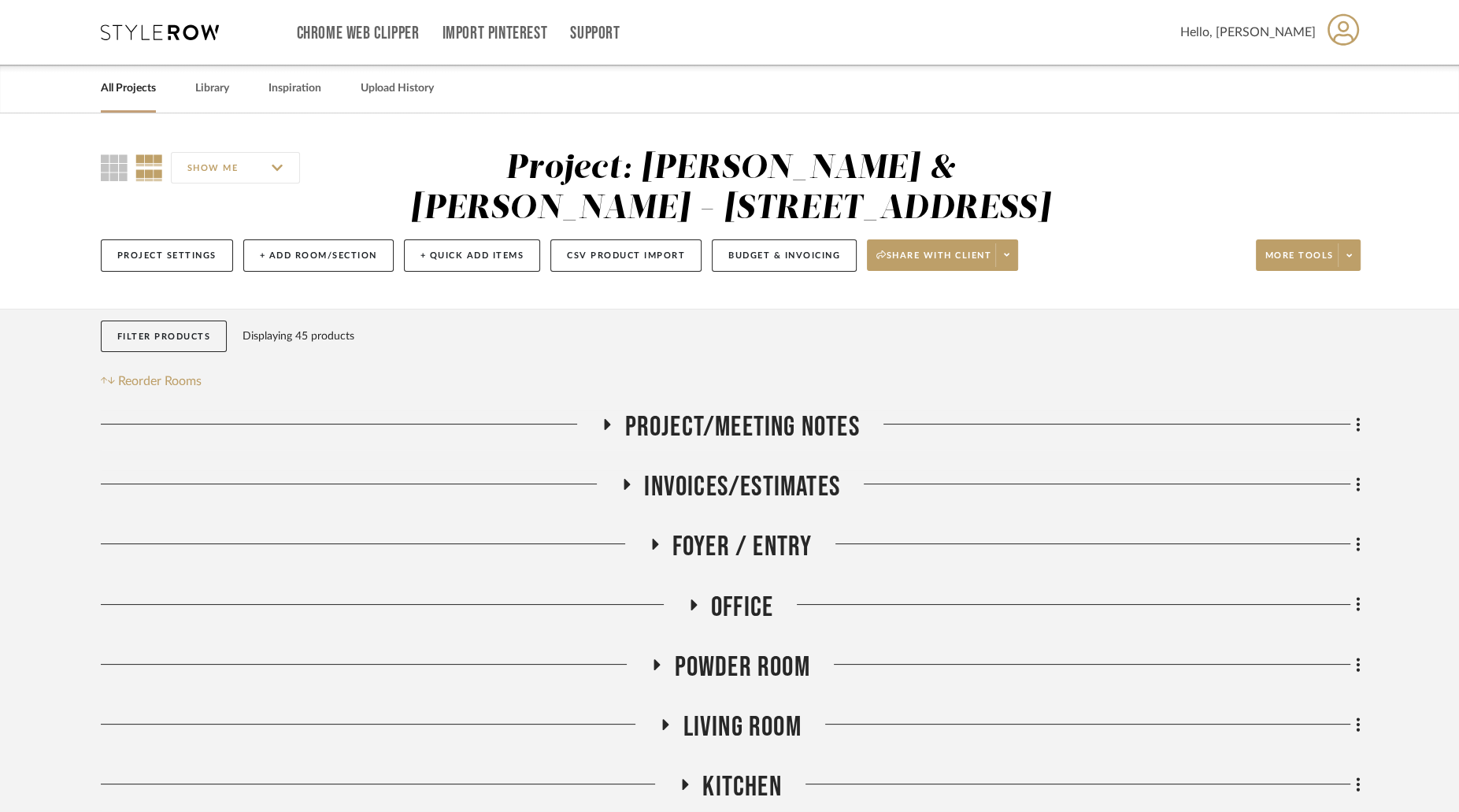
click at [661, 718] on h3 "Living Room" at bounding box center [730, 727] width 142 height 34
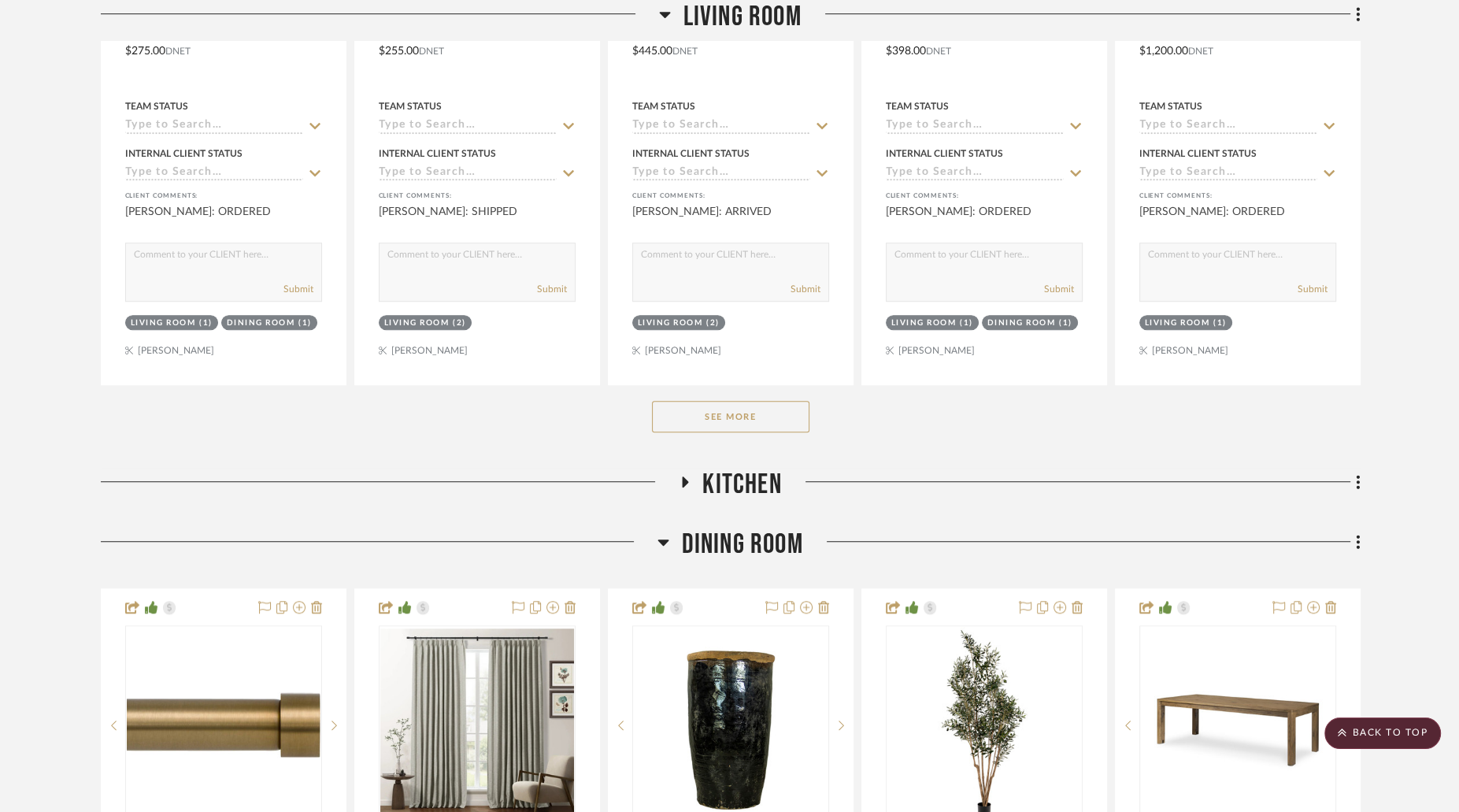
scroll to position [1082, 0]
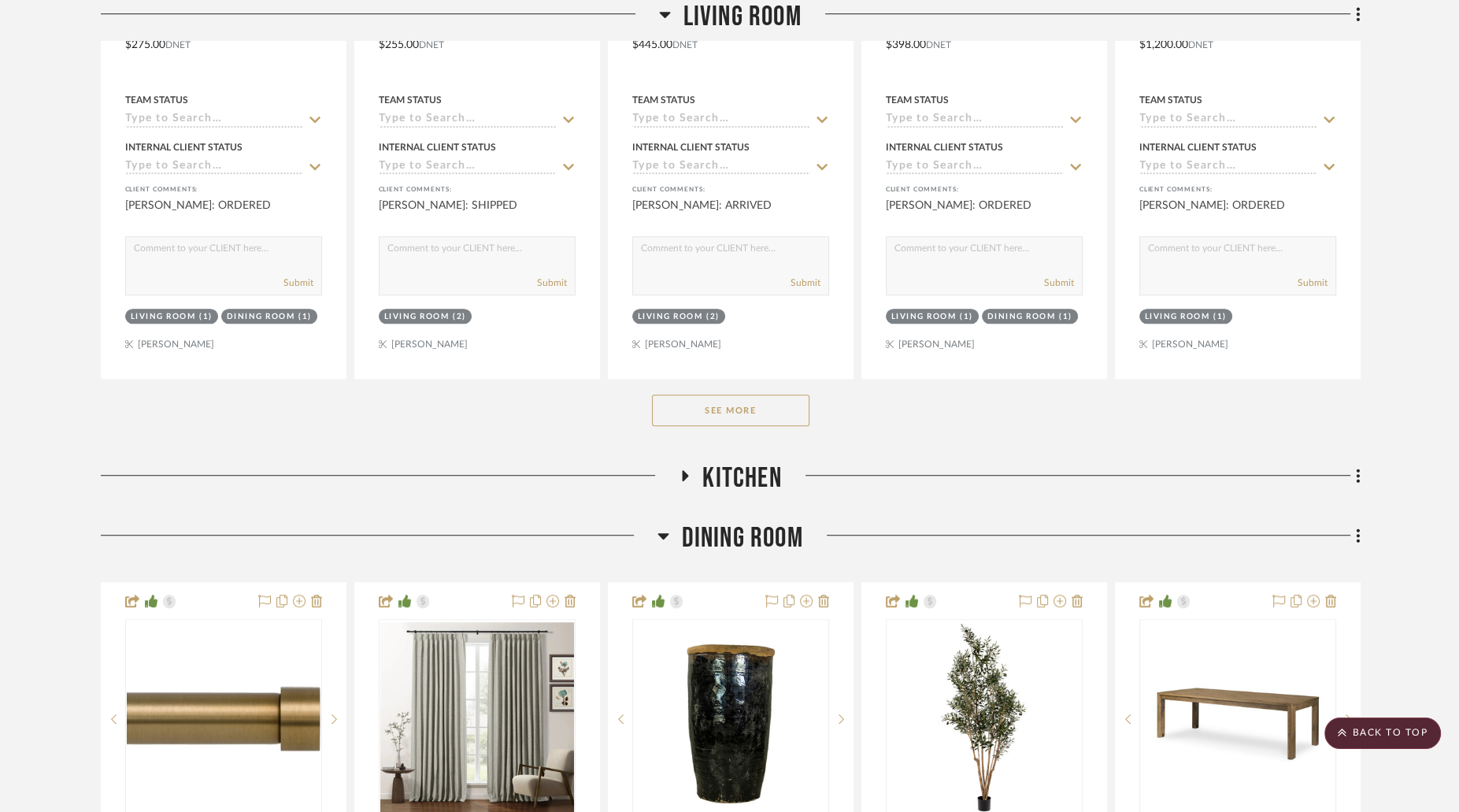
click at [733, 413] on button "See More" at bounding box center [730, 410] width 158 height 31
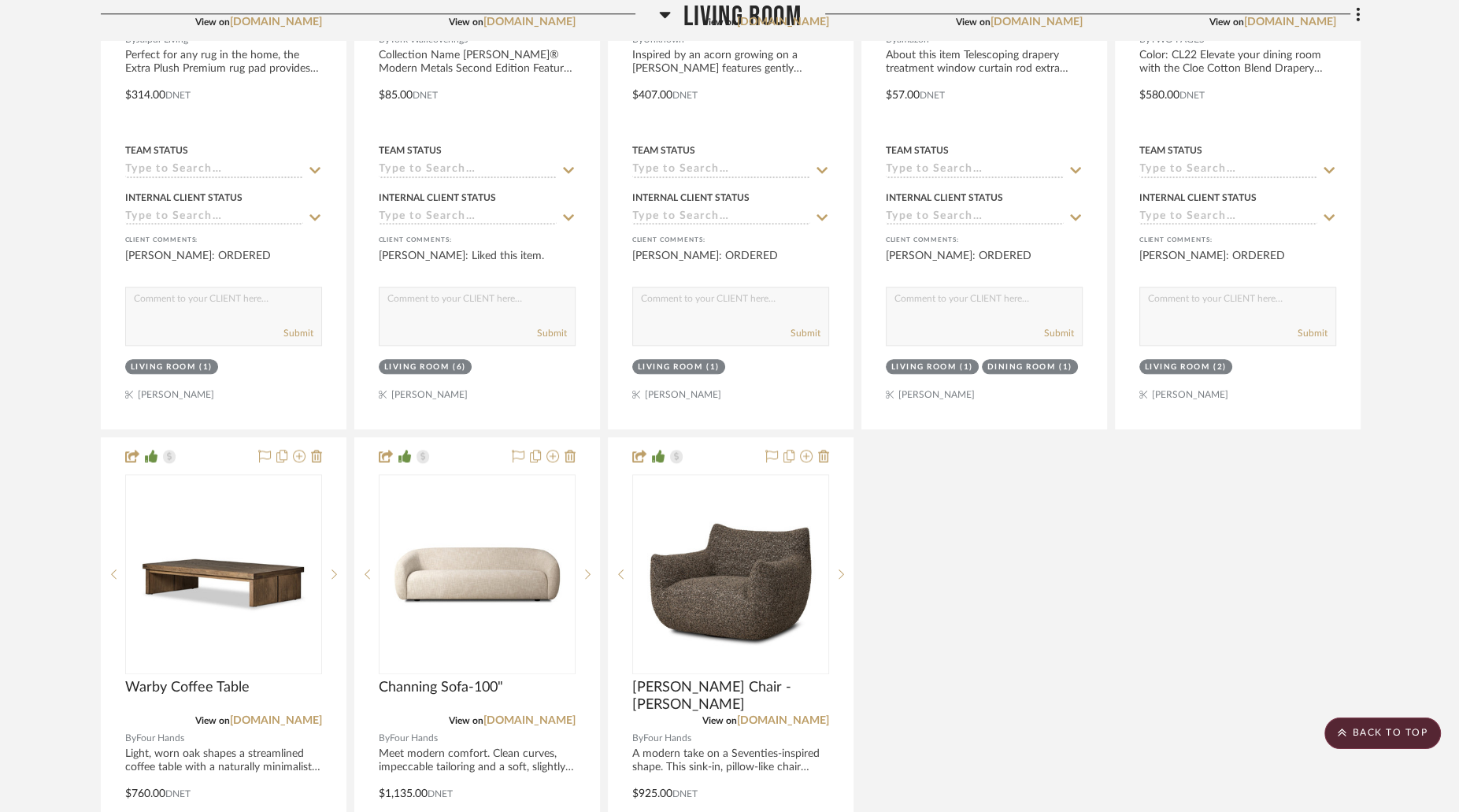
scroll to position [1729, 0]
